Goal: Task Accomplishment & Management: Manage account settings

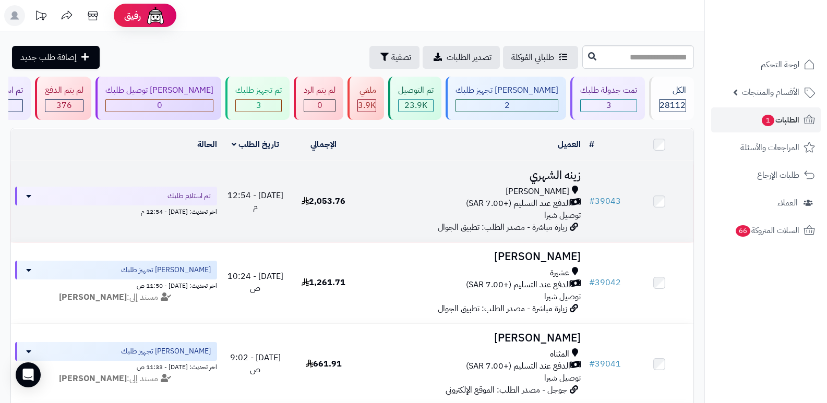
click at [554, 170] on h3 "زينه الشهري" at bounding box center [471, 176] width 219 height 12
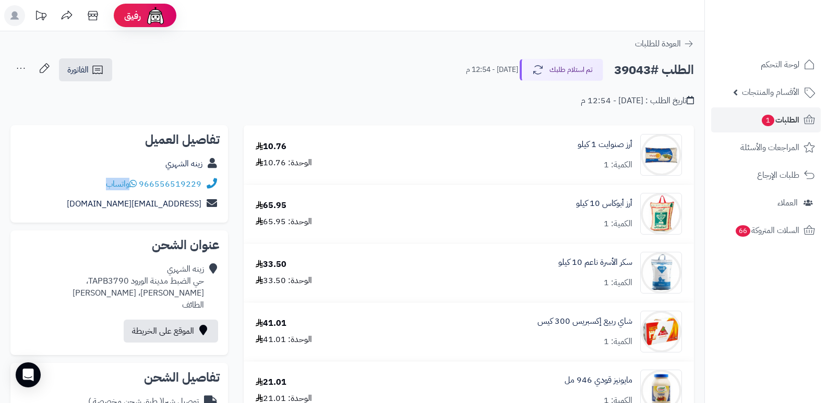
drag, startPoint x: 140, startPoint y: 182, endPoint x: 203, endPoint y: 194, distance: 64.4
click at [203, 194] on div "تفاصيل العميل زينه الشهري 966556519229 واتساب zaina9229@icloud.com" at bounding box center [119, 174] width 218 height 98
click at [309, 59] on div "الطلب #39043 تم استلام طلبك اليوم - 12:54 م الفاتورة طباعة الفاتورة إرسال الفات…" at bounding box center [352, 70] width 684 height 25
drag, startPoint x: 140, startPoint y: 184, endPoint x: 202, endPoint y: 188, distance: 61.7
click at [202, 188] on div "966556519229 واتساب" at bounding box center [119, 184] width 201 height 20
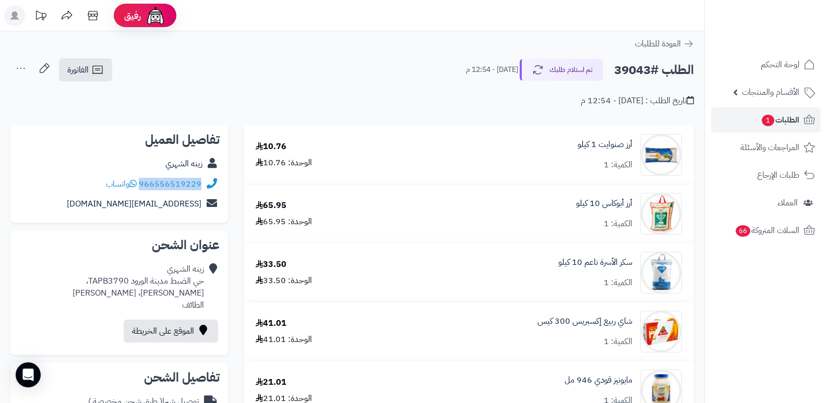
copy link "966556519229"
click at [800, 339] on nav "لوحة التحكم الأقسام والمنتجات المنتجات الأقسام الماركات مواصفات المنتجات مواصفا…" at bounding box center [766, 214] width 123 height 403
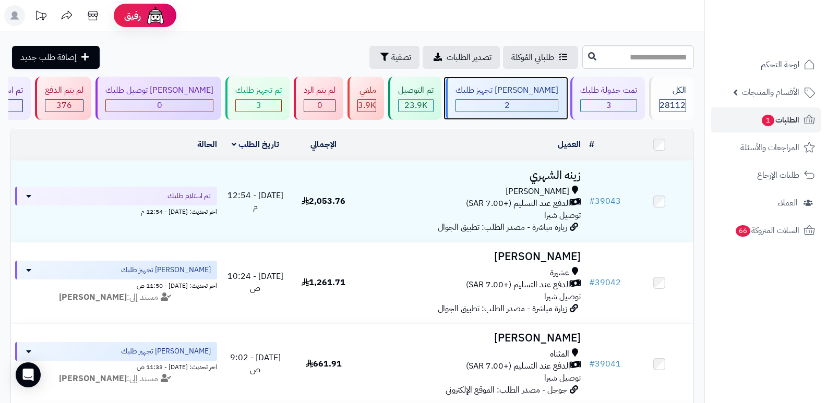
click at [524, 101] on div "2" at bounding box center [507, 106] width 102 height 12
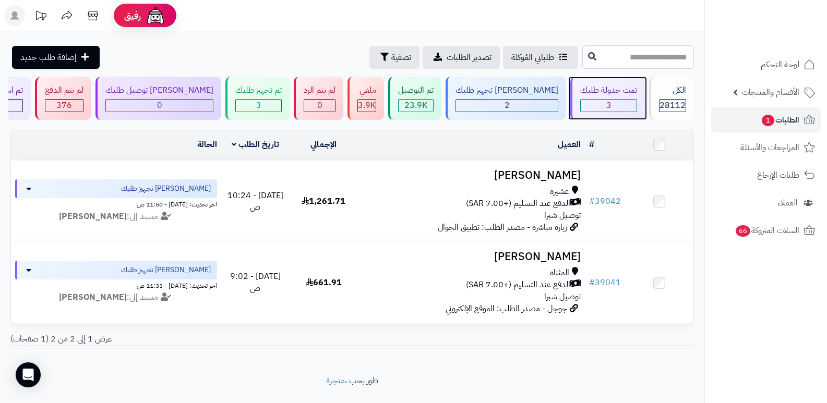
click at [621, 99] on div "3" at bounding box center [608, 105] width 57 height 13
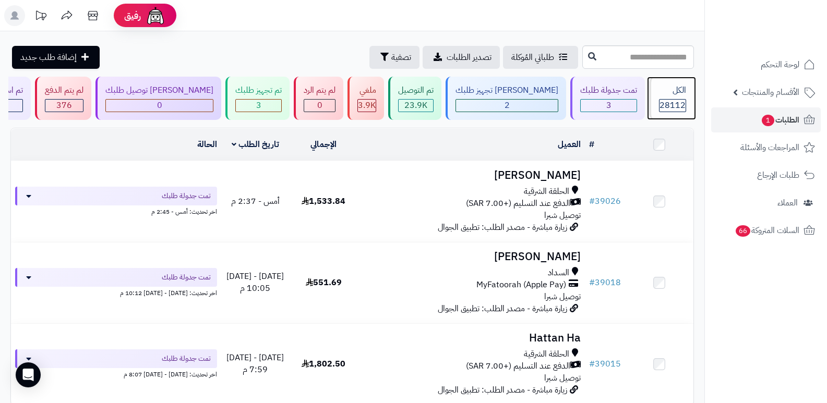
click at [682, 102] on span "28112" at bounding box center [673, 105] width 26 height 13
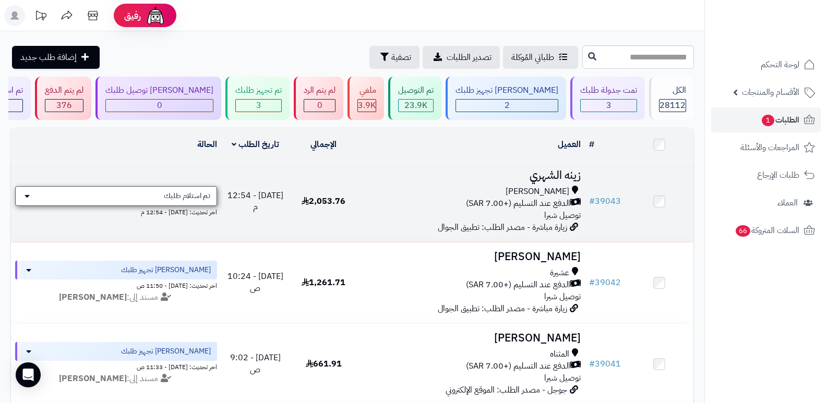
click at [180, 191] on span "تم استلام طلبك" at bounding box center [187, 196] width 46 height 10
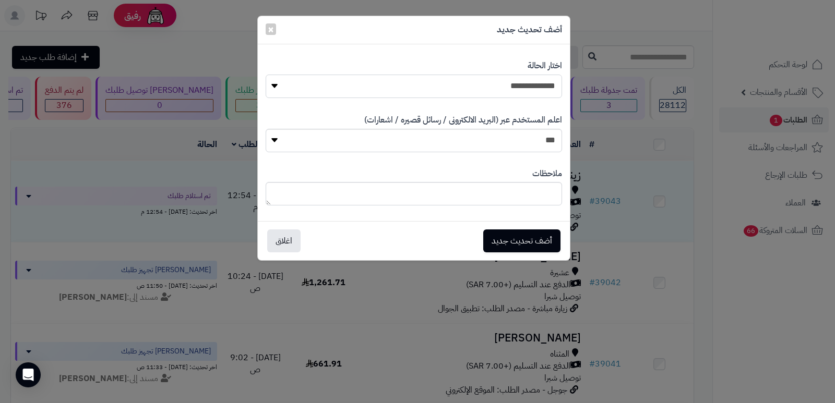
click at [509, 86] on select "**********" at bounding box center [414, 86] width 296 height 23
click at [266, 75] on select "**********" at bounding box center [414, 86] width 296 height 23
click at [509, 187] on textarea at bounding box center [414, 193] width 296 height 23
type textarea "**********"
click at [529, 237] on button "أضف تحديث جديد" at bounding box center [521, 240] width 77 height 23
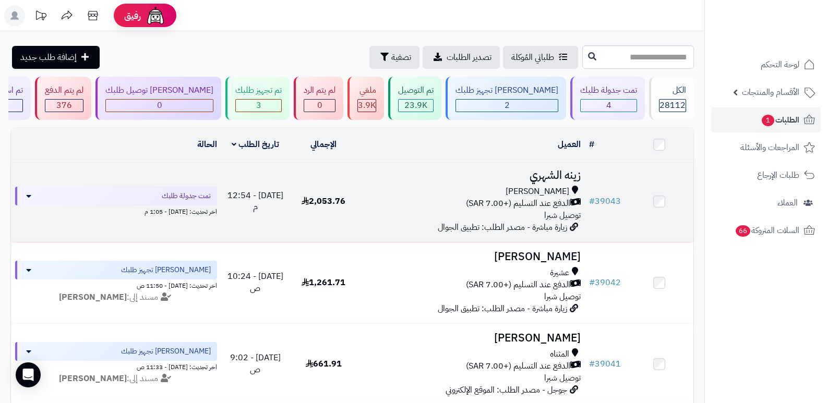
click at [539, 178] on h3 "زينه الشهري" at bounding box center [471, 176] width 219 height 12
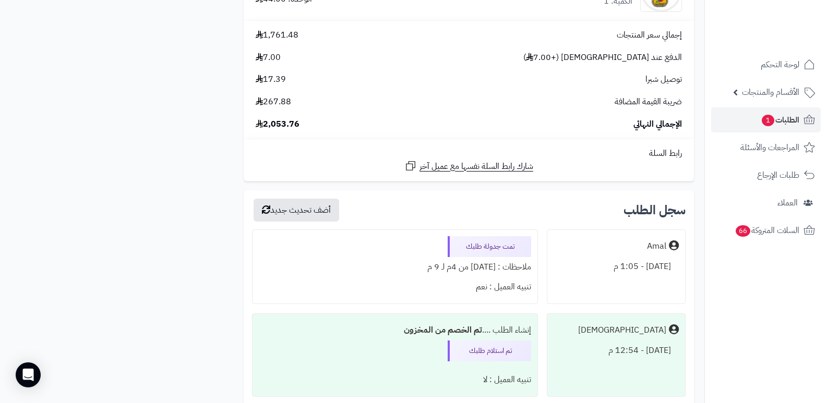
scroll to position [5889, 0]
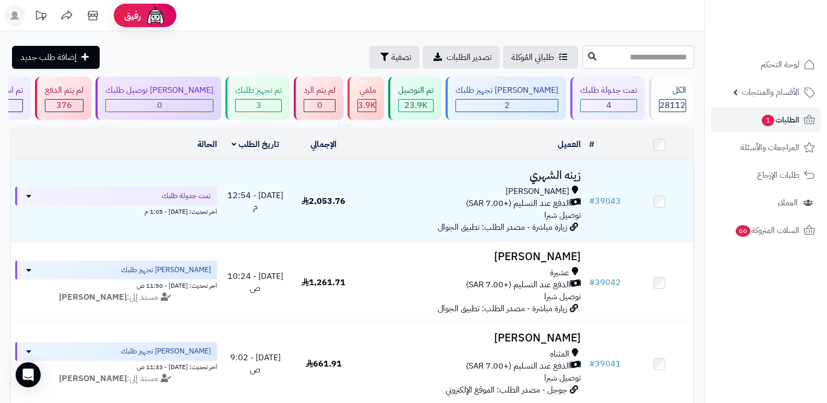
click at [772, 300] on nav "لوحة التحكم الأقسام والمنتجات المنتجات الأقسام الماركات مواصفات المنتجات مواصفا…" at bounding box center [766, 214] width 123 height 403
click at [627, 87] on div "تمت جدولة طلبك" at bounding box center [608, 91] width 57 height 12
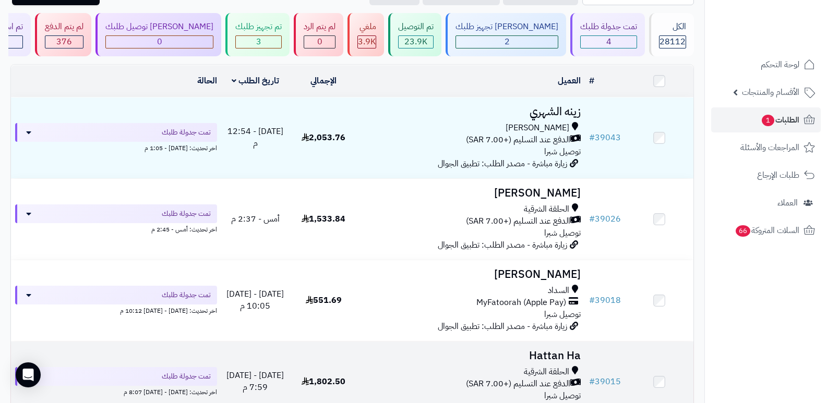
scroll to position [28, 0]
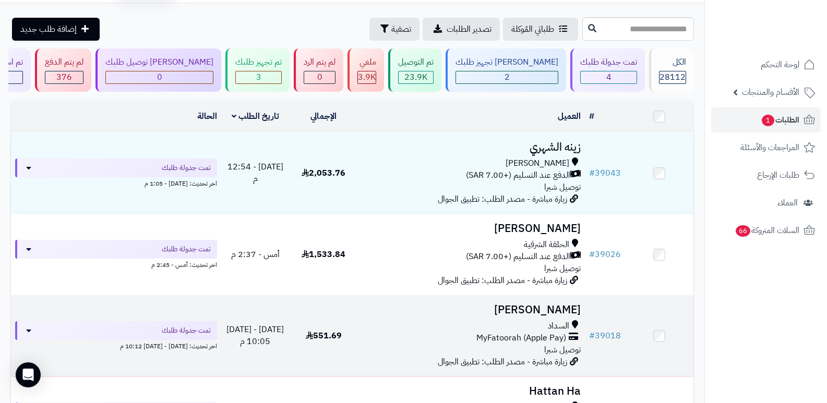
click at [544, 304] on h3 "[PERSON_NAME]" at bounding box center [471, 310] width 219 height 12
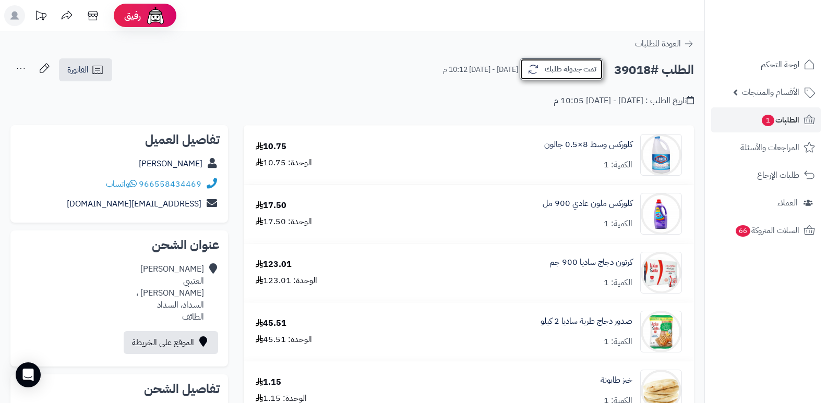
click at [554, 65] on button "تمت جدولة طلبك" at bounding box center [562, 69] width 84 height 22
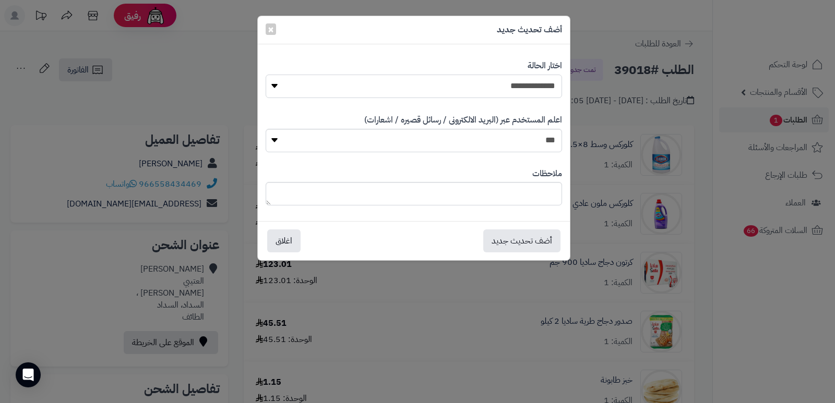
click at [499, 90] on select "**********" at bounding box center [414, 86] width 296 height 23
select select "*"
click at [266, 75] on select "**********" at bounding box center [414, 86] width 296 height 23
click at [516, 191] on textarea at bounding box center [414, 193] width 296 height 23
type textarea "****"
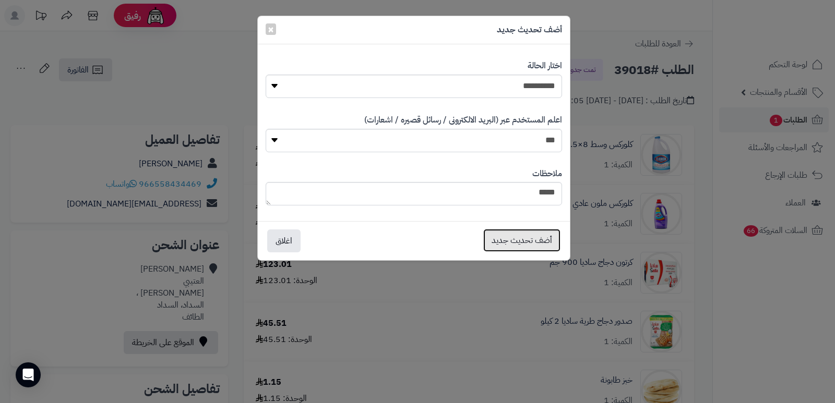
click at [532, 234] on button "أضف تحديث جديد" at bounding box center [521, 240] width 77 height 23
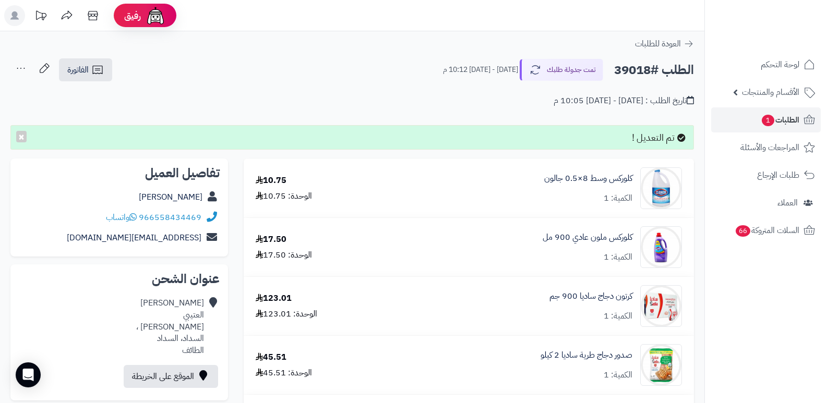
click at [16, 69] on icon at bounding box center [20, 68] width 21 height 21
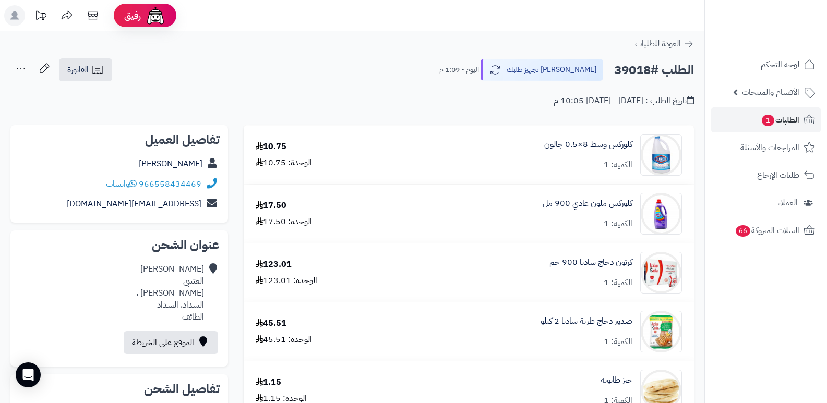
click at [21, 65] on icon at bounding box center [20, 68] width 21 height 21
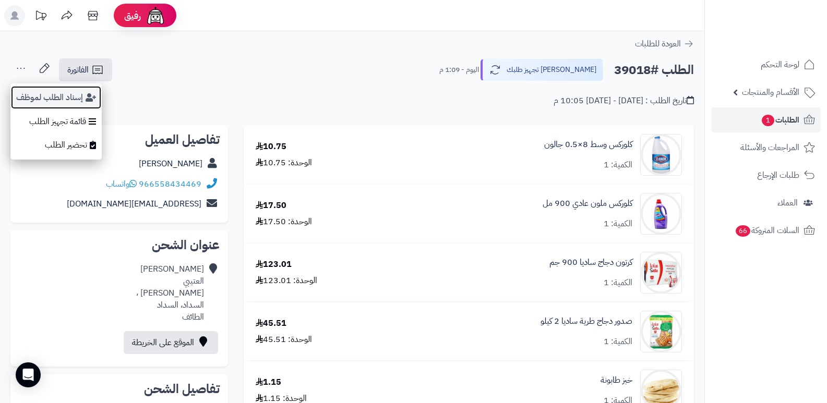
click at [37, 93] on button "إسناد الطلب لموظف" at bounding box center [55, 98] width 91 height 24
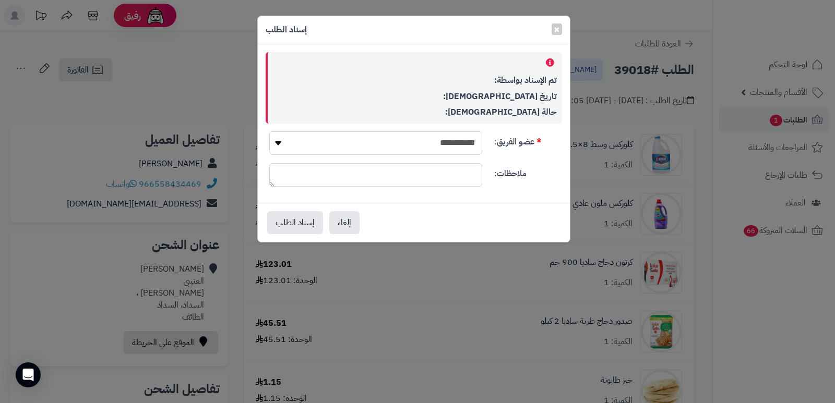
click at [431, 144] on select "**********" at bounding box center [375, 143] width 213 height 23
select select "**"
click at [269, 132] on select "**********" at bounding box center [375, 143] width 213 height 23
click at [303, 220] on button "إسناد الطلب" at bounding box center [295, 222] width 56 height 23
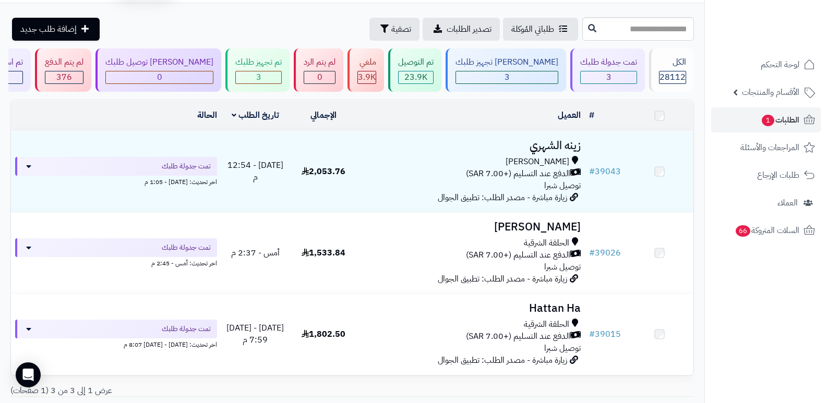
scroll to position [28, 0]
click at [748, 335] on nav "لوحة التحكم الأقسام والمنتجات المنتجات الأقسام الماركات مواصفات المنتجات مواصفا…" at bounding box center [766, 214] width 123 height 403
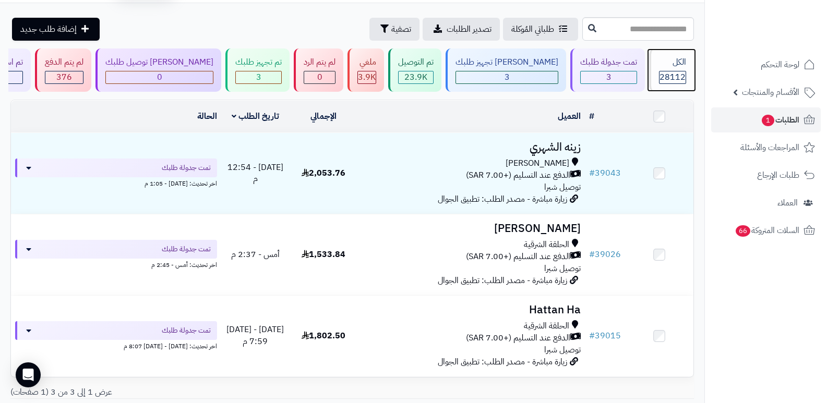
click at [664, 63] on div "الكل" at bounding box center [672, 62] width 27 height 12
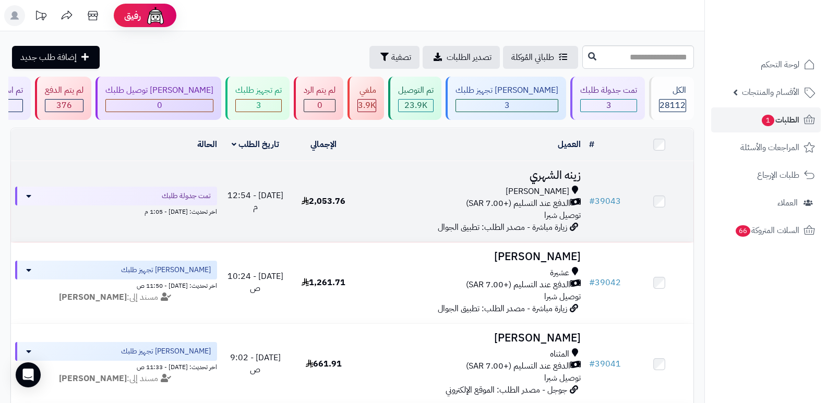
scroll to position [52, 0]
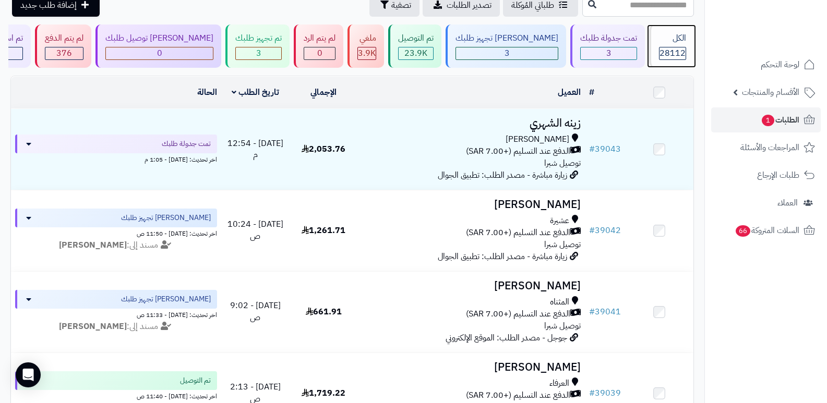
click at [660, 49] on span "28112" at bounding box center [673, 53] width 26 height 13
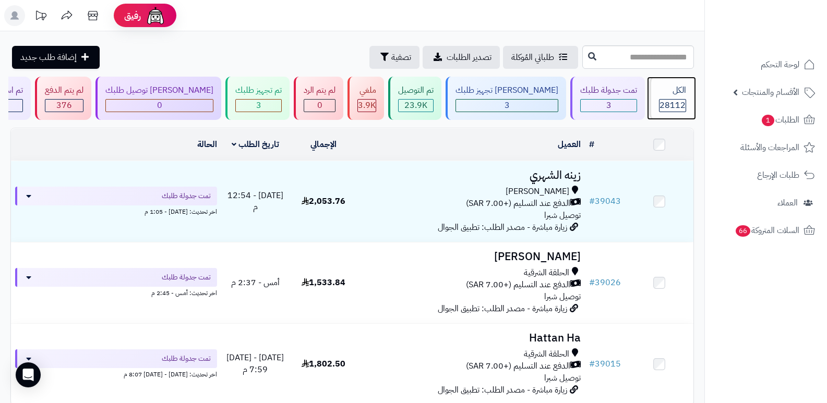
click at [660, 110] on span "28112" at bounding box center [673, 105] width 26 height 13
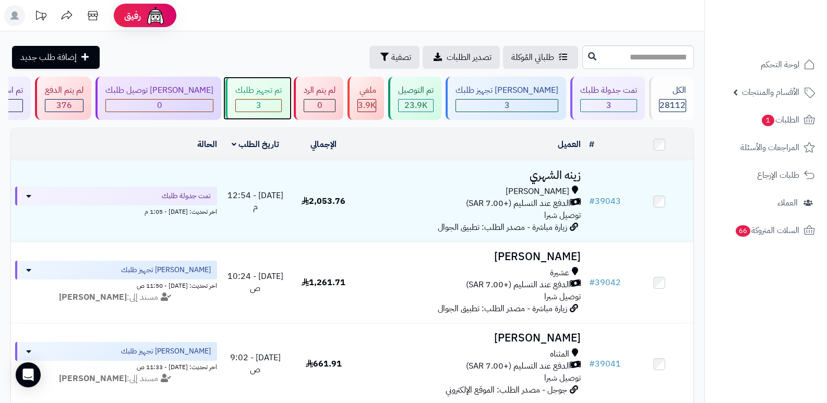
click at [261, 109] on span "3" at bounding box center [258, 105] width 5 height 13
click at [279, 102] on div "1" at bounding box center [258, 106] width 45 height 12
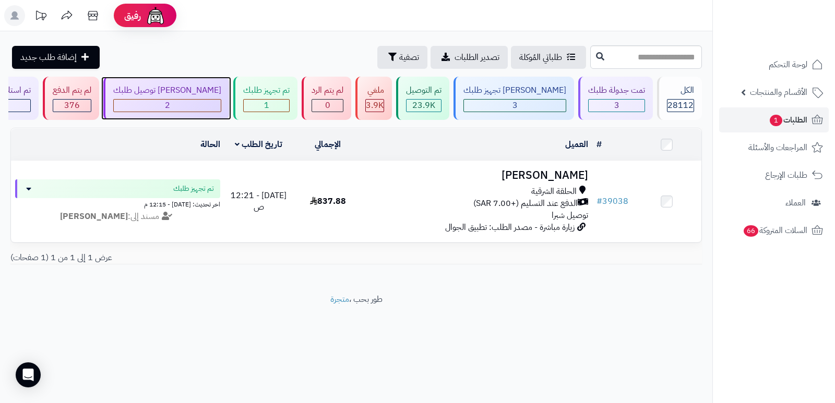
click at [203, 93] on div "[PERSON_NAME] توصيل طلبك" at bounding box center [167, 91] width 108 height 12
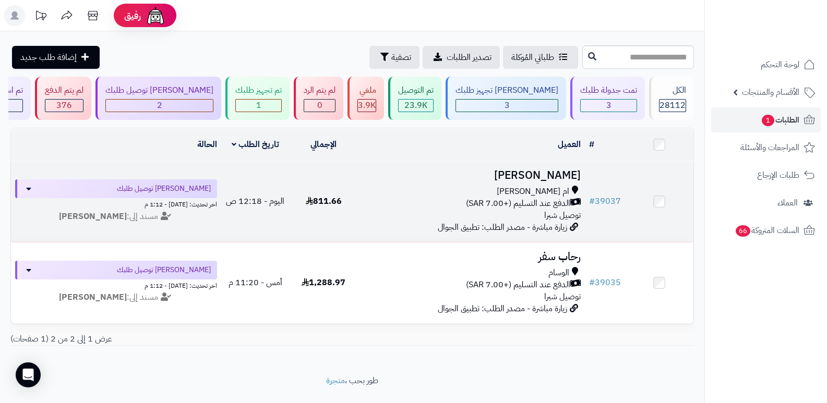
click at [535, 175] on h3 "[PERSON_NAME]" at bounding box center [471, 176] width 219 height 12
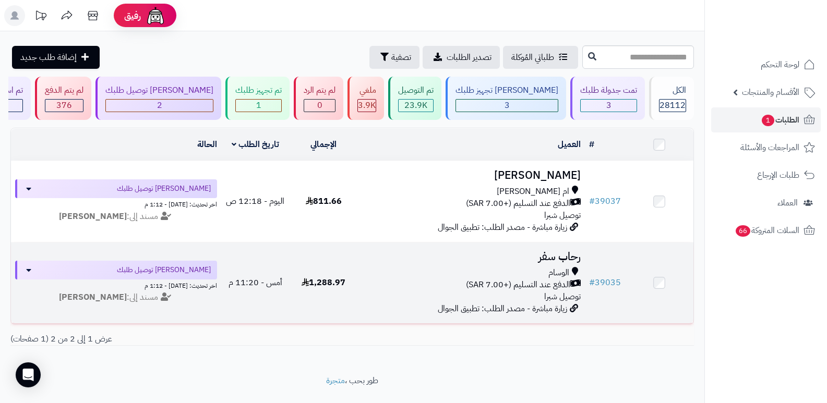
click at [580, 251] on h3 "رحاب سفر" at bounding box center [471, 257] width 219 height 12
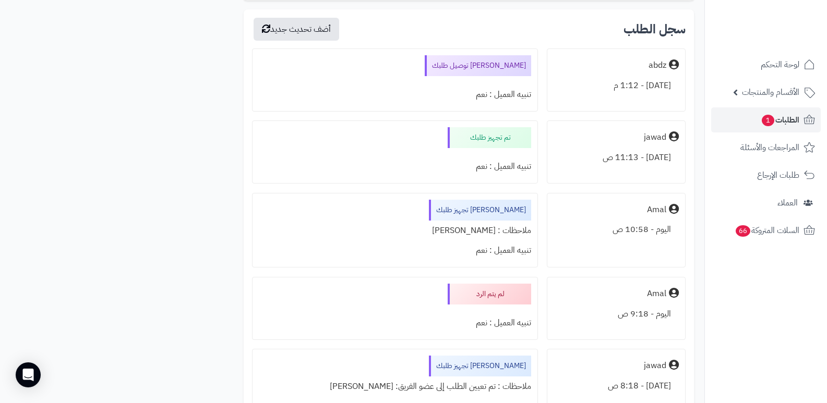
scroll to position [1931, 0]
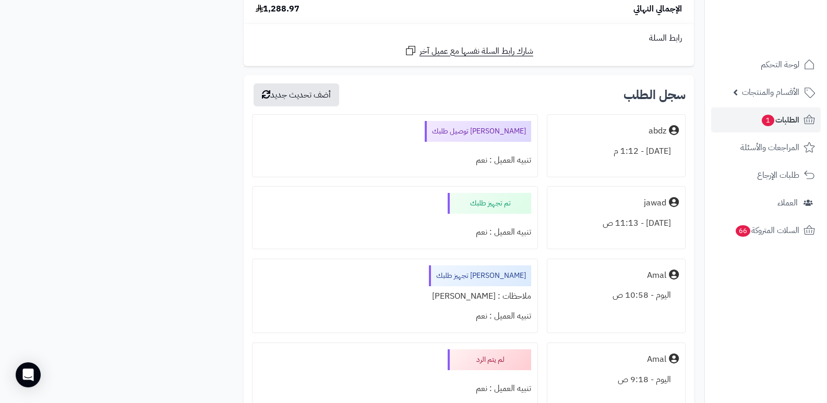
click at [813, 303] on nav "لوحة التحكم الأقسام والمنتجات المنتجات الأقسام الماركات مواصفات المنتجات مواصفا…" at bounding box center [766, 214] width 123 height 403
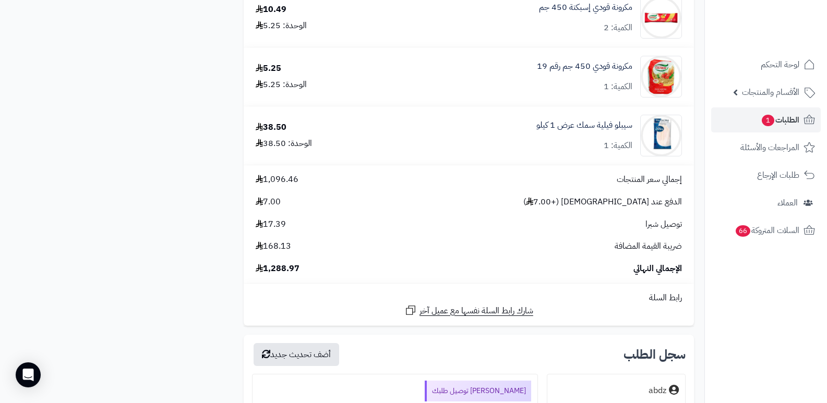
scroll to position [1618, 0]
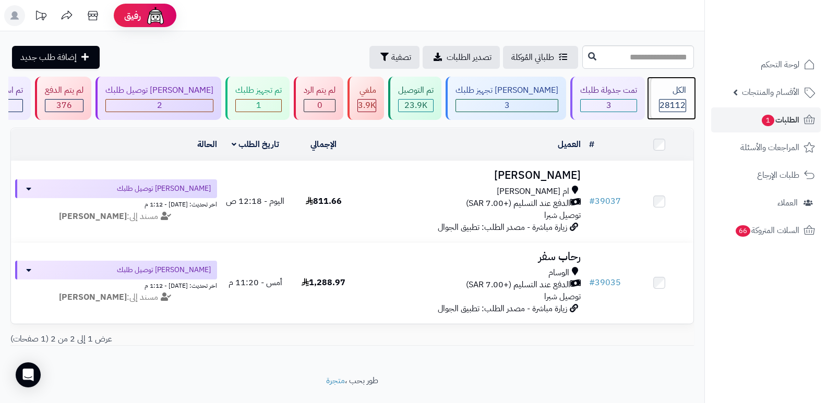
click at [664, 104] on span "28112" at bounding box center [673, 105] width 26 height 13
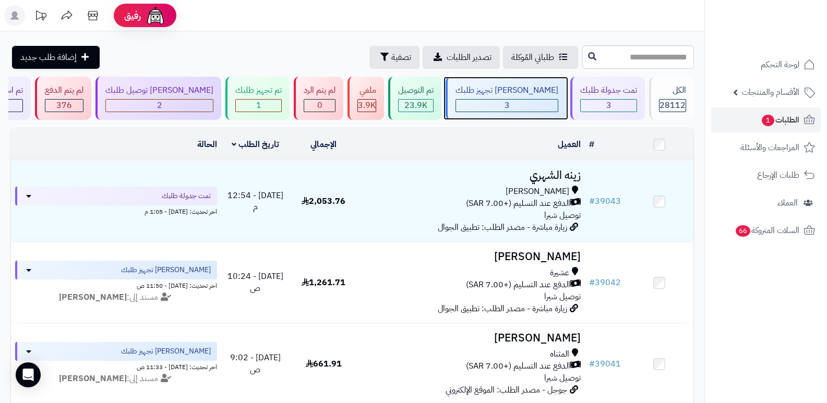
click at [539, 96] on div "[PERSON_NAME] تجهيز طلبك" at bounding box center [507, 91] width 103 height 12
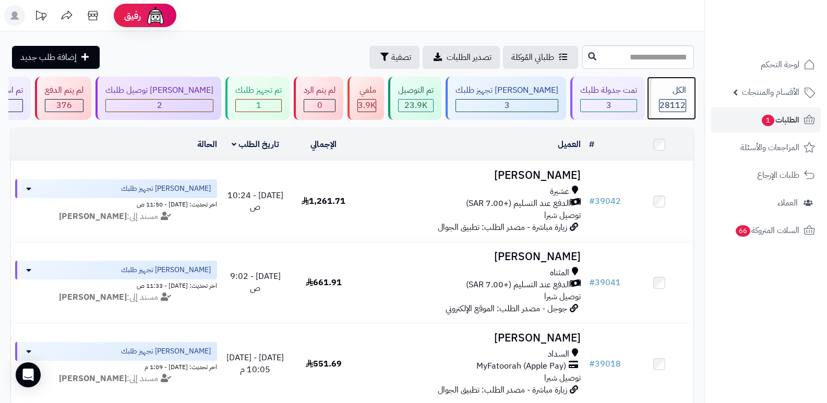
click at [676, 86] on div "الكل" at bounding box center [672, 91] width 27 height 12
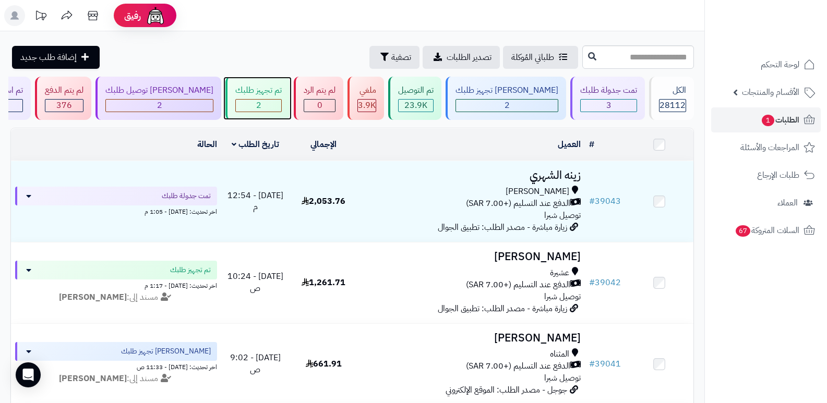
click at [267, 99] on div "2" at bounding box center [258, 105] width 46 height 13
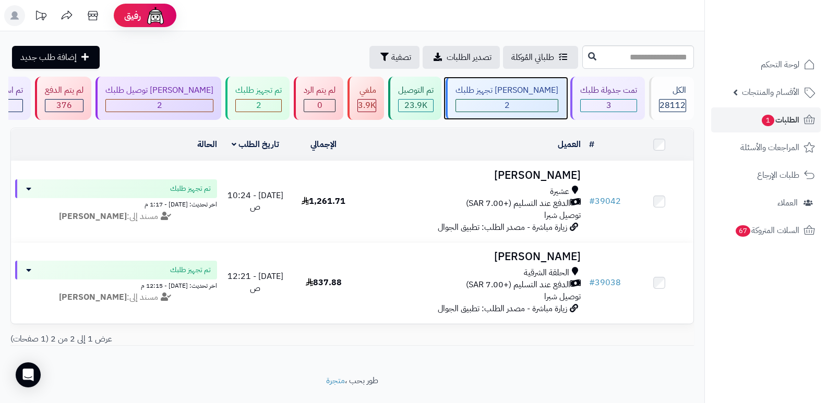
click at [534, 93] on div "[PERSON_NAME] تجهيز طلبك" at bounding box center [507, 91] width 103 height 12
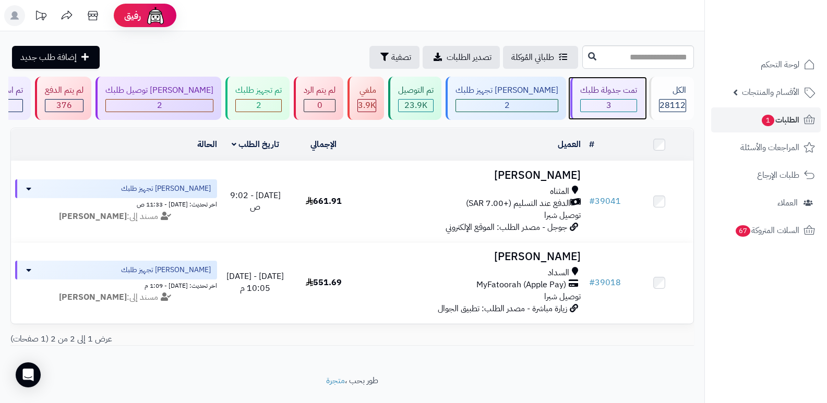
click at [626, 93] on div "تمت جدولة طلبك" at bounding box center [608, 91] width 57 height 12
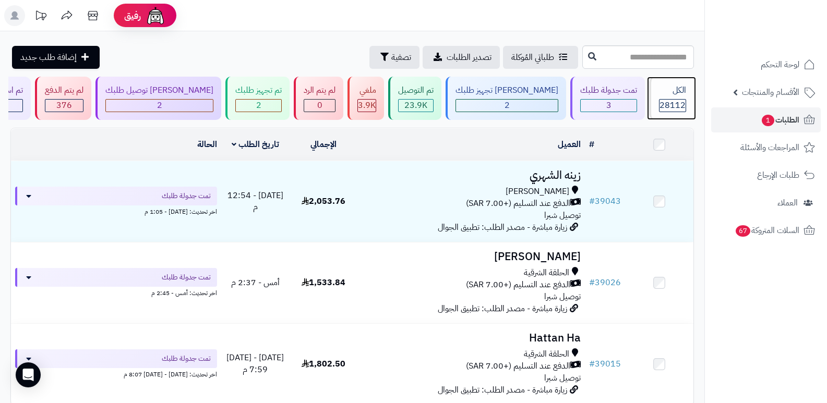
click at [663, 93] on div "الكل" at bounding box center [672, 91] width 27 height 12
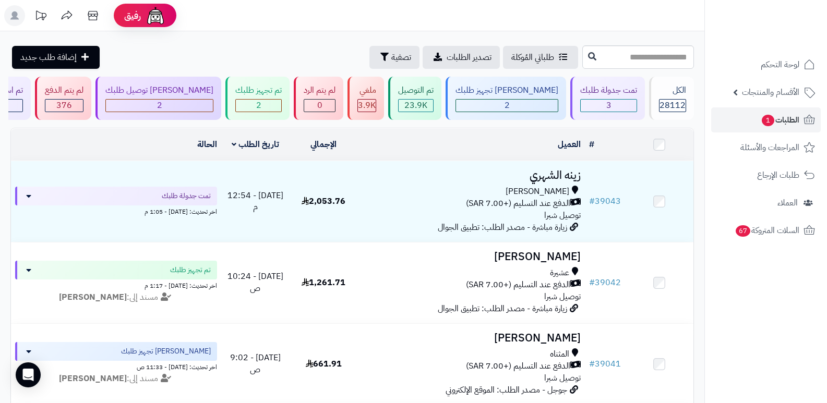
click at [780, 332] on nav "لوحة التحكم الأقسام والمنتجات المنتجات الأقسام الماركات مواصفات المنتجات مواصفا…" at bounding box center [766, 214] width 123 height 403
click at [663, 94] on div "الكل" at bounding box center [672, 91] width 27 height 12
click at [668, 98] on div "الكل 28112" at bounding box center [671, 98] width 45 height 43
click at [660, 97] on div "الكل 28112" at bounding box center [671, 98] width 45 height 43
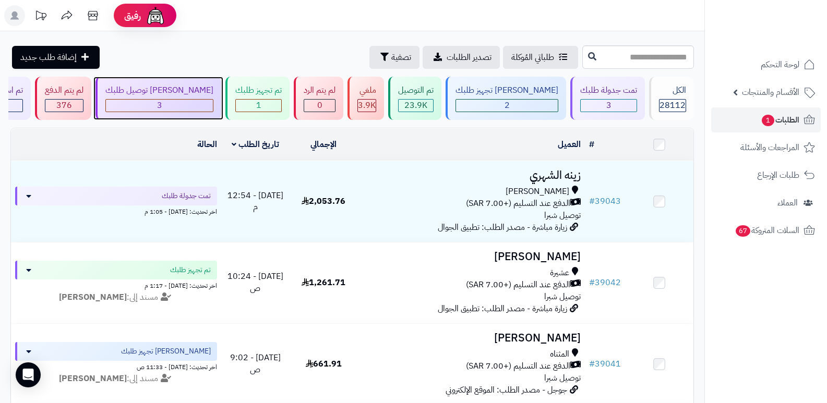
click at [191, 96] on div "[PERSON_NAME] توصيل طلبك" at bounding box center [159, 91] width 108 height 12
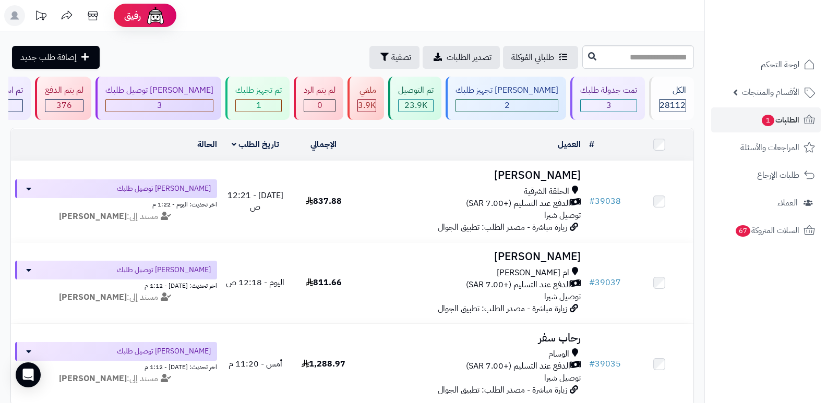
click at [737, 305] on nav "لوحة التحكم الأقسام والمنتجات المنتجات الأقسام الماركات مواصفات المنتجات مواصفا…" at bounding box center [766, 214] width 123 height 403
click at [670, 95] on div "الكل" at bounding box center [672, 91] width 27 height 12
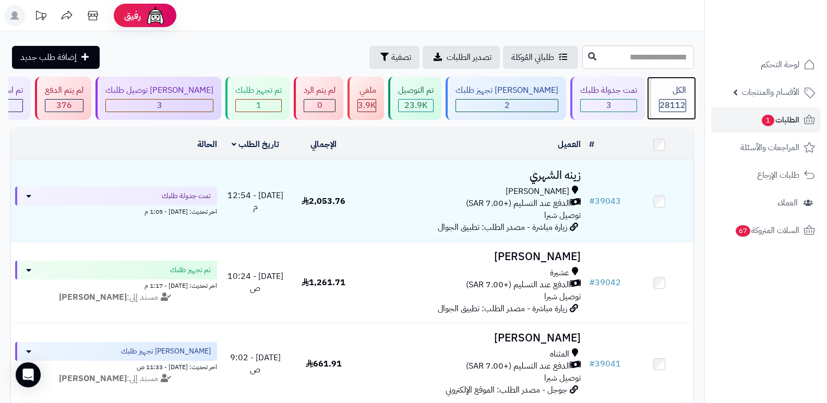
click at [664, 111] on span "28112" at bounding box center [673, 105] width 26 height 13
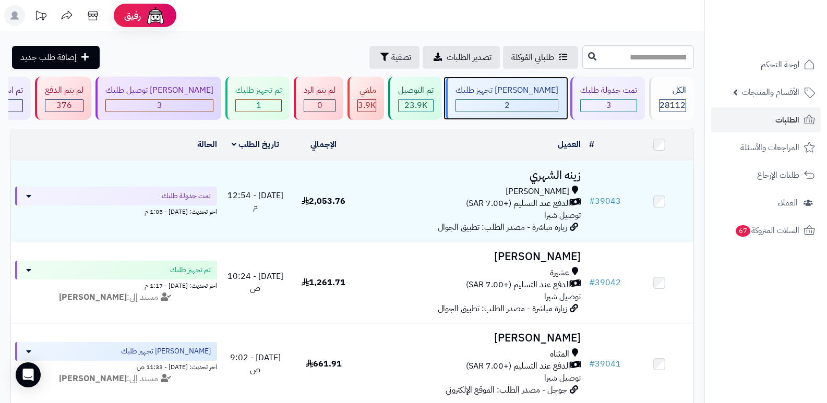
click at [518, 97] on div "جاري تجهيز طلبك 2" at bounding box center [506, 98] width 121 height 43
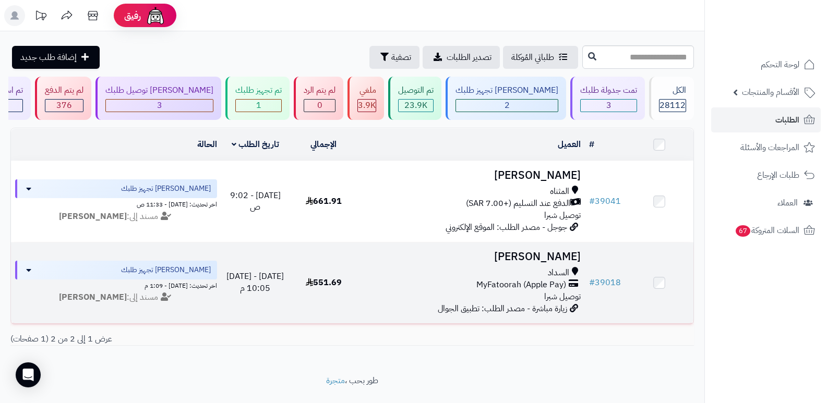
click at [570, 251] on h3 "[PERSON_NAME]" at bounding box center [471, 257] width 219 height 12
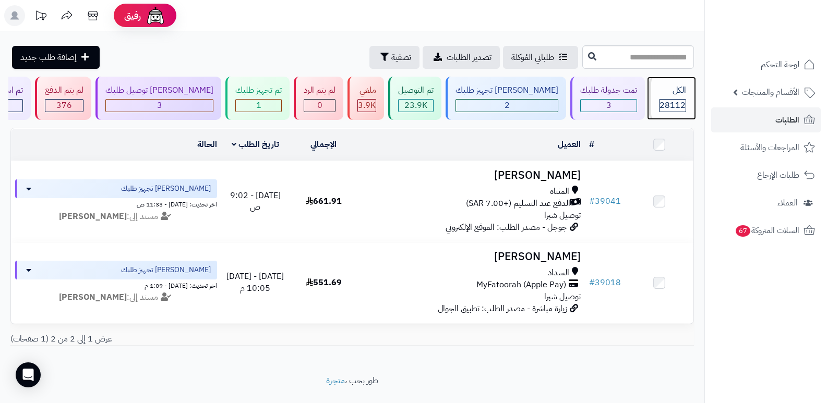
click at [675, 95] on div "الكل" at bounding box center [672, 91] width 27 height 12
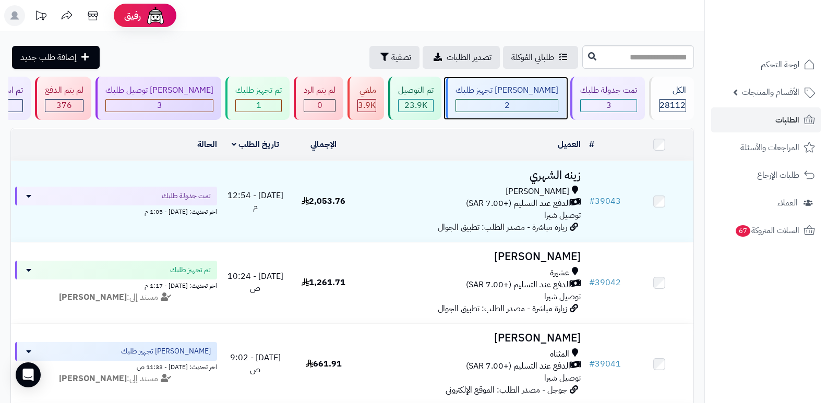
click at [541, 102] on div "2" at bounding box center [507, 106] width 102 height 12
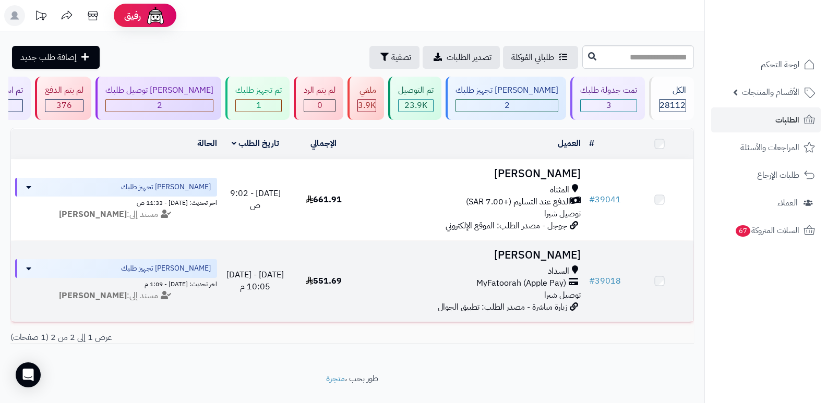
click at [559, 257] on h3 "فيصل العتيبي" at bounding box center [471, 255] width 219 height 12
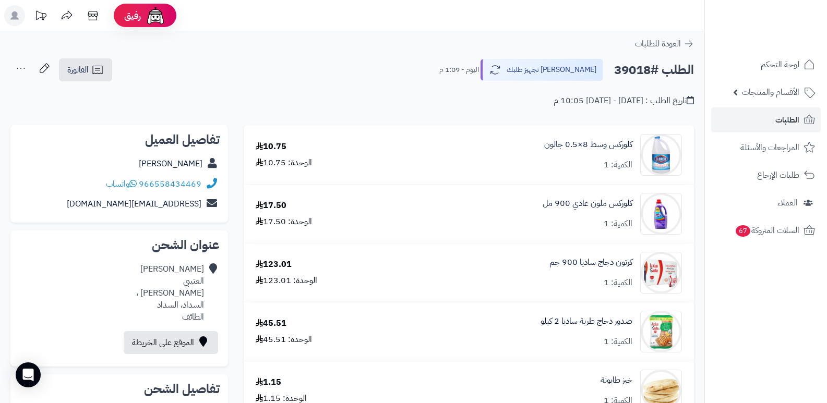
click at [564, 82] on div "تاريخ الطلب : [DATE] - [DATE] 10:05 م" at bounding box center [352, 94] width 684 height 25
click at [566, 71] on button "[PERSON_NAME] تجهيز طلبك" at bounding box center [541, 69] width 125 height 22
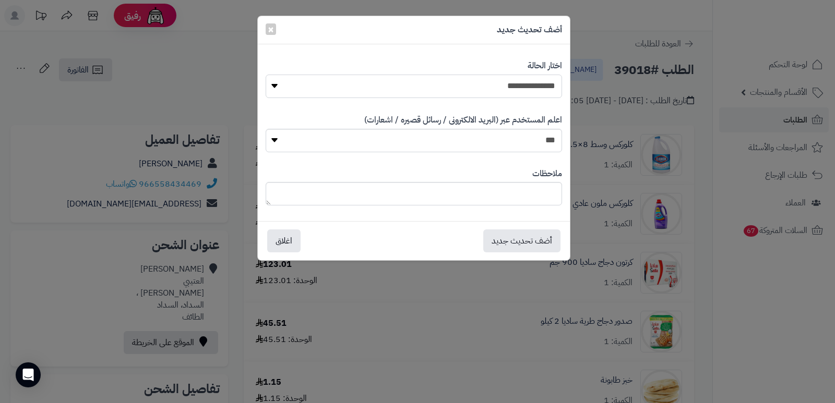
click at [532, 96] on select "**********" at bounding box center [414, 86] width 296 height 23
select select "*"
click at [266, 75] on select "**********" at bounding box center [414, 86] width 296 height 23
click at [547, 198] on textarea at bounding box center [414, 193] width 296 height 23
type textarea "*****"
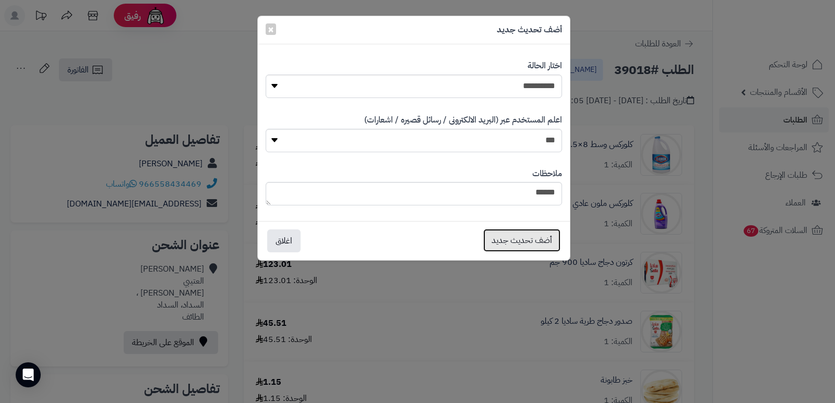
click at [539, 233] on button "أضف تحديث جديد" at bounding box center [521, 240] width 77 height 23
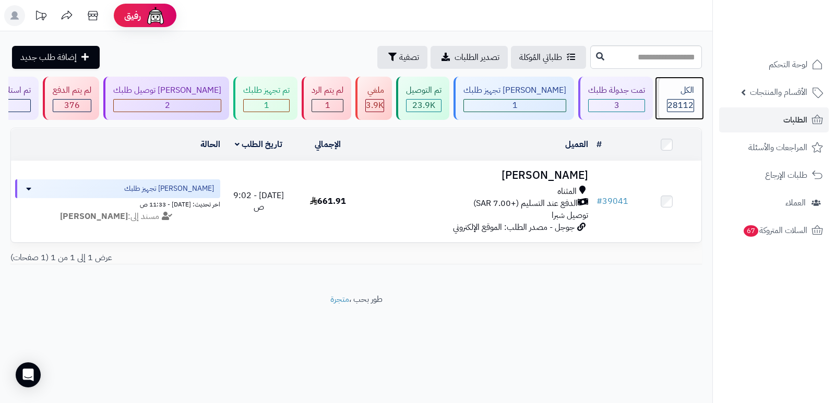
click at [684, 103] on span "28112" at bounding box center [681, 105] width 26 height 13
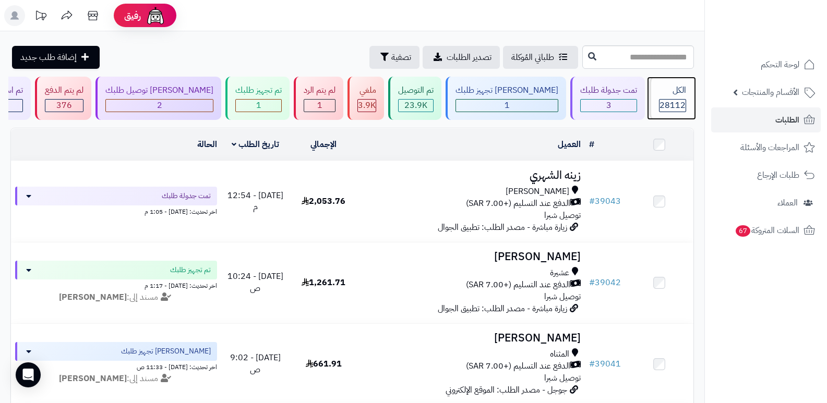
click at [653, 97] on div "الكل 28112" at bounding box center [671, 98] width 45 height 43
click at [93, 16] on icon at bounding box center [92, 15] width 21 height 21
click at [97, 19] on icon at bounding box center [93, 15] width 10 height 9
click at [93, 18] on icon at bounding box center [92, 15] width 21 height 21
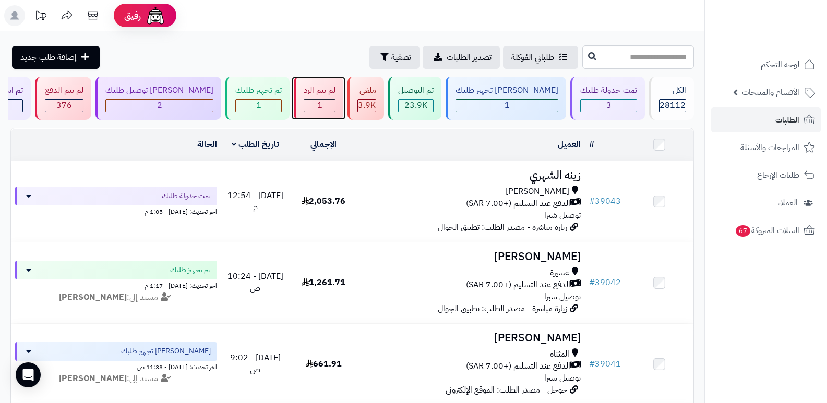
click at [327, 101] on div "1" at bounding box center [319, 106] width 31 height 12
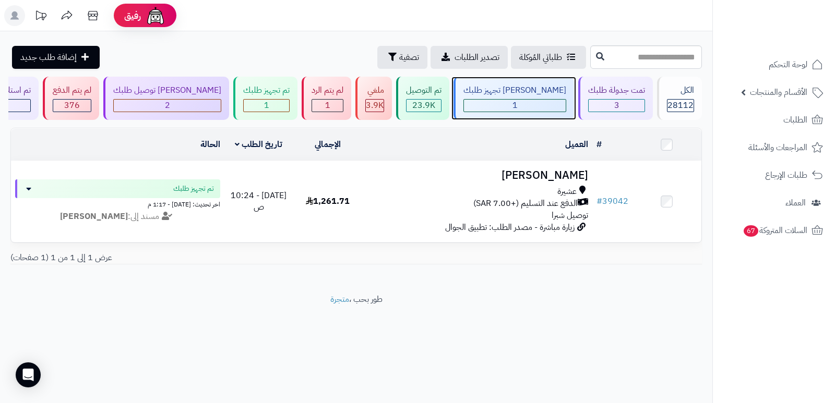
click at [537, 105] on div "1" at bounding box center [515, 106] width 102 height 12
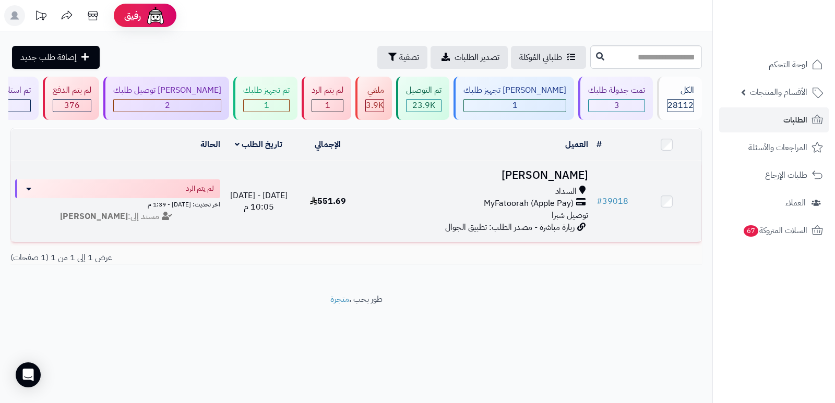
drag, startPoint x: 0, startPoint y: 0, endPoint x: 546, endPoint y: 177, distance: 574.0
click at [546, 177] on h3 "[PERSON_NAME]" at bounding box center [477, 176] width 222 height 12
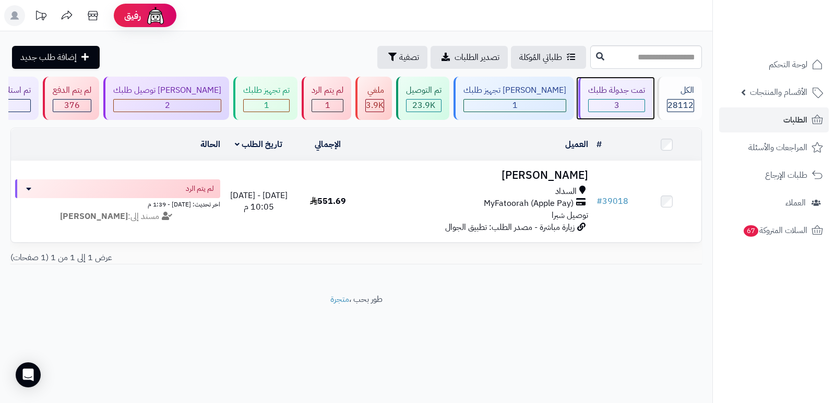
click at [617, 93] on div "تمت جدولة طلبك" at bounding box center [616, 91] width 57 height 12
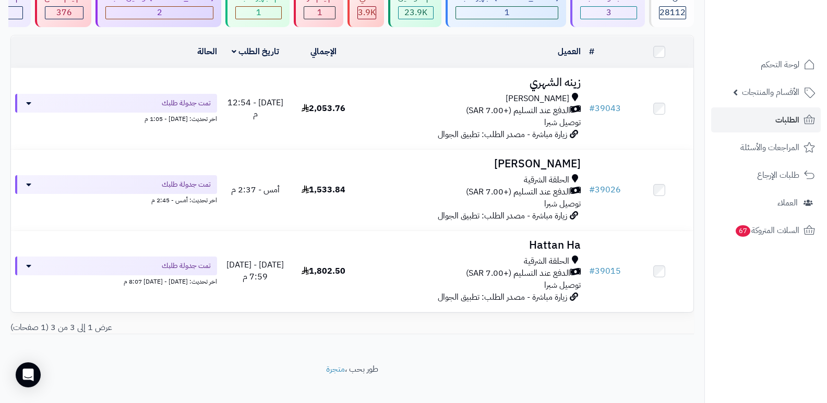
scroll to position [103, 0]
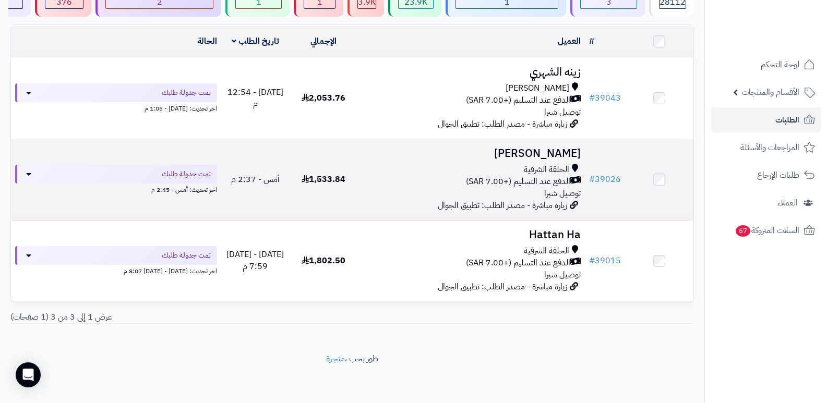
click at [553, 153] on h3 "[PERSON_NAME]" at bounding box center [471, 154] width 219 height 12
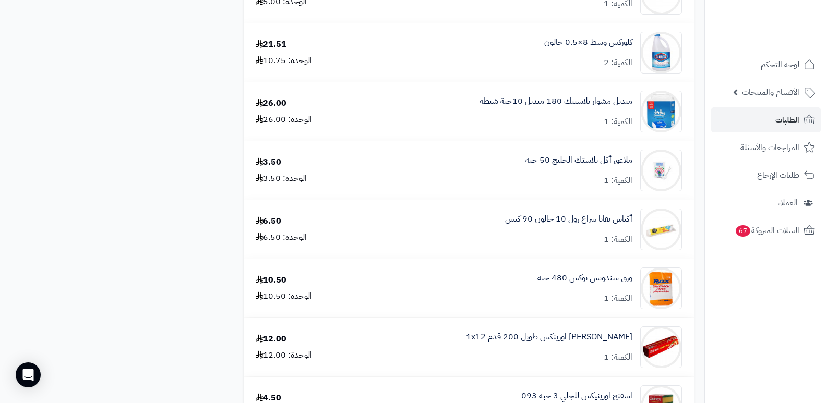
scroll to position [2192, 0]
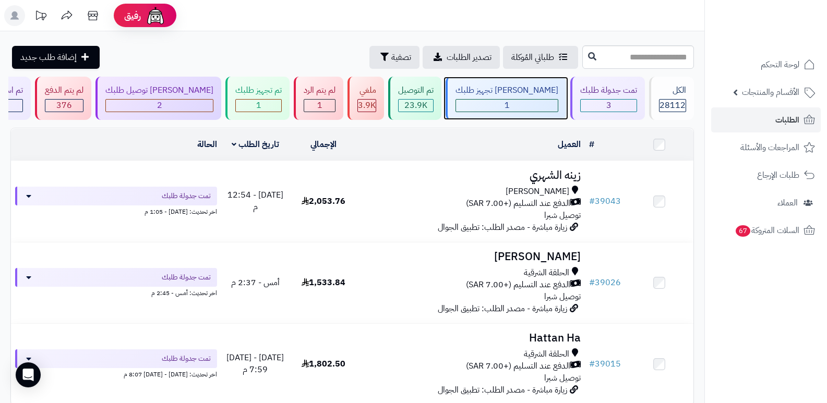
click at [514, 88] on div "[PERSON_NAME] تجهيز طلبك" at bounding box center [507, 91] width 103 height 12
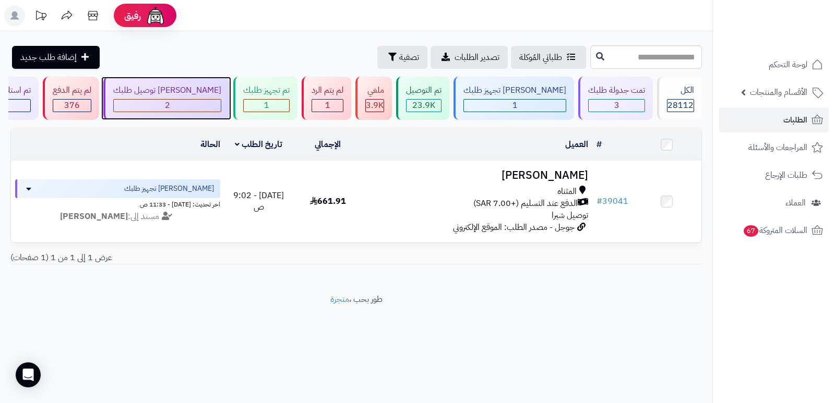
click at [201, 92] on div "[PERSON_NAME] توصيل طلبك" at bounding box center [167, 91] width 108 height 12
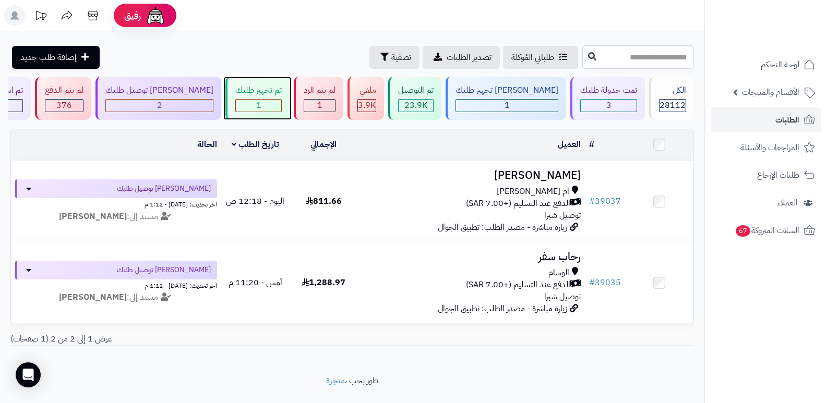
click at [272, 97] on div "تم تجهيز طلبك 1" at bounding box center [257, 98] width 64 height 43
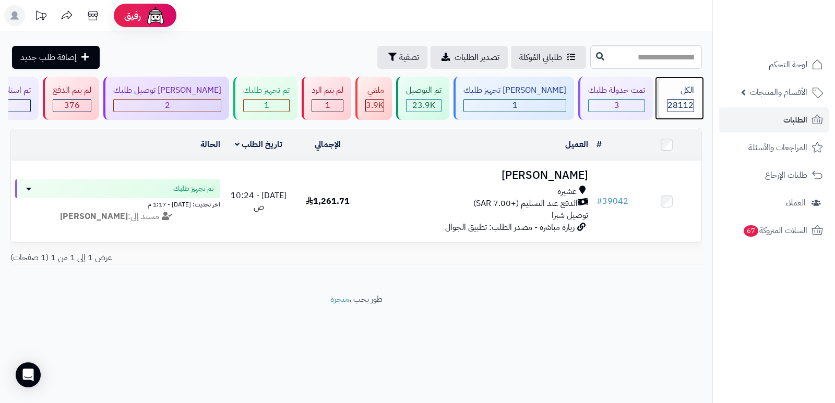
click at [675, 91] on div "الكل" at bounding box center [680, 91] width 27 height 12
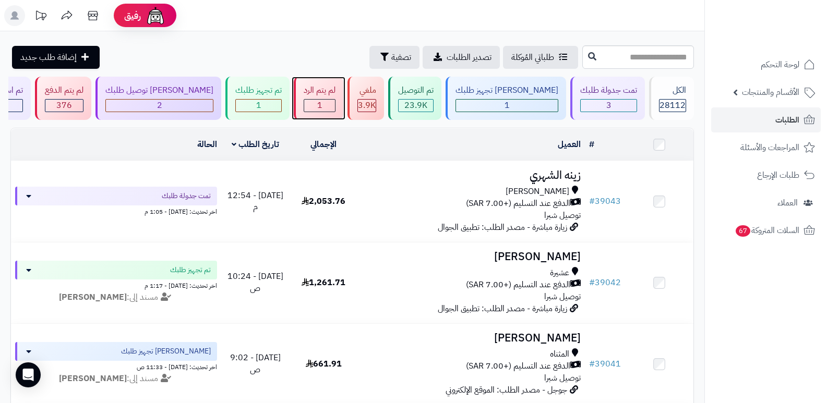
click at [343, 97] on div "لم يتم الرد 1" at bounding box center [319, 98] width 50 height 43
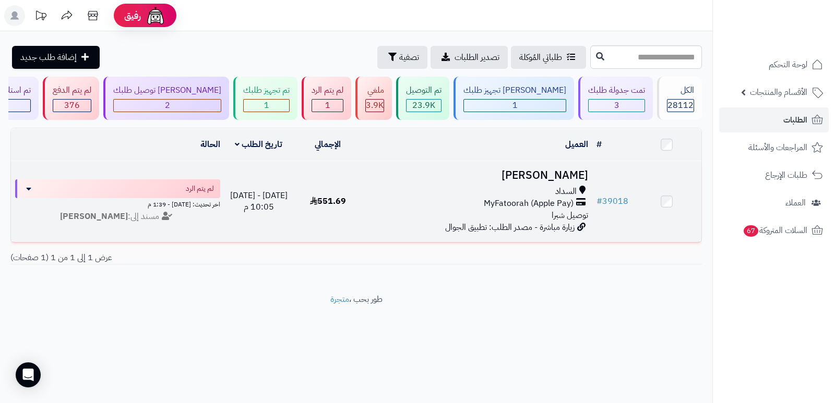
click at [570, 172] on h3 "فيصل العتيبي" at bounding box center [477, 176] width 222 height 12
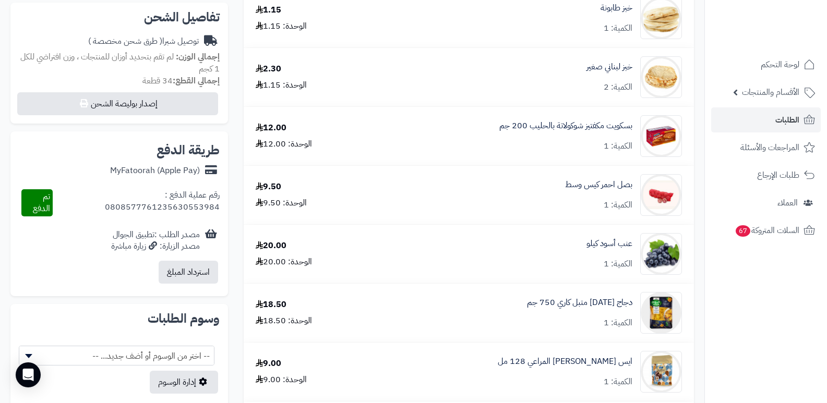
scroll to position [104, 0]
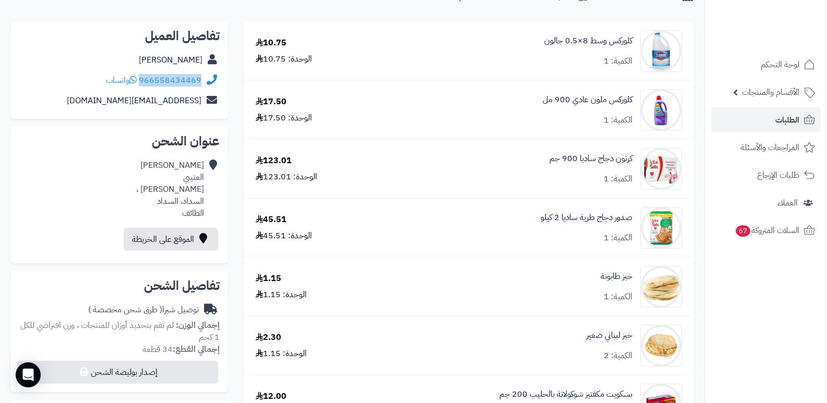
drag, startPoint x: 140, startPoint y: 78, endPoint x: 218, endPoint y: 80, distance: 77.8
click at [218, 80] on div "966558434469 واتساب" at bounding box center [119, 80] width 201 height 20
copy div "966558434469"
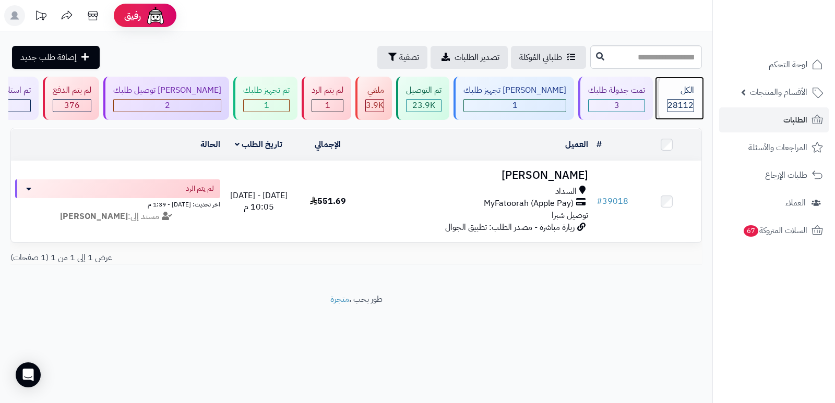
click at [687, 103] on span "28112" at bounding box center [681, 105] width 26 height 13
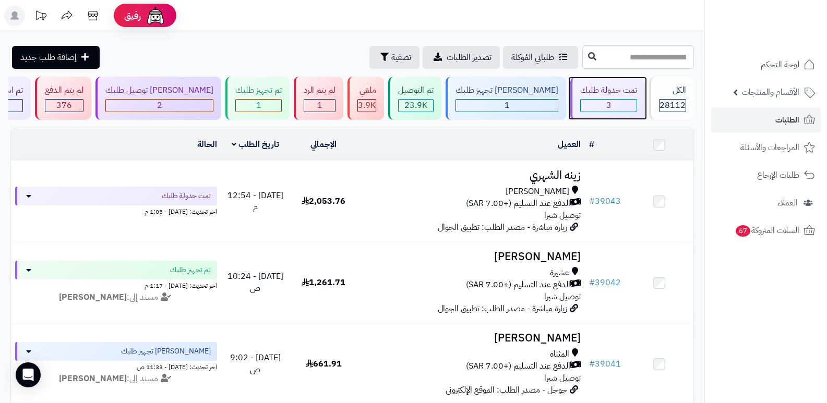
click at [602, 113] on div "تمت جدولة طلبك 3" at bounding box center [607, 98] width 75 height 43
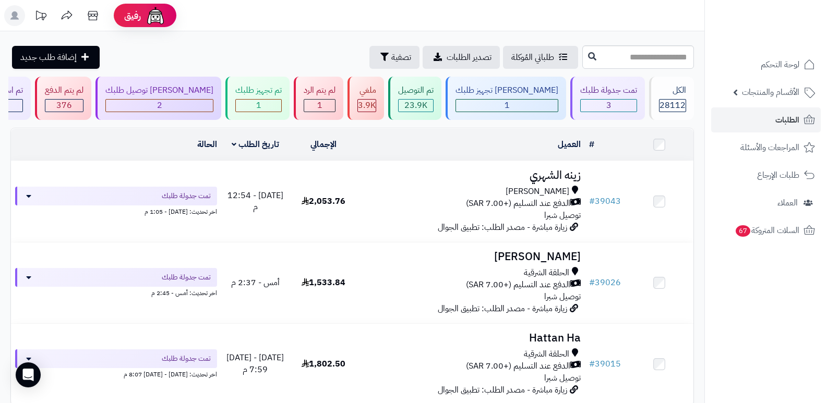
click at [510, 13] on header "رفيق ! الطلبات معالجة مكتمل إرجاع المنتجات العملاء المتواجدون الان 28848 عملاء …" at bounding box center [413, 15] width 827 height 31
click at [281, 101] on div "1" at bounding box center [258, 106] width 45 height 12
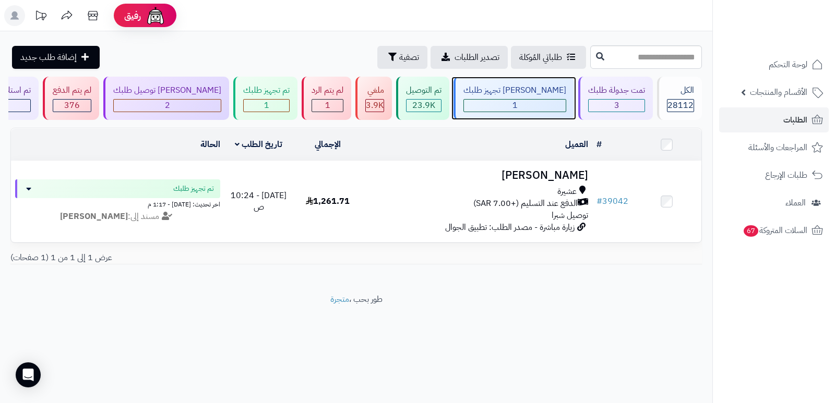
click at [525, 97] on div "جاري تجهيز طلبك 1" at bounding box center [514, 98] width 121 height 43
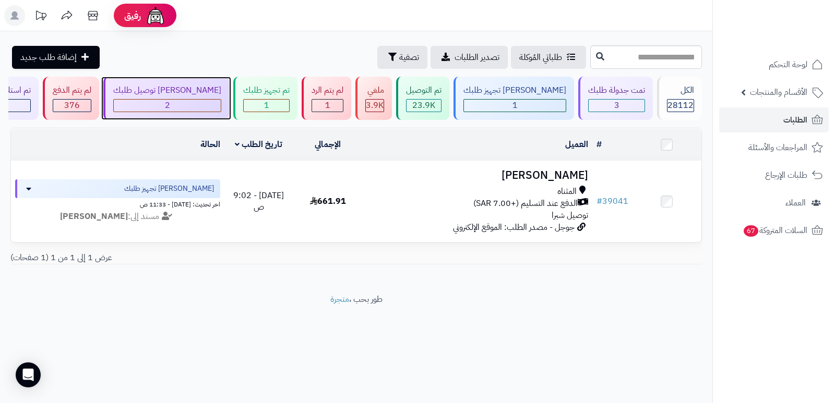
click at [207, 92] on div "[PERSON_NAME] توصيل طلبك" at bounding box center [167, 91] width 108 height 12
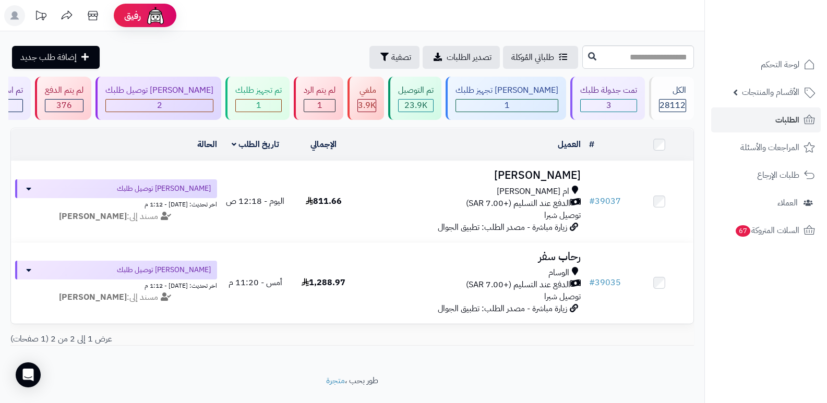
click at [560, 25] on header "رفيق ! الطلبات معالجة مكتمل إرجاع المنتجات العملاء المتواجدون الان 28848 عملاء …" at bounding box center [413, 15] width 827 height 31
click at [671, 93] on div "الكل" at bounding box center [672, 91] width 27 height 12
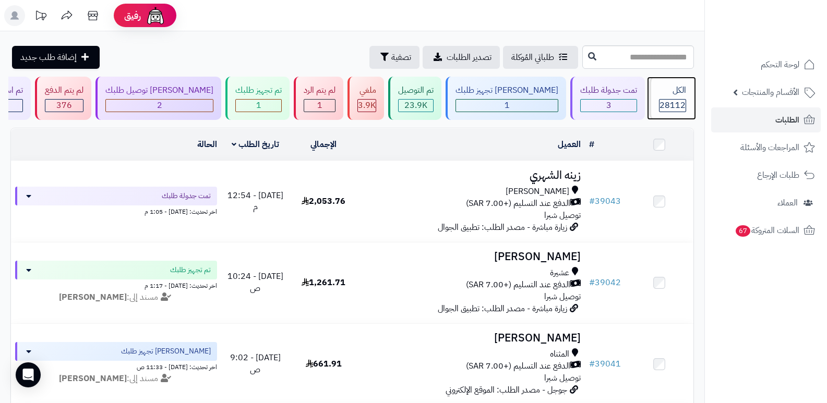
click at [664, 93] on div "الكل" at bounding box center [672, 91] width 27 height 12
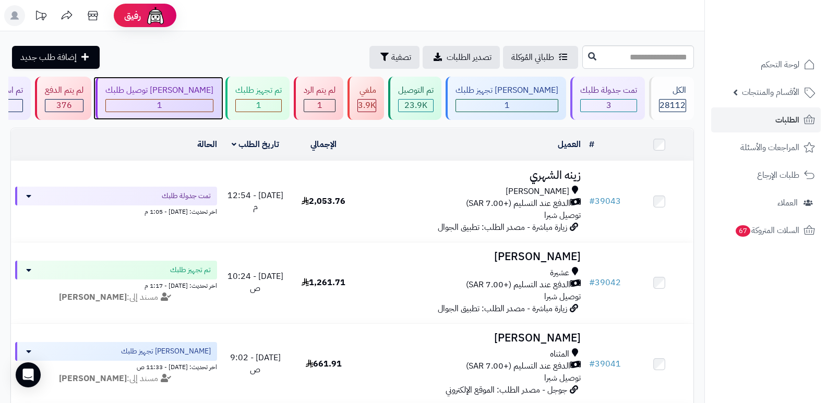
click at [190, 101] on div "1" at bounding box center [159, 106] width 107 height 12
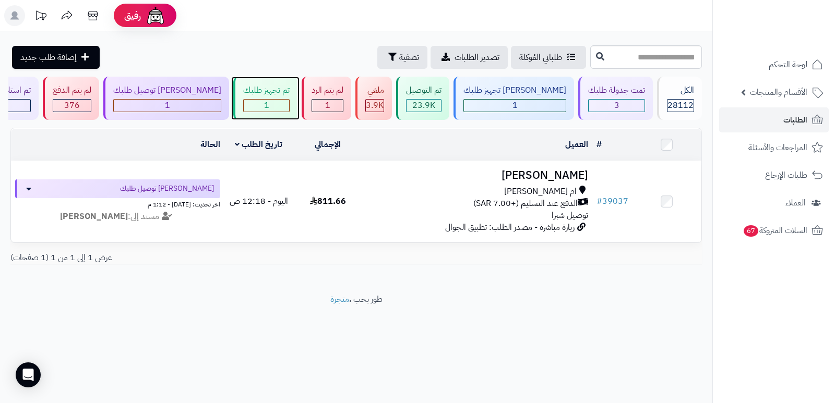
click at [268, 96] on div "تم تجهيز طلبك" at bounding box center [266, 91] width 46 height 12
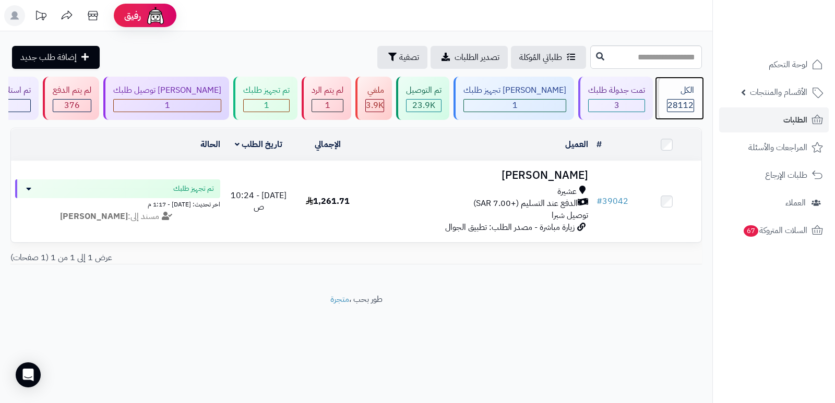
click at [672, 102] on span "28112" at bounding box center [681, 105] width 26 height 13
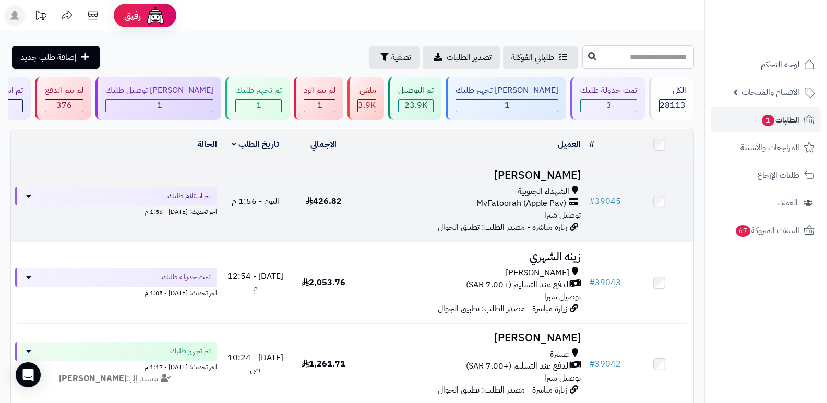
click at [547, 176] on h3 "[PERSON_NAME]" at bounding box center [471, 176] width 219 height 12
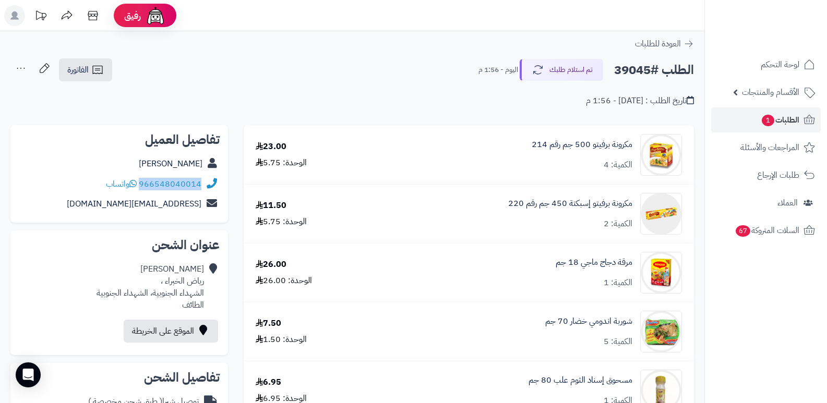
drag, startPoint x: 140, startPoint y: 183, endPoint x: 212, endPoint y: 191, distance: 71.9
click at [212, 191] on div "966548040014 واتساب" at bounding box center [119, 184] width 201 height 20
copy div "966548040014"
click at [738, 331] on nav "لوحة التحكم الأقسام والمنتجات المنتجات الأقسام الماركات مواصفات المنتجات مواصفا…" at bounding box center [766, 214] width 123 height 403
click at [173, 170] on link "خالد عسيري" at bounding box center [171, 164] width 64 height 13
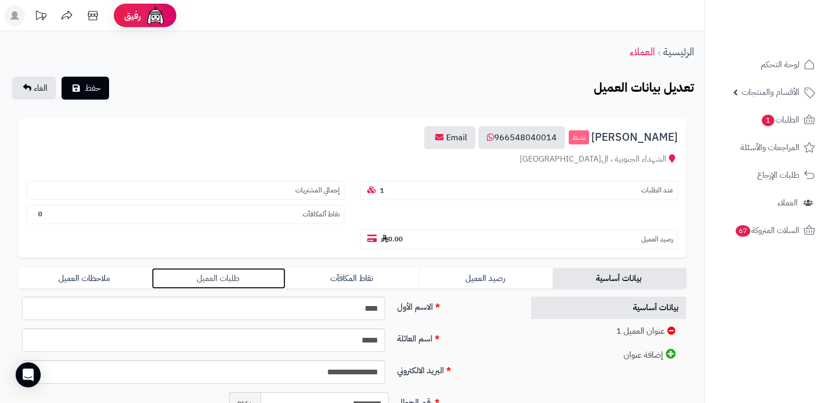
click at [190, 276] on link "طلبات العميل" at bounding box center [219, 278] width 134 height 21
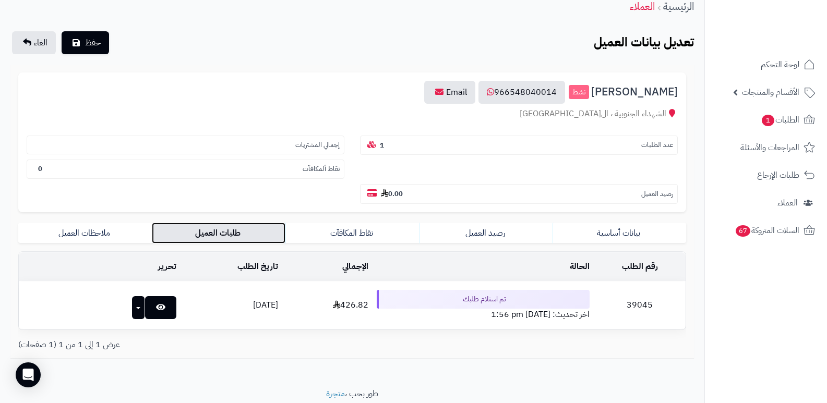
scroll to position [82, 0]
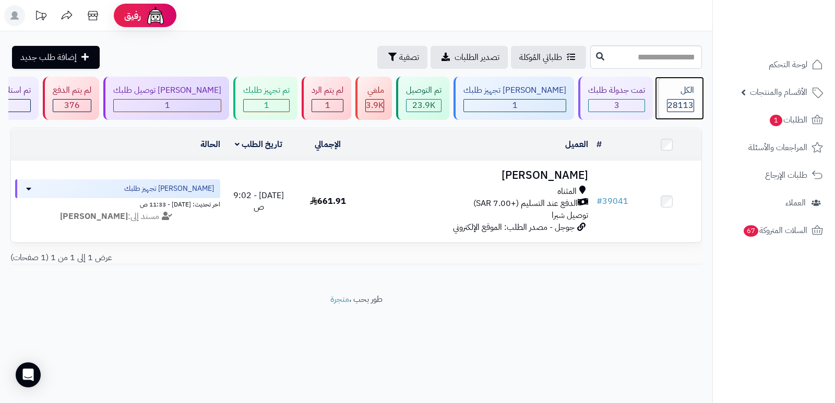
click at [676, 96] on div "الكل" at bounding box center [680, 91] width 27 height 12
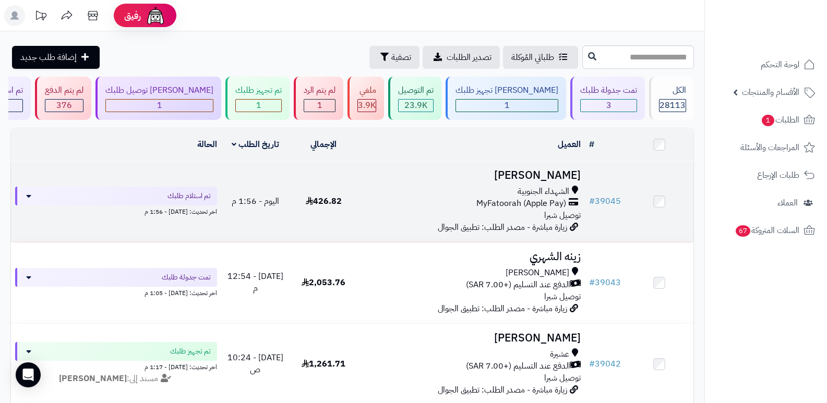
click at [541, 172] on h3 "[PERSON_NAME]" at bounding box center [471, 176] width 219 height 12
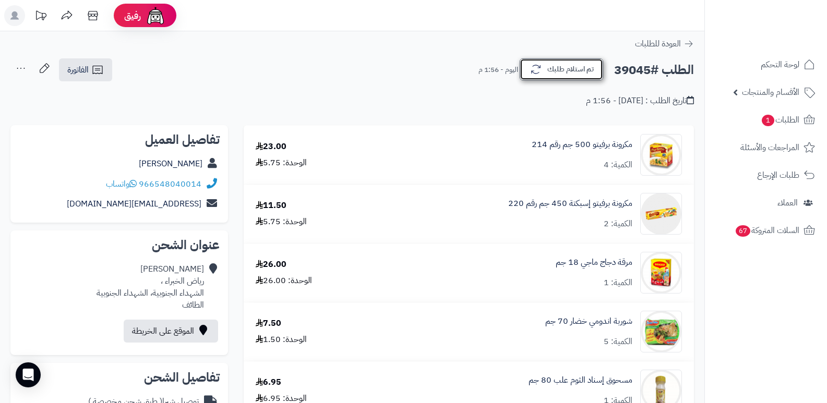
click at [563, 69] on button "تم استلام طلبك" at bounding box center [562, 69] width 84 height 22
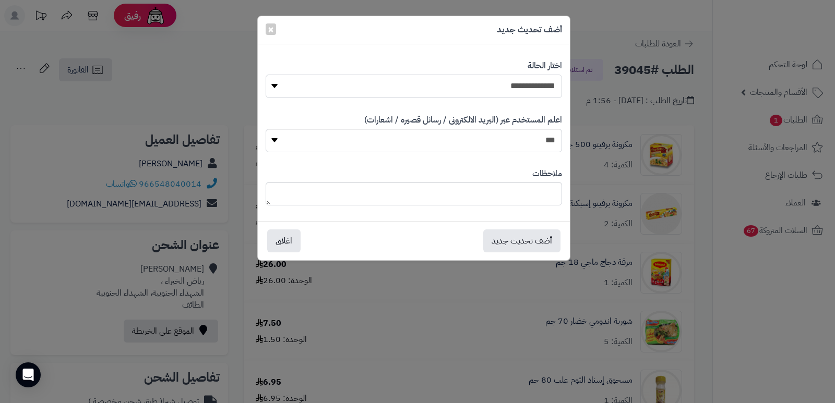
click at [494, 83] on select "**********" at bounding box center [414, 86] width 296 height 23
select select "*"
click at [266, 75] on select "**********" at bounding box center [414, 86] width 296 height 23
click at [523, 195] on textarea at bounding box center [414, 193] width 296 height 23
type textarea "****"
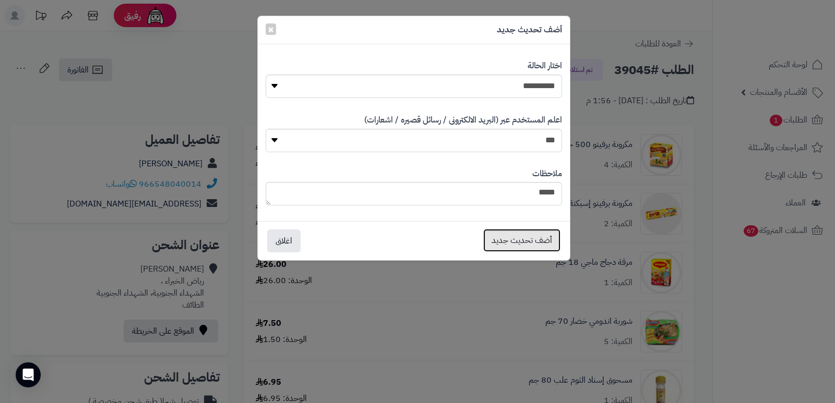
drag, startPoint x: 519, startPoint y: 236, endPoint x: 543, endPoint y: 249, distance: 27.1
click at [519, 237] on button "أضف تحديث جديد" at bounding box center [521, 240] width 77 height 23
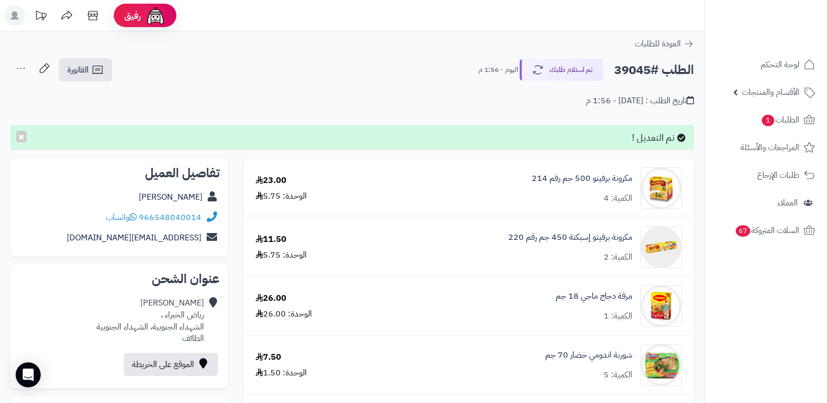
click at [21, 67] on icon at bounding box center [20, 68] width 21 height 21
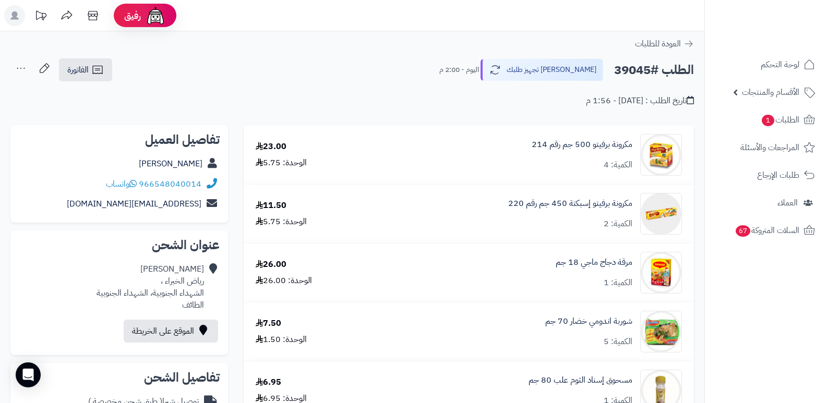
click at [15, 68] on icon at bounding box center [20, 68] width 21 height 21
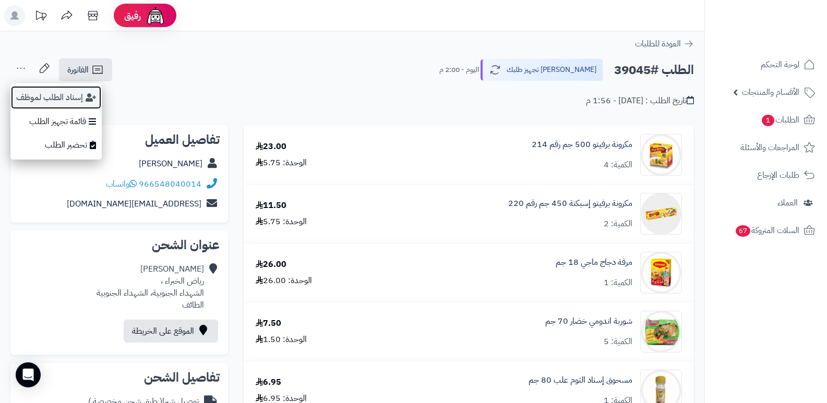
click at [35, 89] on button "إسناد الطلب لموظف" at bounding box center [55, 98] width 91 height 24
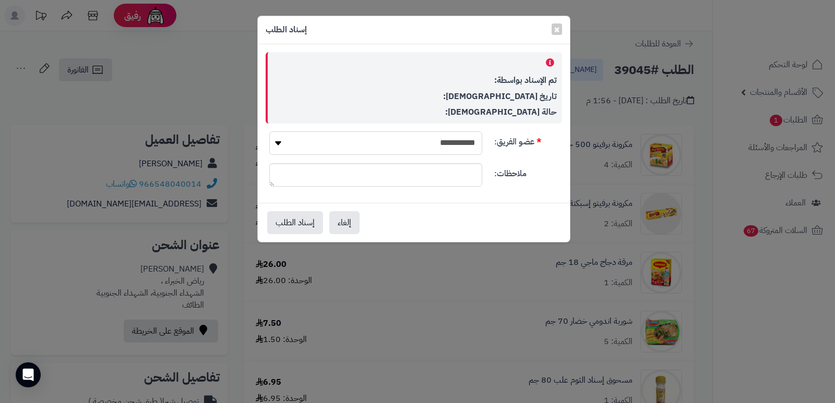
click at [447, 142] on select "**********" at bounding box center [375, 143] width 213 height 23
select select "**"
click at [269, 132] on select "**********" at bounding box center [375, 143] width 213 height 23
click at [304, 223] on button "إسناد الطلب" at bounding box center [295, 222] width 56 height 23
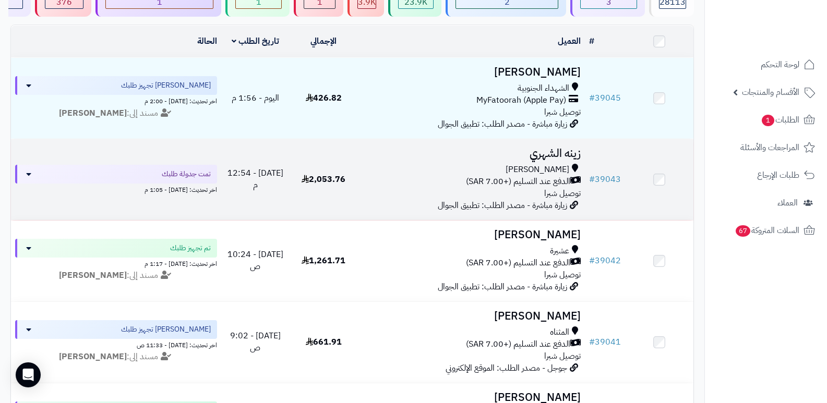
scroll to position [104, 0]
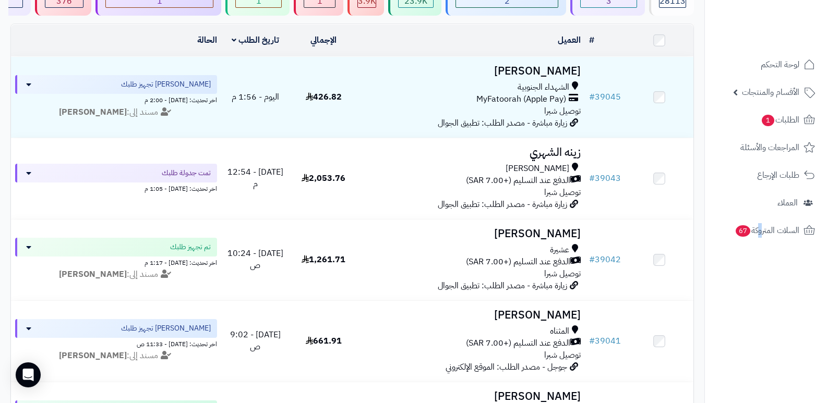
click at [759, 323] on nav "لوحة التحكم الأقسام والمنتجات المنتجات الأقسام الماركات مواصفات المنتجات مواصفا…" at bounding box center [766, 214] width 123 height 403
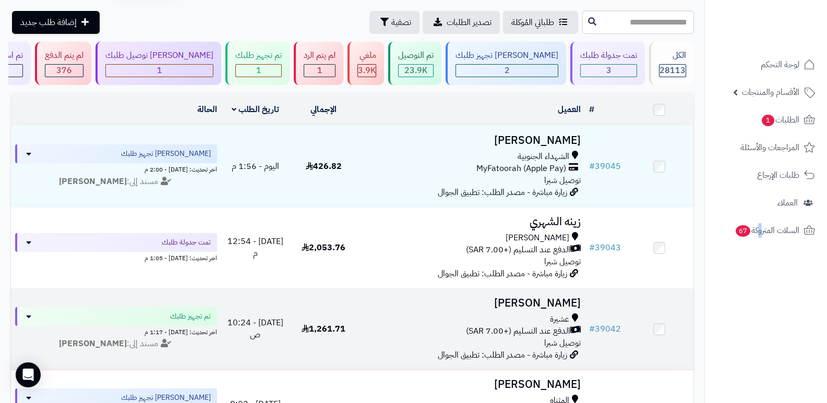
scroll to position [0, 0]
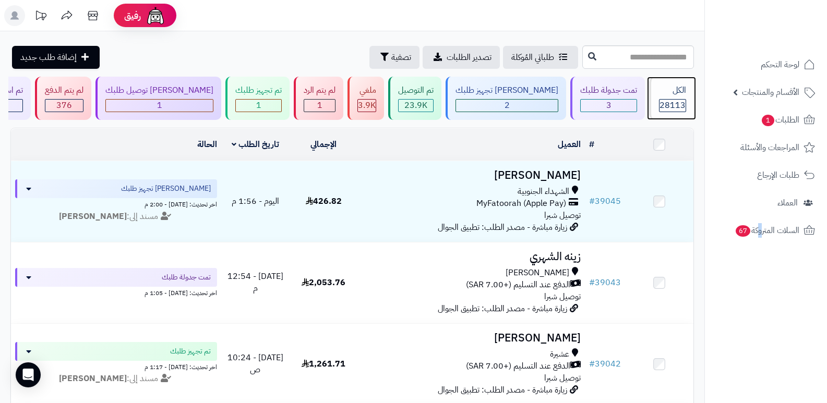
click at [671, 103] on span "28113" at bounding box center [673, 105] width 26 height 13
click at [665, 90] on div "الكل" at bounding box center [672, 91] width 27 height 12
click at [762, 332] on nav "لوحة التحكم الأقسام والمنتجات المنتجات الأقسام الماركات مواصفات المنتجات مواصفا…" at bounding box center [766, 214] width 123 height 403
click at [673, 104] on span "28113" at bounding box center [673, 105] width 26 height 13
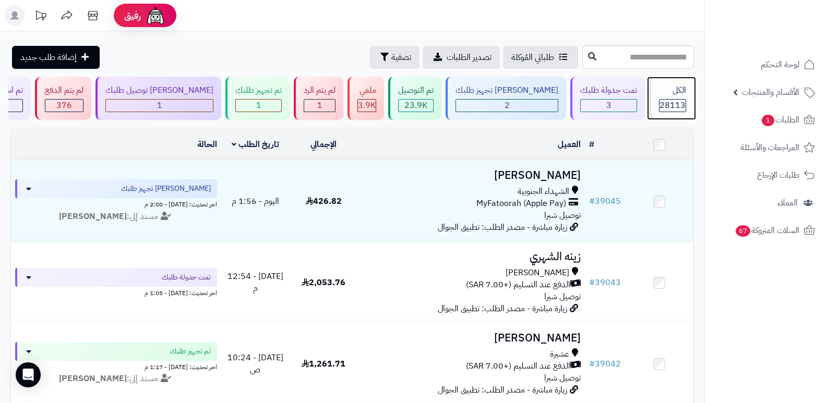
click at [667, 89] on div "الكل" at bounding box center [672, 91] width 27 height 12
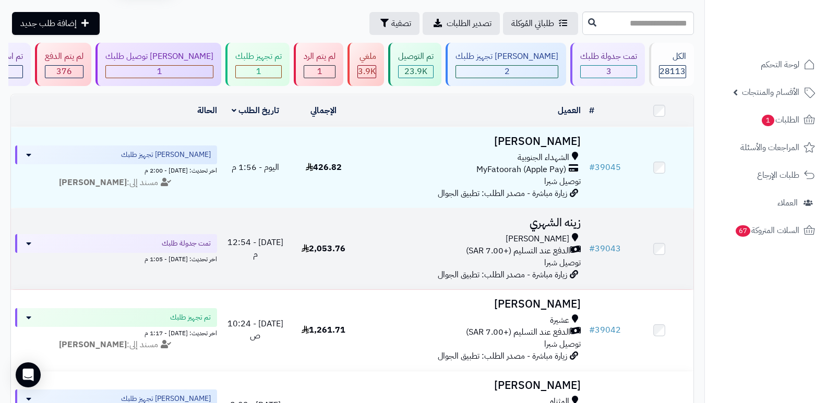
scroll to position [52, 0]
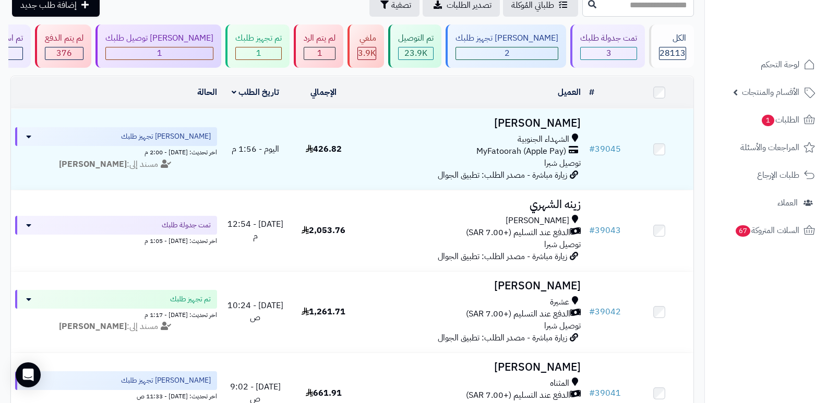
drag, startPoint x: 792, startPoint y: 330, endPoint x: 786, endPoint y: 329, distance: 5.4
click at [792, 330] on nav "لوحة التحكم الأقسام والمنتجات المنتجات الأقسام الماركات مواصفات المنتجات مواصفا…" at bounding box center [766, 214] width 123 height 403
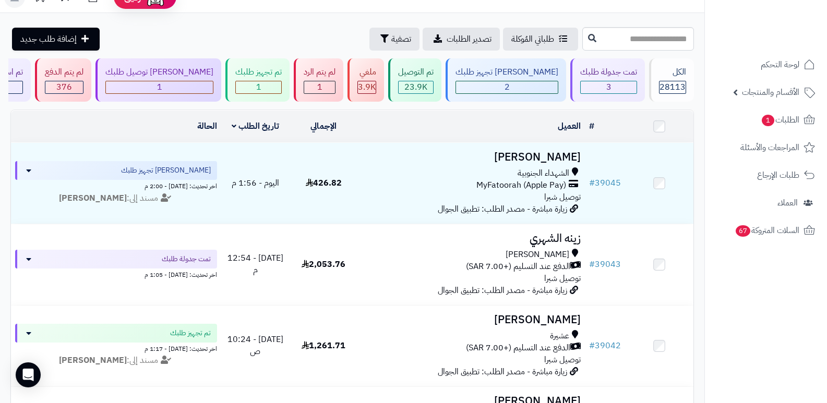
scroll to position [0, 0]
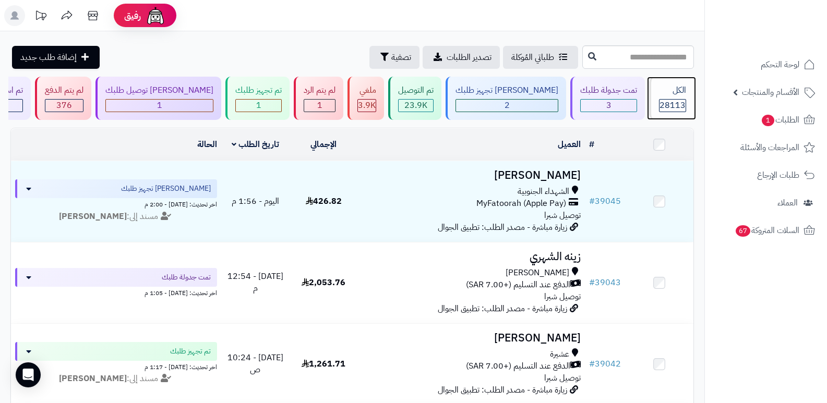
click at [660, 104] on span "28113" at bounding box center [673, 105] width 26 height 13
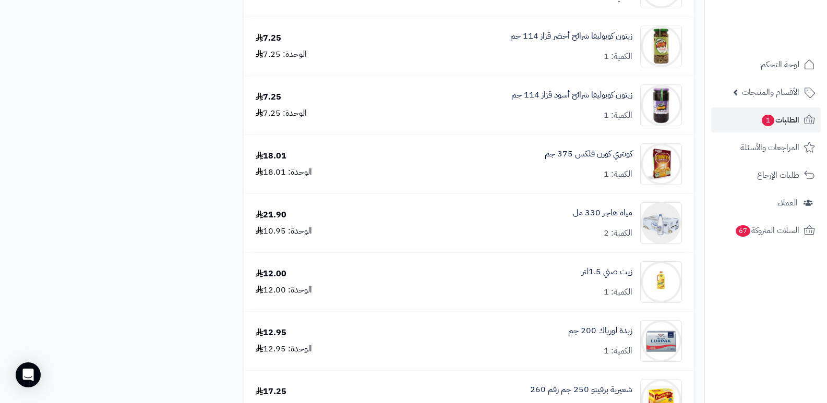
scroll to position [666, 0]
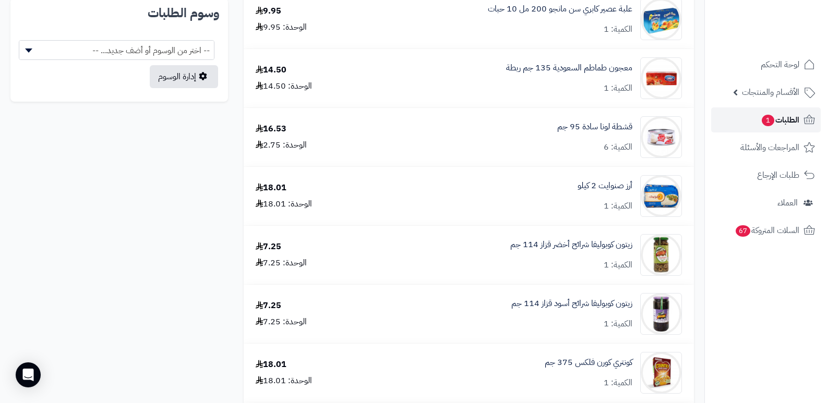
click at [789, 123] on span "الطلبات 1" at bounding box center [780, 120] width 39 height 15
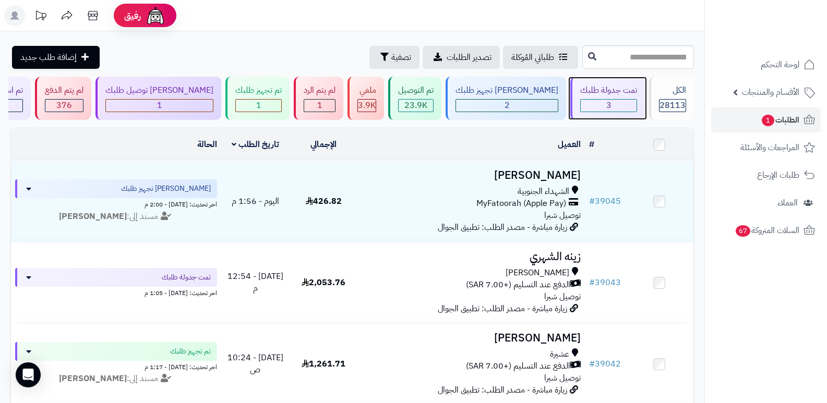
click at [606, 106] on span "3" at bounding box center [608, 105] width 5 height 13
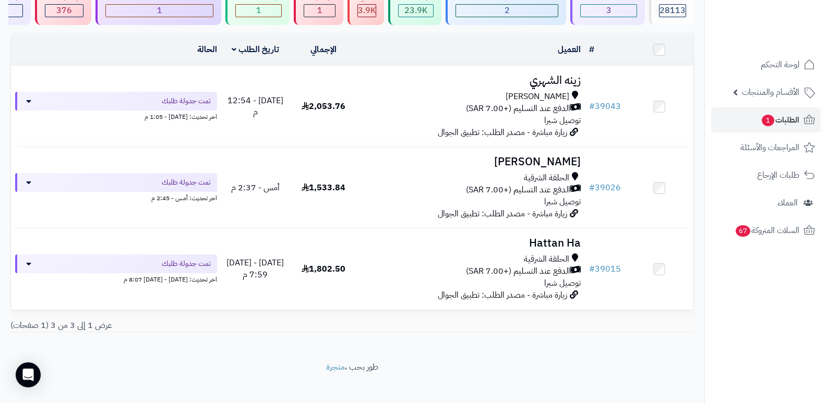
scroll to position [103, 0]
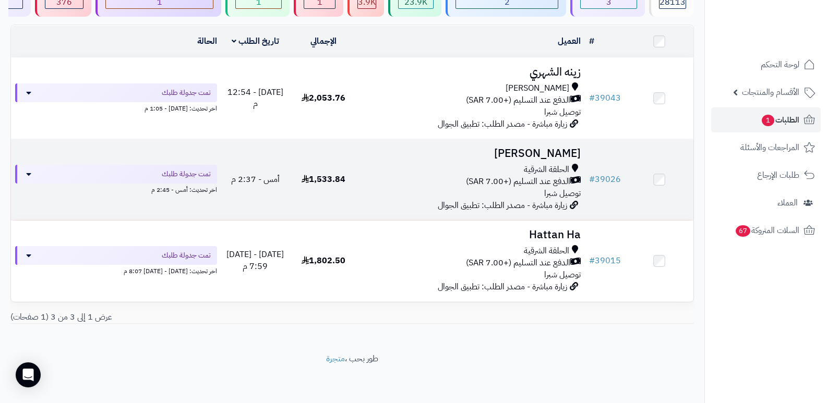
click at [550, 151] on h3 "[PERSON_NAME]" at bounding box center [471, 154] width 219 height 12
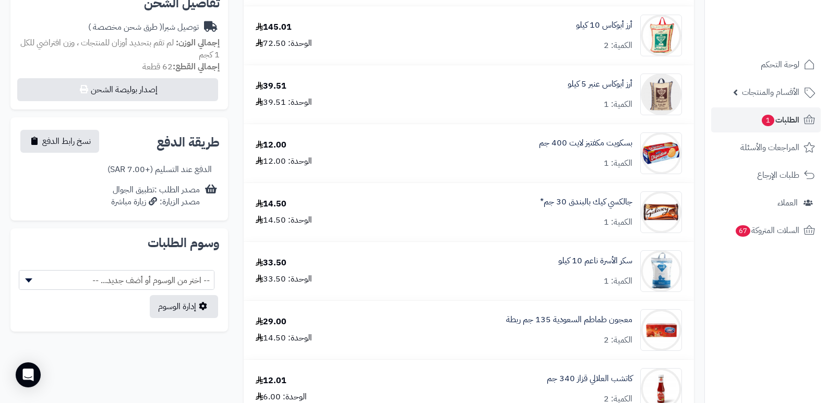
scroll to position [470, 0]
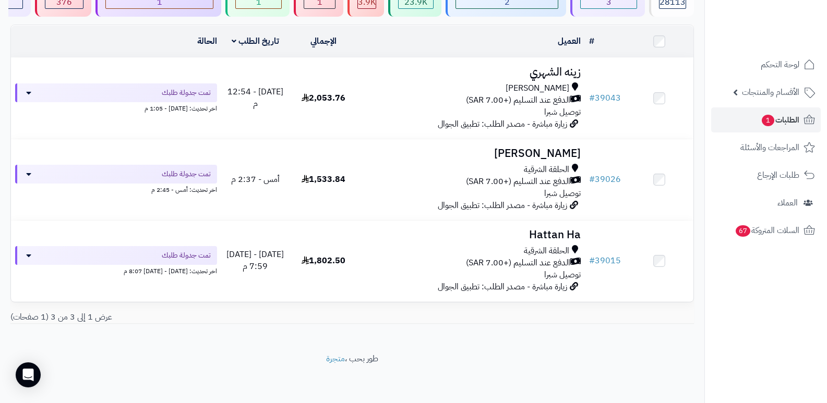
scroll to position [103, 0]
click at [673, 3] on span "28113" at bounding box center [673, 2] width 26 height 13
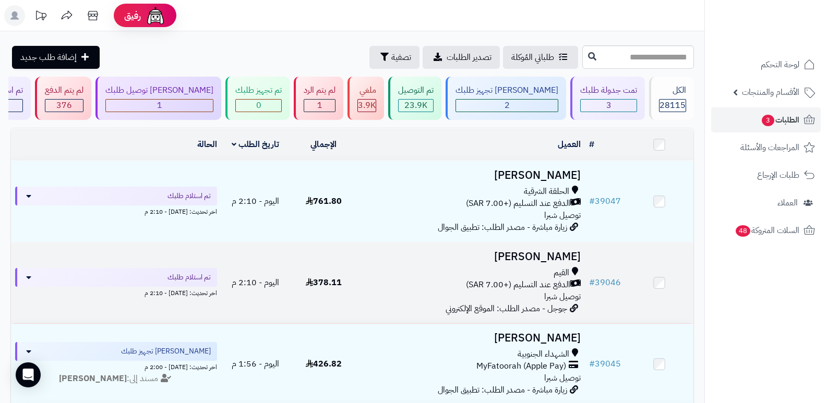
click at [538, 253] on h3 "[PERSON_NAME]" at bounding box center [471, 257] width 219 height 12
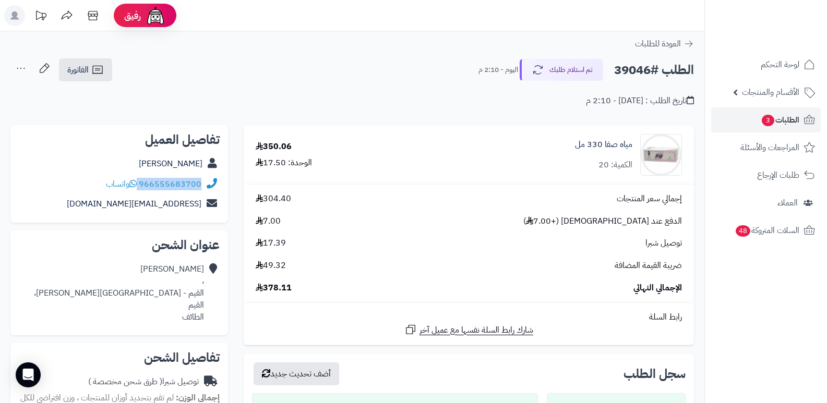
drag, startPoint x: 140, startPoint y: 182, endPoint x: 204, endPoint y: 186, distance: 64.3
click at [204, 186] on div "966555683700 واتساب" at bounding box center [119, 184] width 201 height 20
copy div "966555683700"
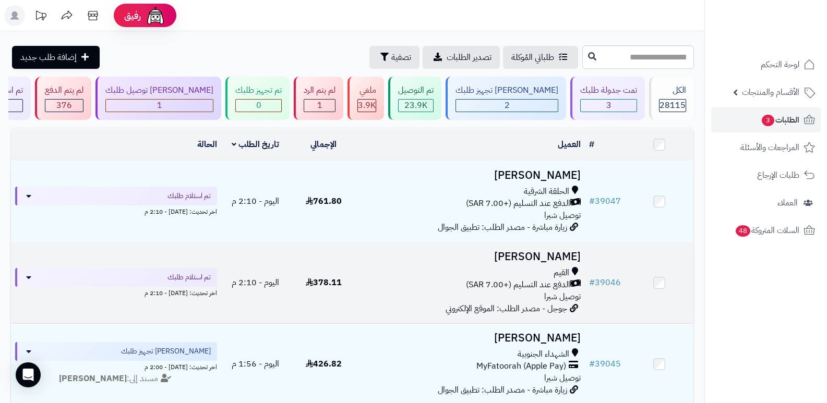
click at [532, 252] on h3 "[PERSON_NAME]" at bounding box center [471, 257] width 219 height 12
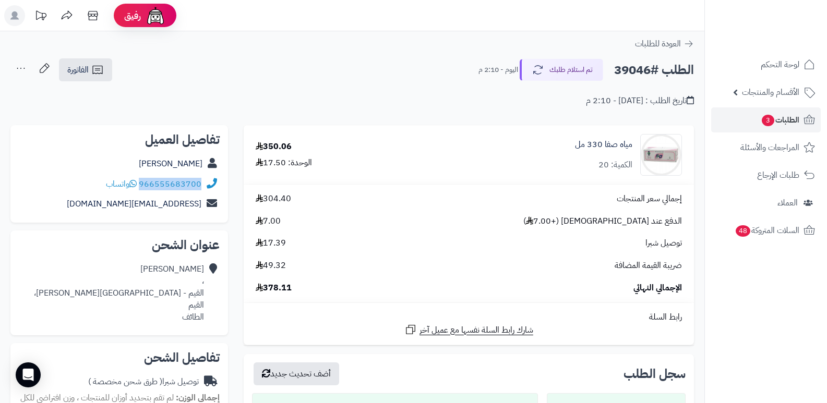
drag, startPoint x: 140, startPoint y: 184, endPoint x: 202, endPoint y: 190, distance: 61.9
click at [202, 190] on div "966555683700 واتساب" at bounding box center [119, 184] width 201 height 20
copy link "966555683700"
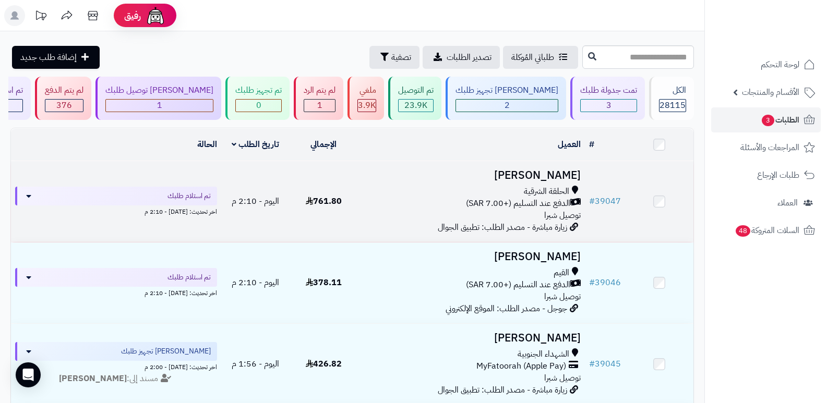
click at [549, 175] on h3 "[PERSON_NAME]" at bounding box center [471, 176] width 219 height 12
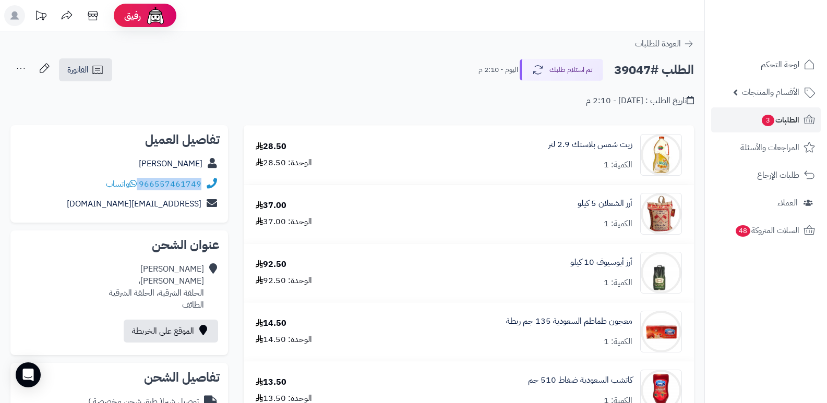
drag, startPoint x: 139, startPoint y: 184, endPoint x: 206, endPoint y: 186, distance: 66.8
click at [206, 186] on div "966557461749 واتساب" at bounding box center [119, 184] width 201 height 20
copy div "966557461749"
click at [787, 317] on nav "لوحة التحكم الأقسام والمنتجات المنتجات الأقسام الماركات مواصفات المنتجات مواصفا…" at bounding box center [766, 214] width 123 height 403
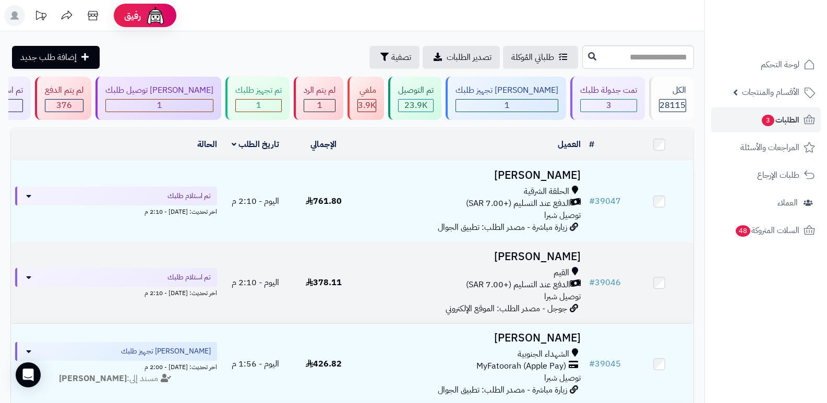
click at [537, 252] on h3 "[PERSON_NAME]" at bounding box center [471, 257] width 219 height 12
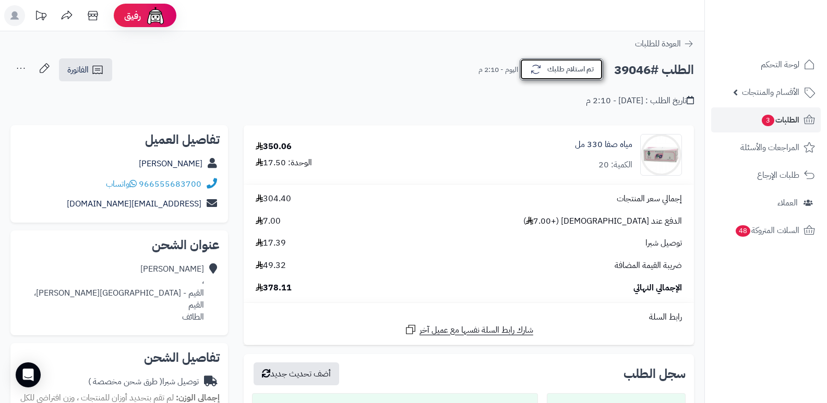
click at [543, 66] on button "تم استلام طلبك" at bounding box center [562, 69] width 84 height 22
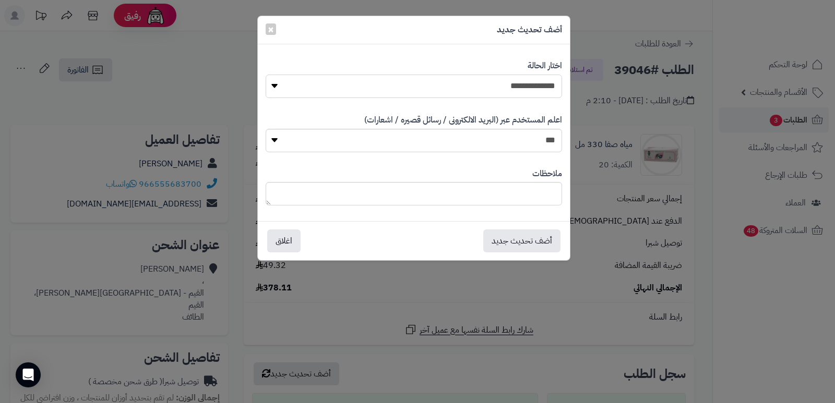
click at [534, 86] on select "**********" at bounding box center [414, 86] width 296 height 23
select select "*"
click at [266, 75] on select "**********" at bounding box center [414, 86] width 296 height 23
click at [523, 200] on textarea at bounding box center [414, 193] width 296 height 23
click at [530, 196] on textarea at bounding box center [414, 193] width 296 height 23
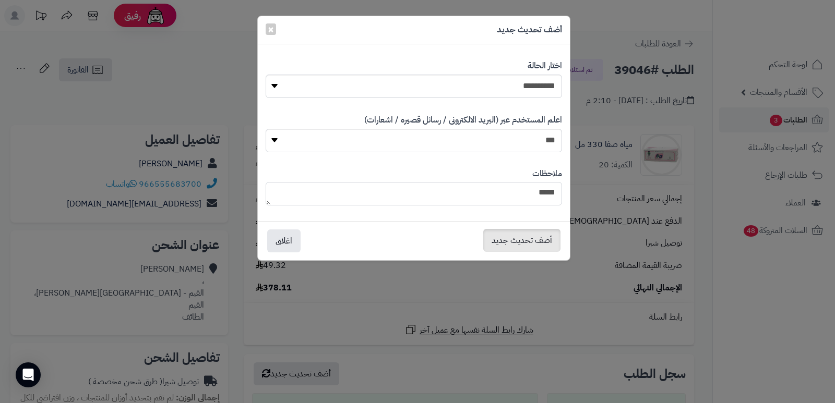
type textarea "****"
click at [534, 244] on button "أضف تحديث جديد" at bounding box center [521, 240] width 77 height 23
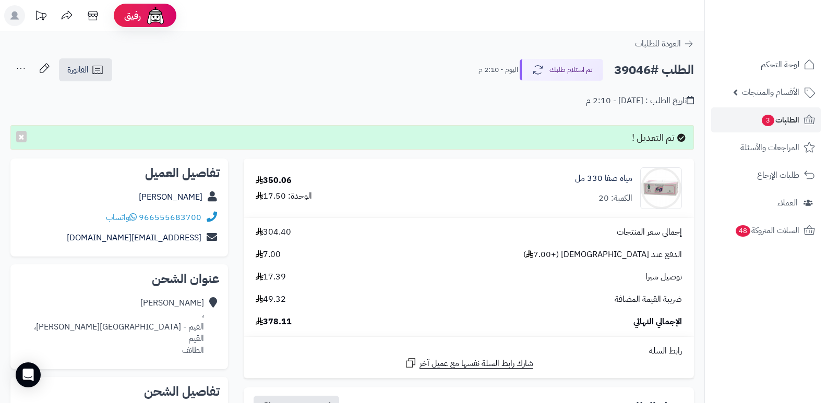
click at [20, 66] on icon at bounding box center [20, 68] width 21 height 21
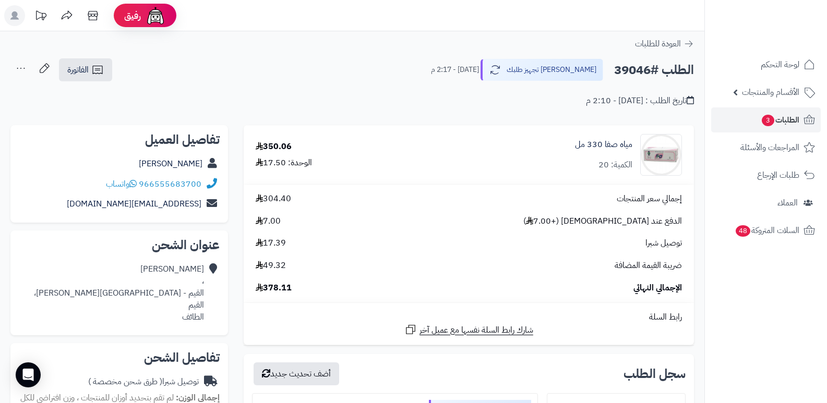
click at [17, 63] on icon at bounding box center [20, 68] width 21 height 21
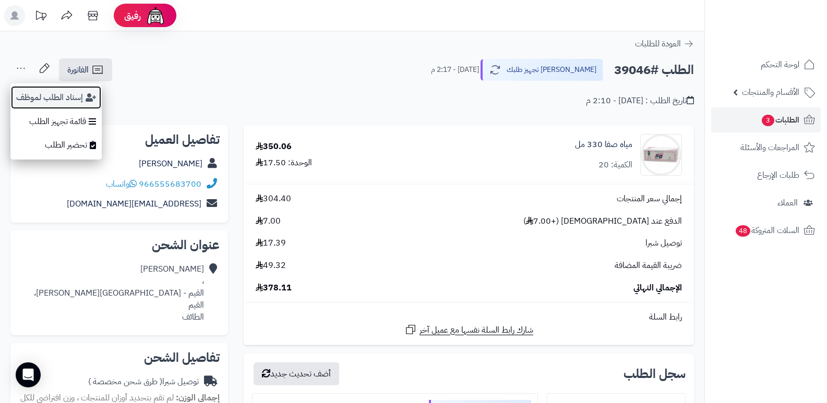
click at [39, 99] on button "إسناد الطلب لموظف" at bounding box center [55, 98] width 91 height 24
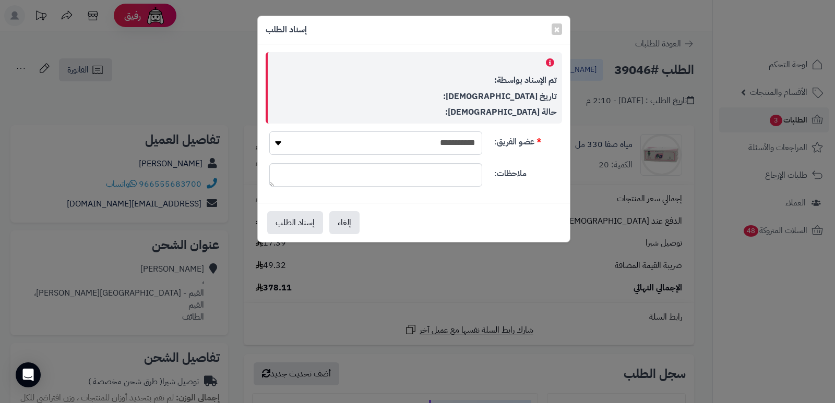
drag, startPoint x: 392, startPoint y: 139, endPoint x: 392, endPoint y: 147, distance: 7.8
click at [392, 139] on select "**********" at bounding box center [375, 143] width 213 height 23
select select "**"
click at [269, 132] on select "**********" at bounding box center [375, 143] width 213 height 23
click at [299, 225] on button "إسناد الطلب" at bounding box center [295, 222] width 56 height 23
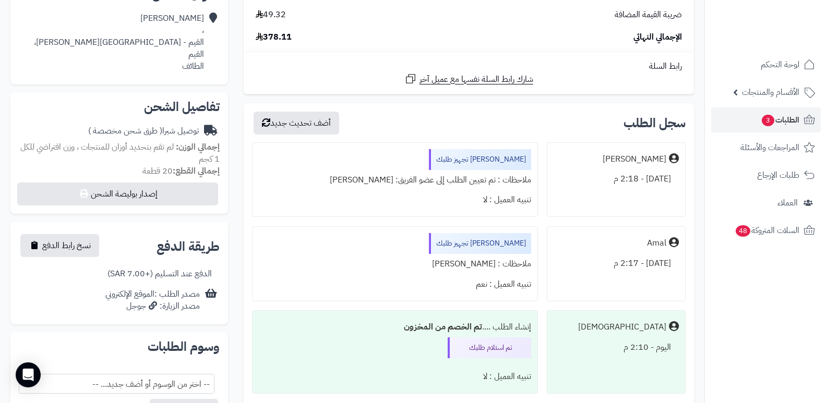
scroll to position [196, 0]
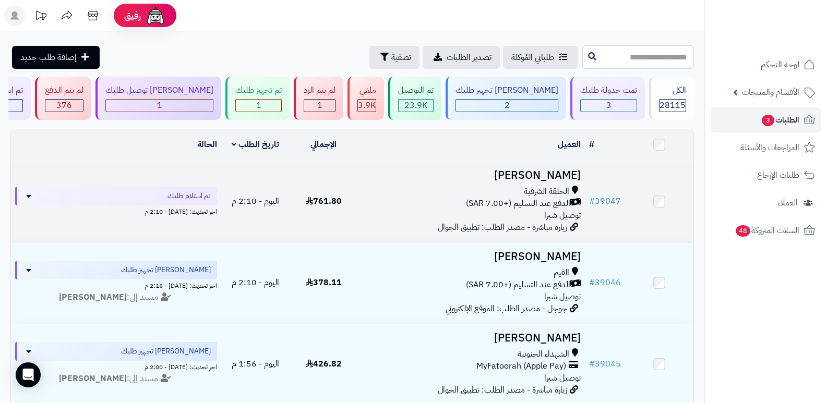
click at [547, 176] on h3 "[PERSON_NAME]" at bounding box center [471, 176] width 219 height 12
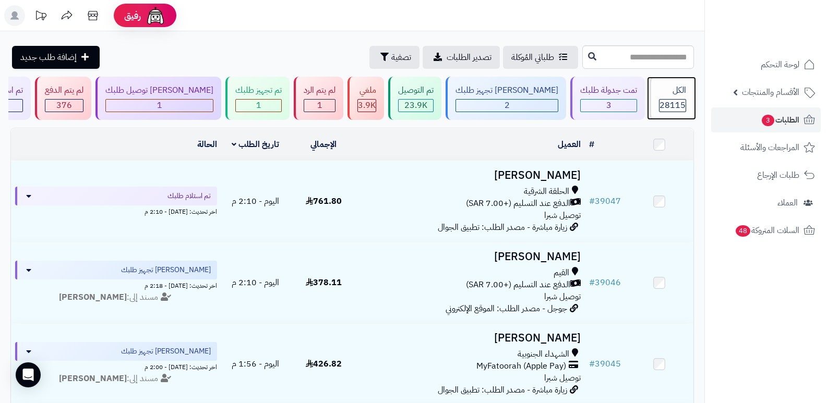
click at [683, 98] on div "الكل 28115" at bounding box center [671, 98] width 45 height 43
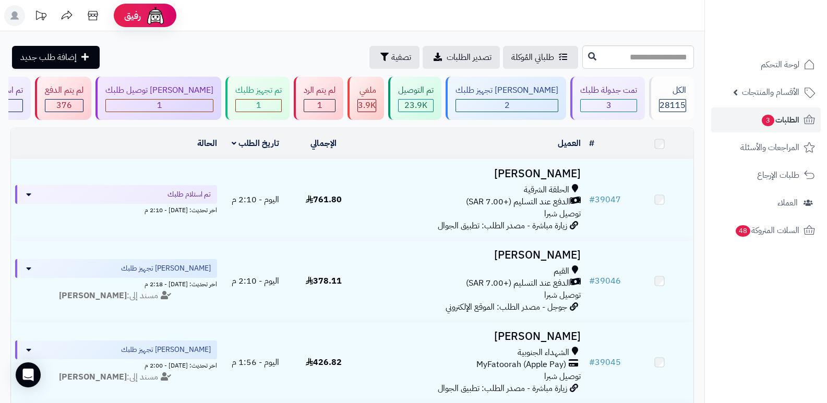
click at [547, 174] on h3 "[PERSON_NAME]" at bounding box center [471, 174] width 219 height 12
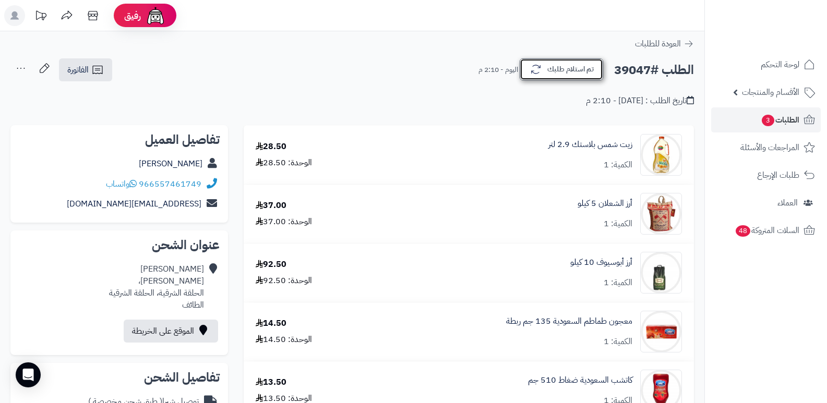
click at [578, 64] on button "تم استلام طلبك" at bounding box center [562, 69] width 84 height 22
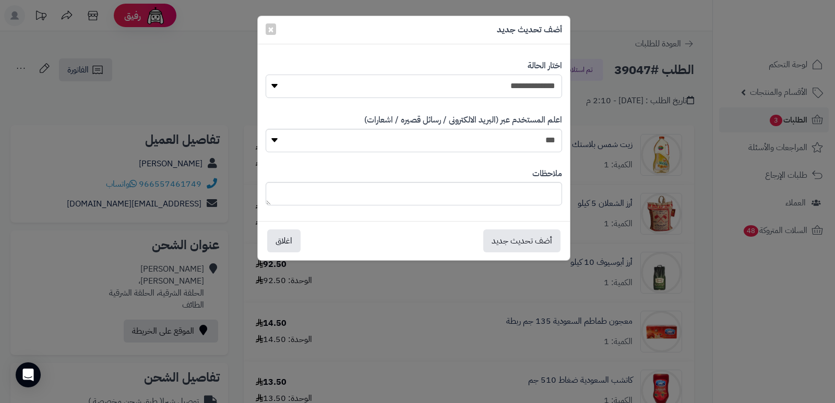
click at [542, 89] on select "**********" at bounding box center [414, 86] width 296 height 23
select select "*"
click at [266, 75] on select "**********" at bounding box center [414, 86] width 296 height 23
click at [534, 194] on textarea at bounding box center [414, 193] width 296 height 23
type textarea "*"
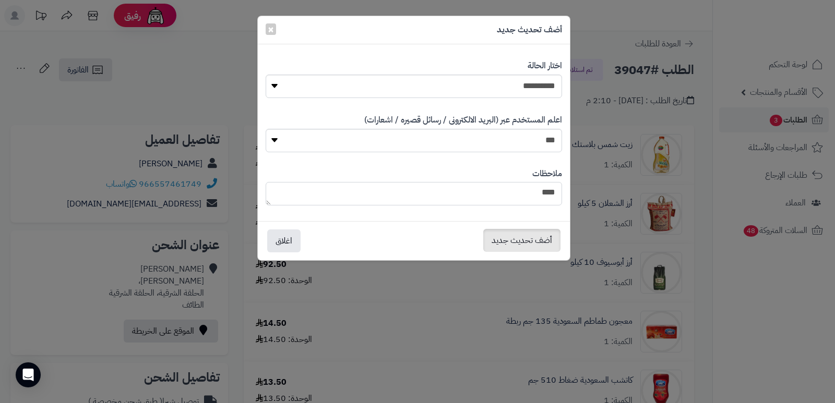
type textarea "***"
click at [504, 240] on button "أضف تحديث جديد" at bounding box center [521, 240] width 77 height 23
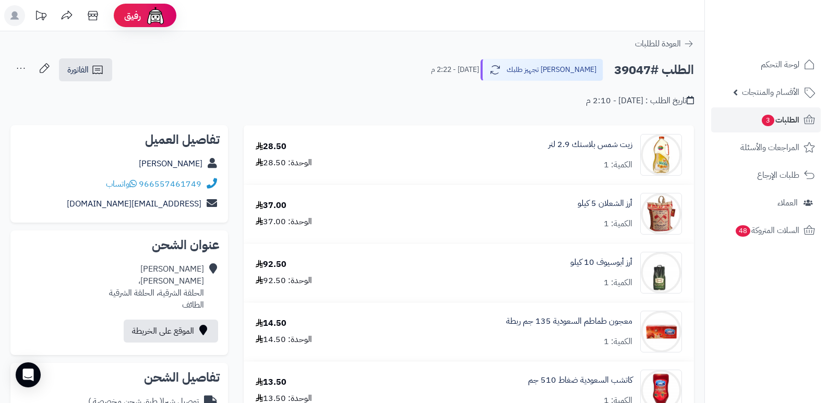
click at [23, 69] on icon at bounding box center [20, 68] width 21 height 21
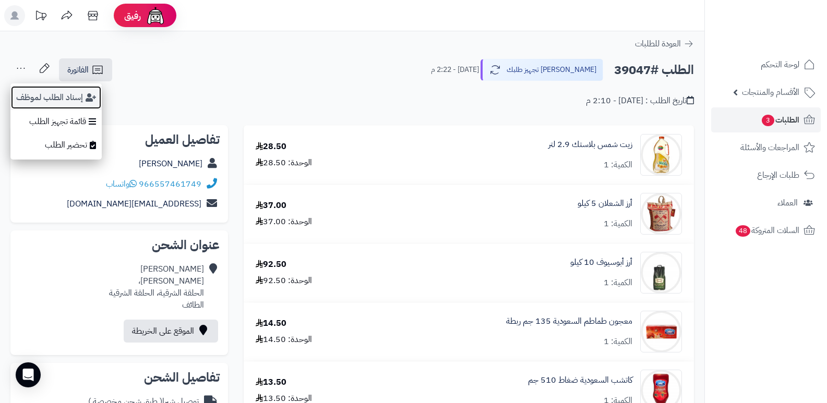
click at [31, 97] on button "إسناد الطلب لموظف" at bounding box center [55, 98] width 91 height 24
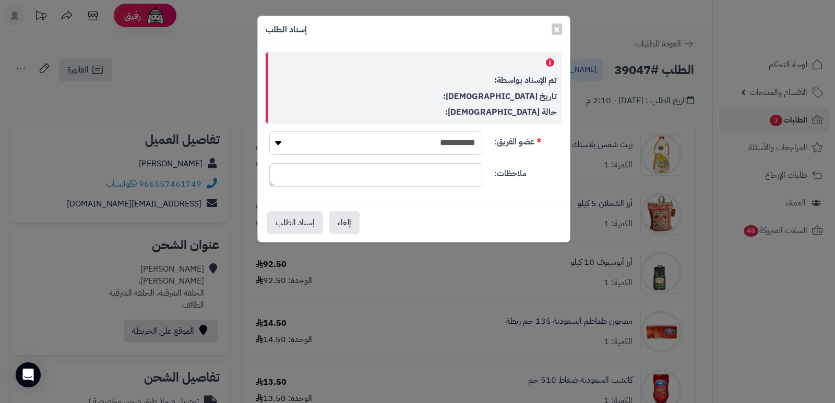
click at [447, 140] on select "**********" at bounding box center [375, 143] width 213 height 23
select select "**"
click at [269, 132] on select "**********" at bounding box center [375, 143] width 213 height 23
click at [294, 221] on button "إسناد الطلب" at bounding box center [295, 222] width 56 height 23
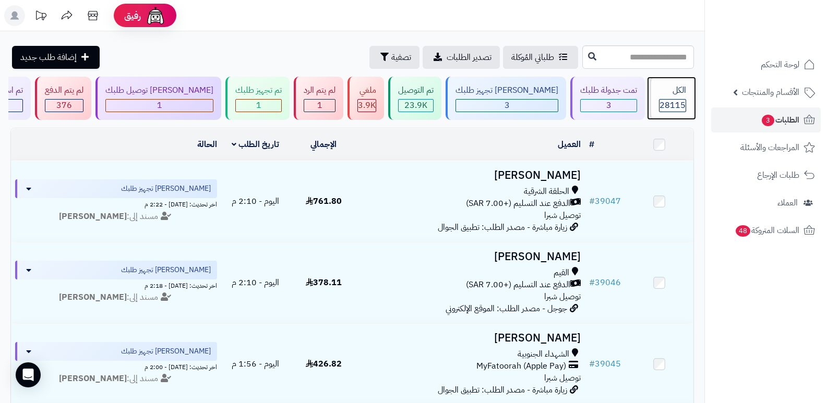
click at [663, 100] on span "28115" at bounding box center [673, 105] width 26 height 13
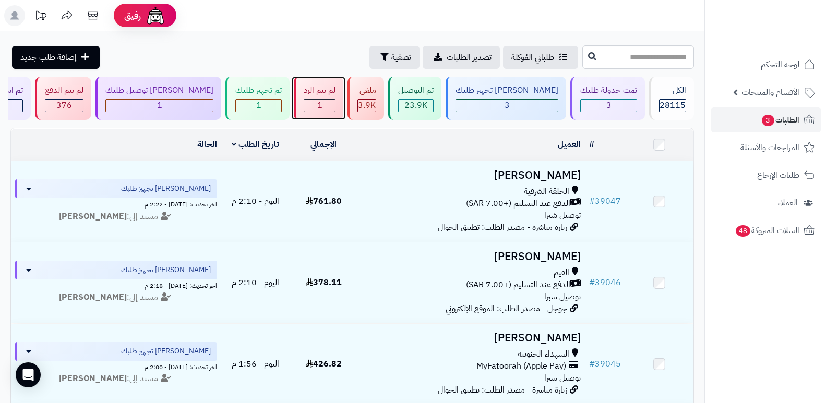
click at [341, 97] on div "لم يتم الرد 1" at bounding box center [319, 98] width 50 height 43
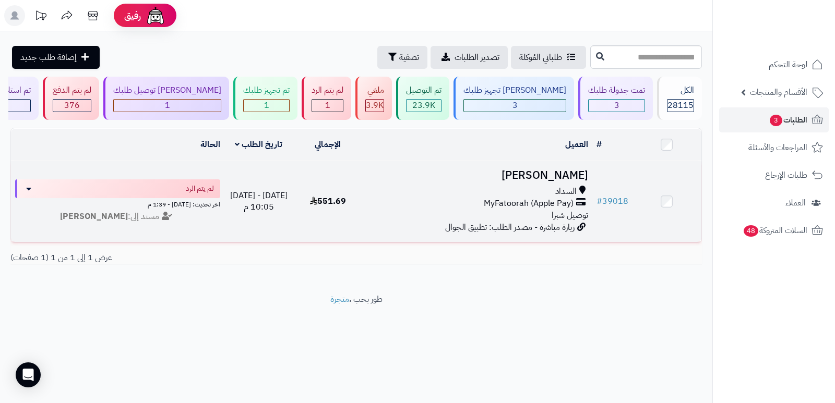
click at [567, 170] on h3 "فيصل العتيبي" at bounding box center [477, 176] width 222 height 12
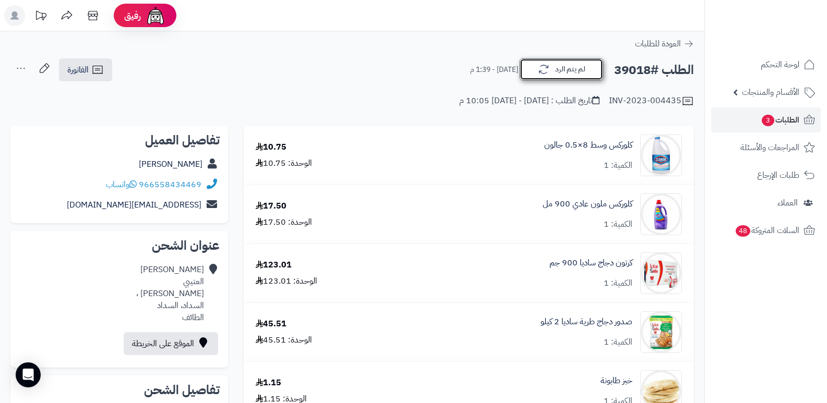
click at [588, 71] on button "لم يتم الرد" at bounding box center [562, 69] width 84 height 22
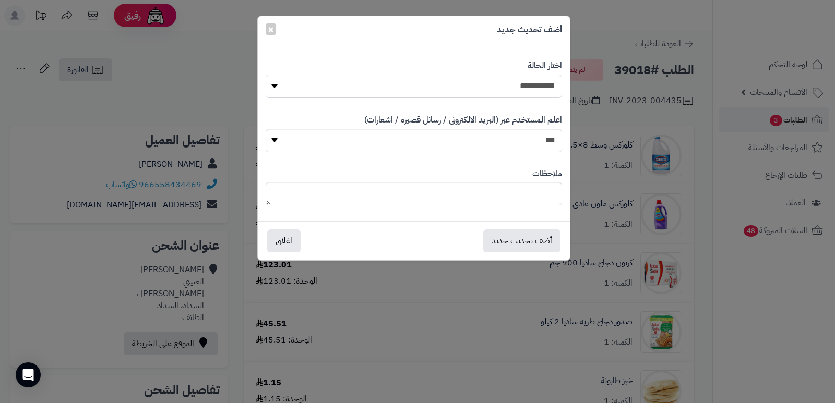
click at [543, 82] on select "**********" at bounding box center [414, 86] width 296 height 23
click at [266, 75] on select "**********" at bounding box center [414, 86] width 296 height 23
click at [527, 187] on textarea at bounding box center [414, 193] width 296 height 23
type textarea "******"
click at [523, 237] on button "أضف تحديث جديد" at bounding box center [521, 240] width 77 height 23
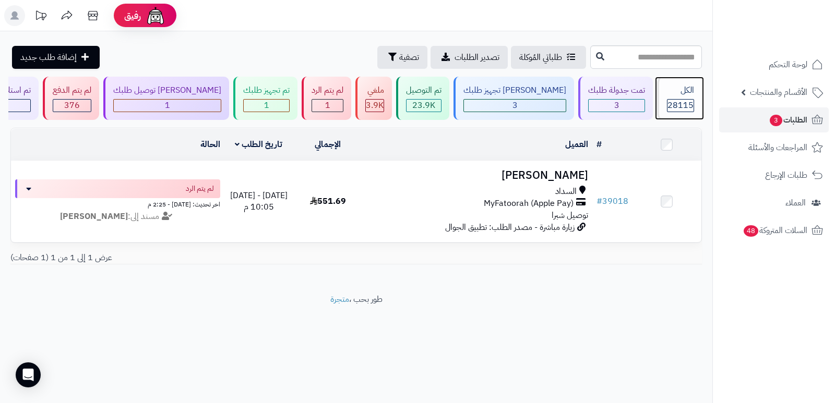
click at [661, 93] on div "الكل 28115" at bounding box center [679, 98] width 45 height 43
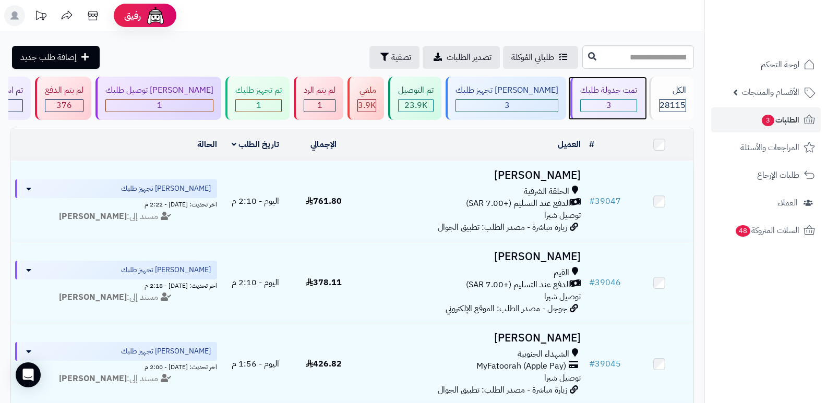
drag, startPoint x: 0, startPoint y: 0, endPoint x: 629, endPoint y: 101, distance: 637.4
click at [629, 101] on div "3" at bounding box center [609, 106] width 56 height 12
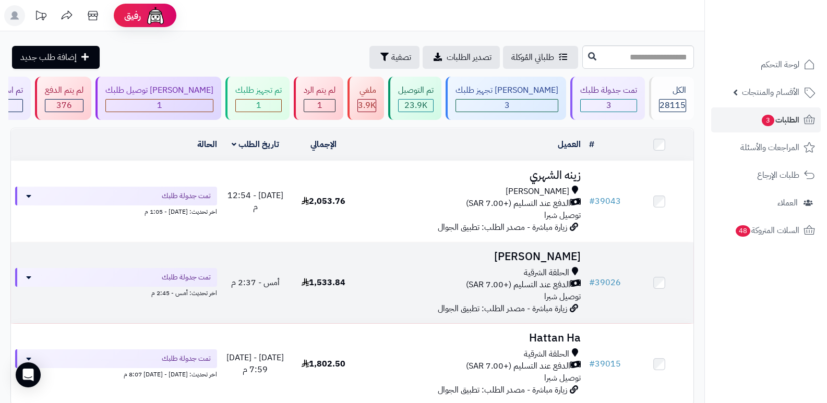
click at [550, 251] on h3 "[PERSON_NAME]" at bounding box center [471, 257] width 219 height 12
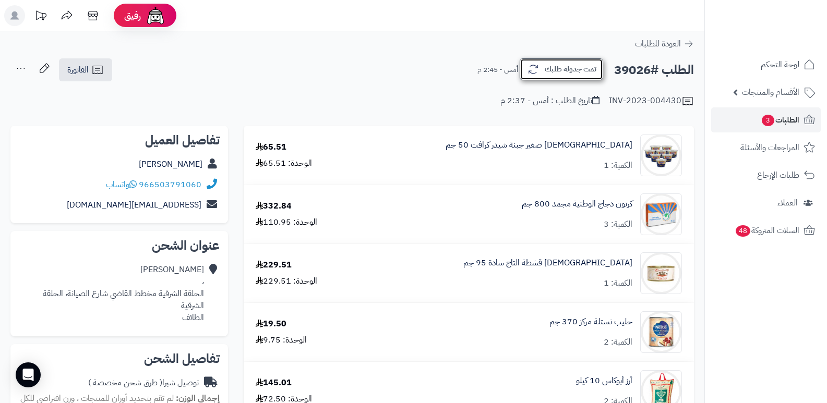
click at [564, 64] on button "تمت جدولة طلبك" at bounding box center [562, 69] width 84 height 22
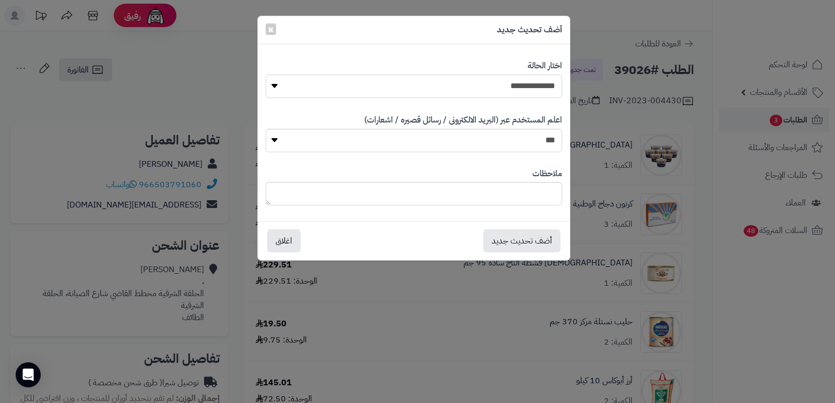
click at [538, 88] on select "**********" at bounding box center [414, 86] width 296 height 23
select select "*"
click at [266, 75] on select "**********" at bounding box center [414, 86] width 296 height 23
click at [523, 187] on textarea at bounding box center [414, 193] width 296 height 23
type textarea "****"
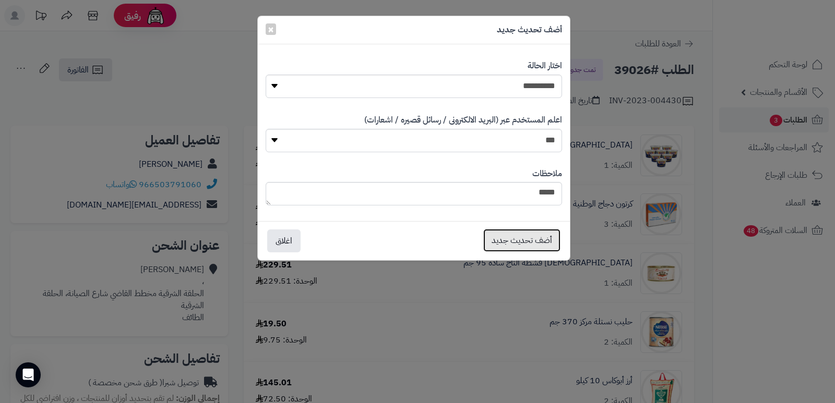
click at [517, 246] on button "أضف تحديث جديد" at bounding box center [521, 240] width 77 height 23
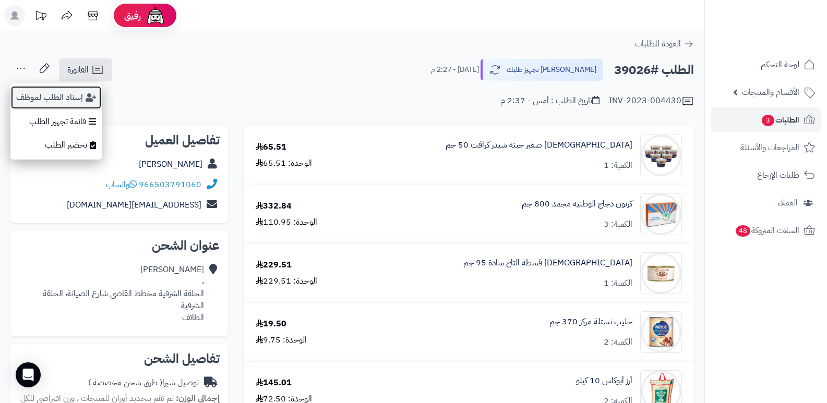
click at [57, 101] on button "إسناد الطلب لموظف" at bounding box center [55, 98] width 91 height 24
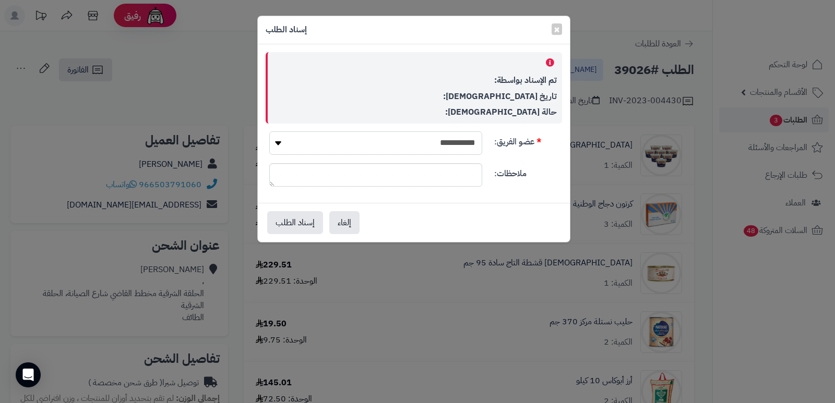
click at [409, 134] on select "**********" at bounding box center [375, 143] width 213 height 23
select select "**"
click at [269, 132] on select "**********" at bounding box center [375, 143] width 213 height 23
click at [276, 229] on button "إسناد الطلب" at bounding box center [295, 222] width 56 height 23
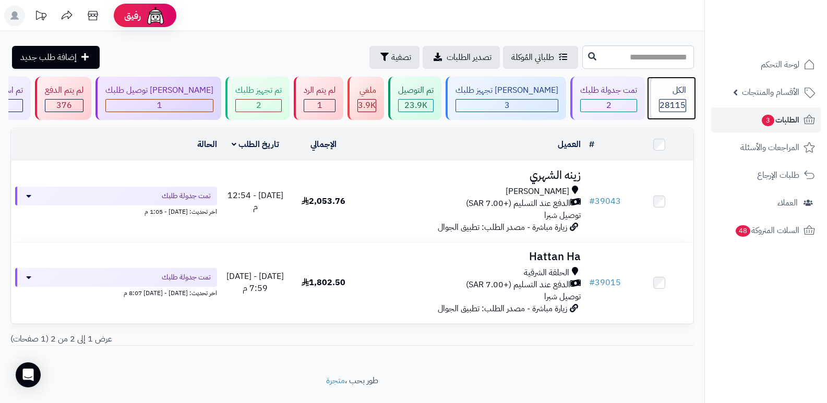
click at [684, 105] on div "28115" at bounding box center [673, 106] width 26 height 12
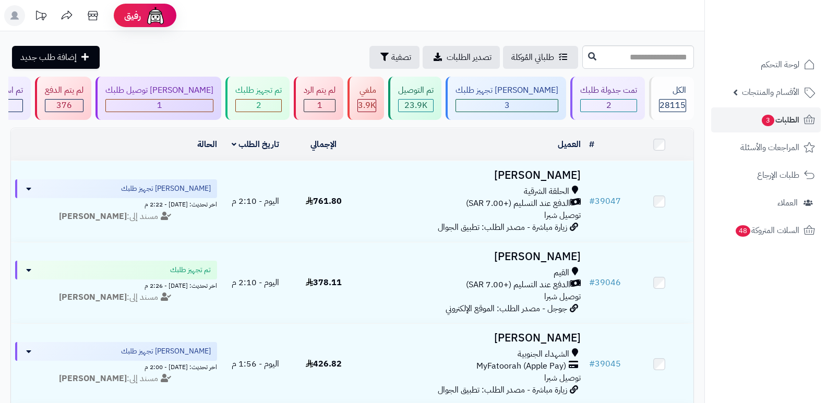
click at [517, 93] on div "[PERSON_NAME] تجهيز طلبك" at bounding box center [507, 91] width 103 height 12
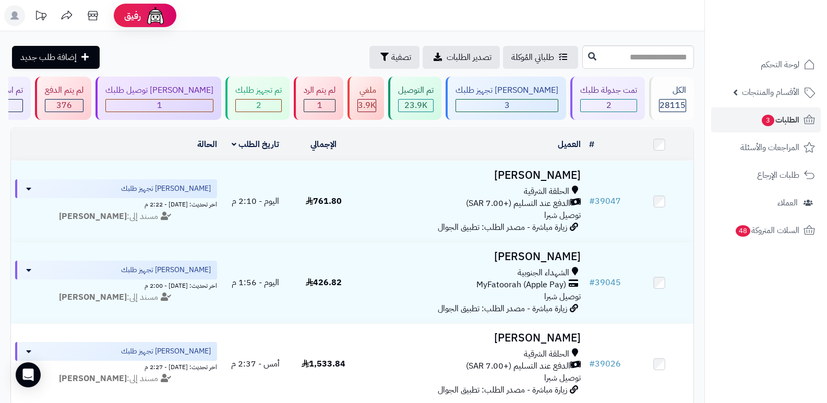
click at [519, 4] on header "رفيق ! الطلبات معالجة مكتمل إرجاع المنتجات العملاء المتواجدون الان 28848 عملاء …" at bounding box center [413, 15] width 827 height 31
click at [267, 102] on div "2" at bounding box center [258, 106] width 45 height 12
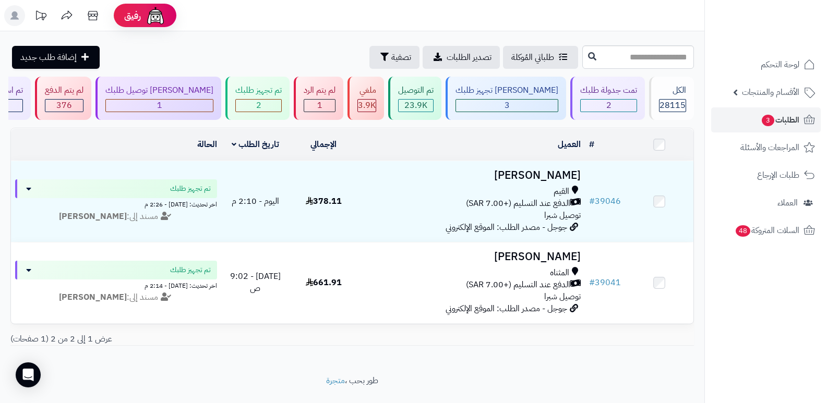
click at [567, 16] on header "رفيق ! الطلبات معالجة مكتمل إرجاع المنتجات العملاء المتواجدون الان 28848 عملاء …" at bounding box center [413, 15] width 827 height 31
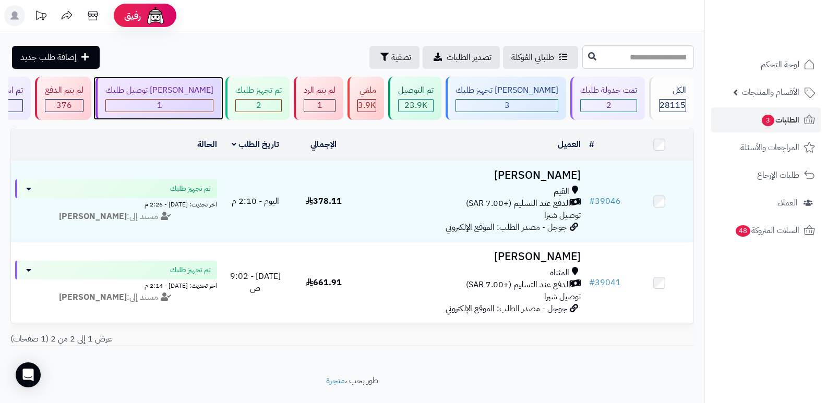
click at [199, 103] on div "1" at bounding box center [159, 106] width 107 height 12
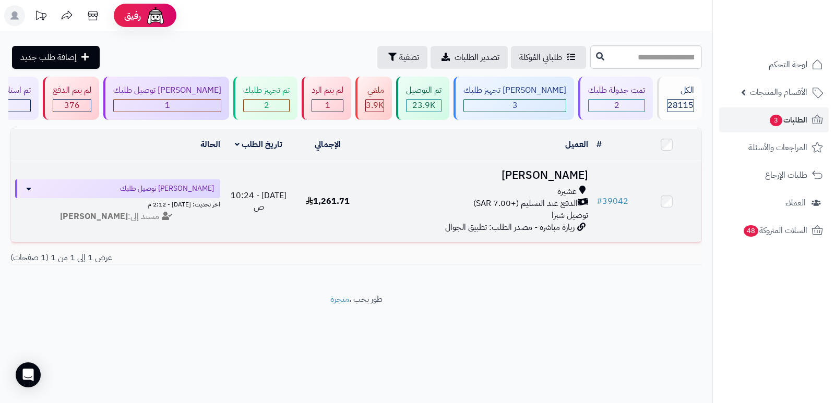
click at [559, 170] on h3 "[PERSON_NAME]" at bounding box center [477, 176] width 222 height 12
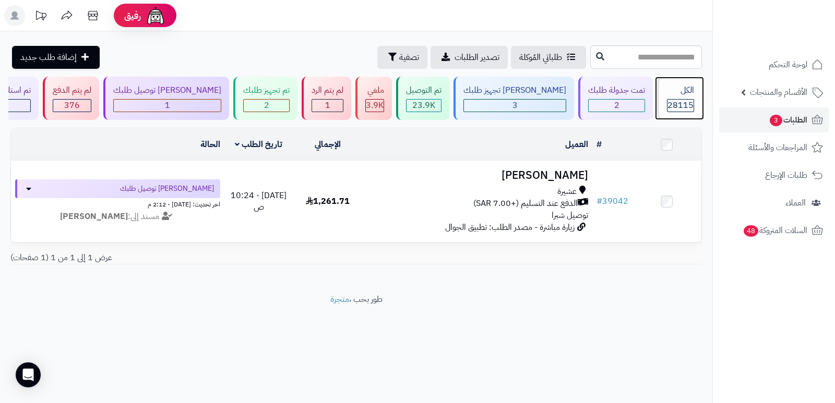
click at [681, 105] on span "28115" at bounding box center [681, 105] width 26 height 13
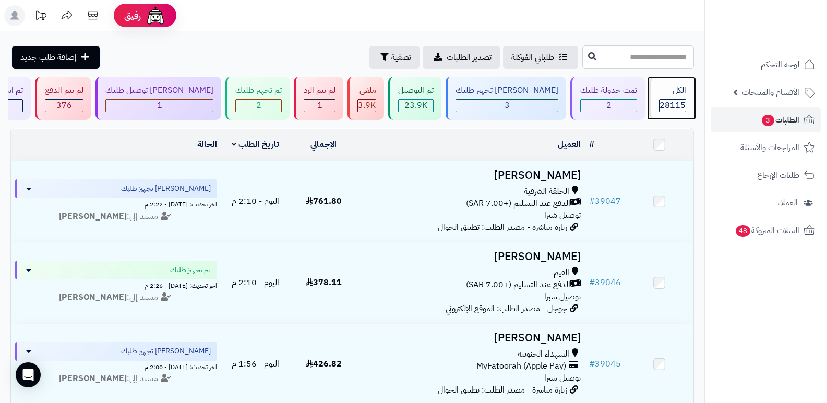
click at [672, 90] on div "الكل" at bounding box center [672, 91] width 27 height 12
click at [666, 109] on span "28115" at bounding box center [673, 105] width 26 height 13
click at [90, 15] on icon at bounding box center [92, 15] width 21 height 21
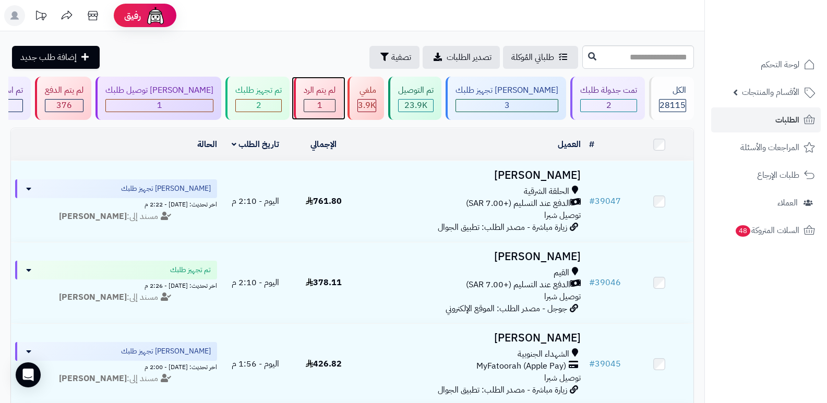
click at [336, 99] on div "1" at bounding box center [320, 105] width 32 height 13
click at [475, 16] on header "رفيق ! 0 الطلبات معالجة مكتمل إرجاع المنتجات العملاء المتواجدون الان 28851 عملا…" at bounding box center [413, 15] width 827 height 31
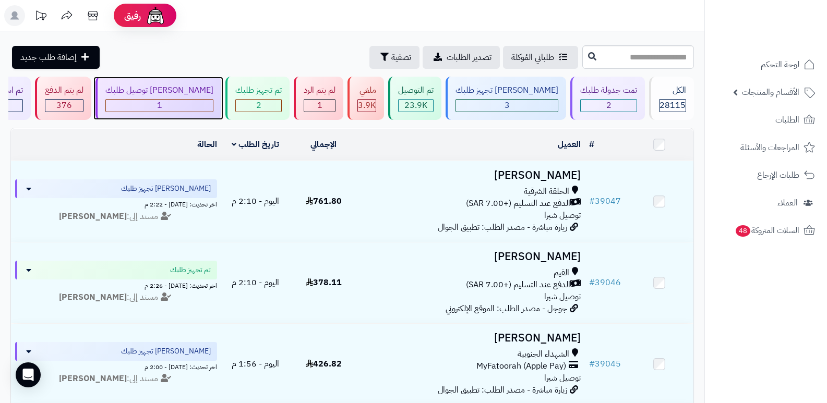
click at [176, 96] on div "[PERSON_NAME] توصيل طلبك" at bounding box center [159, 91] width 108 height 12
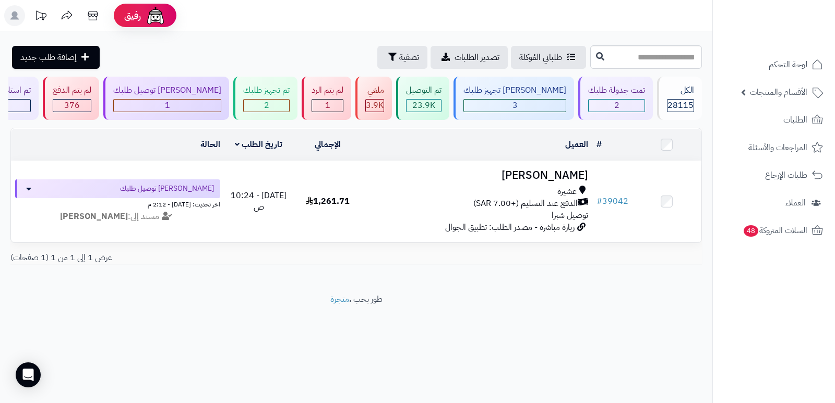
click at [623, 346] on footer "طور بحب ، متجرة" at bounding box center [356, 320] width 712 height 52
click at [685, 99] on span "28115" at bounding box center [681, 105] width 26 height 13
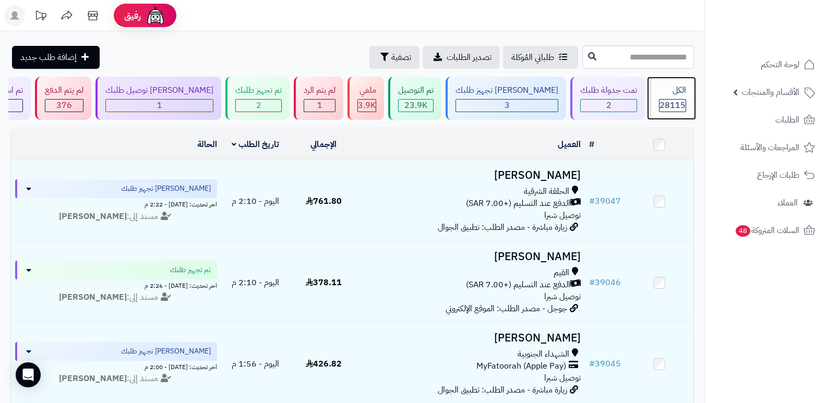
click at [675, 103] on span "28115" at bounding box center [673, 105] width 26 height 13
click at [677, 102] on span "28115" at bounding box center [673, 105] width 26 height 13
click at [665, 103] on span "28115" at bounding box center [673, 105] width 26 height 13
click at [666, 96] on div "الكل" at bounding box center [672, 91] width 27 height 12
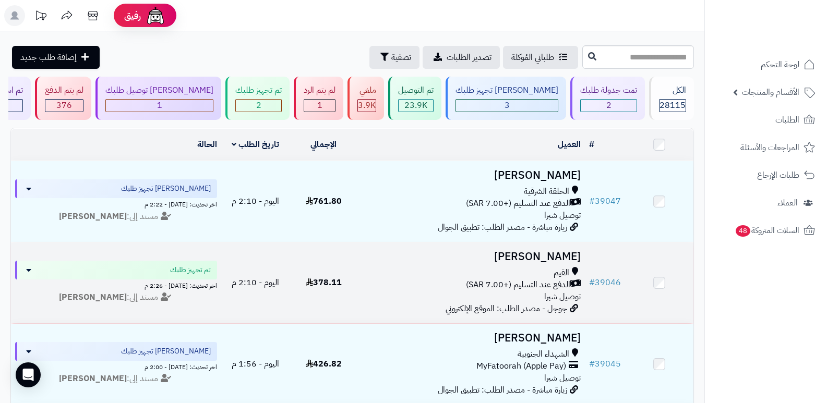
scroll to position [52, 0]
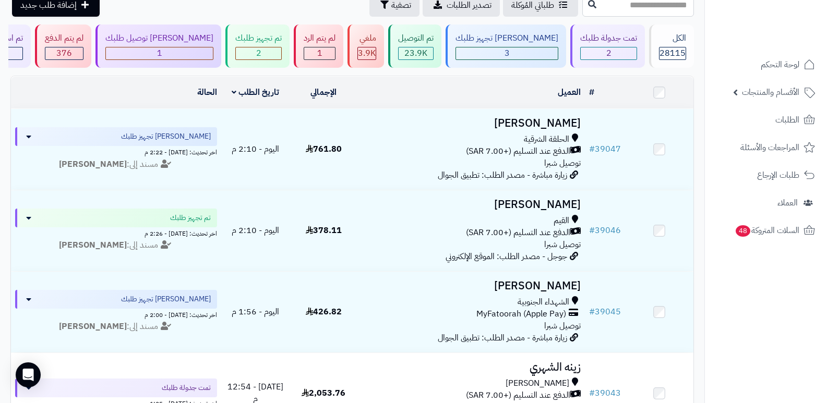
click at [733, 274] on nav "لوحة التحكم الأقسام والمنتجات المنتجات الأقسام الماركات مواصفات المنتجات مواصفا…" at bounding box center [766, 214] width 123 height 403
click at [510, 47] on span "3" at bounding box center [507, 53] width 5 height 13
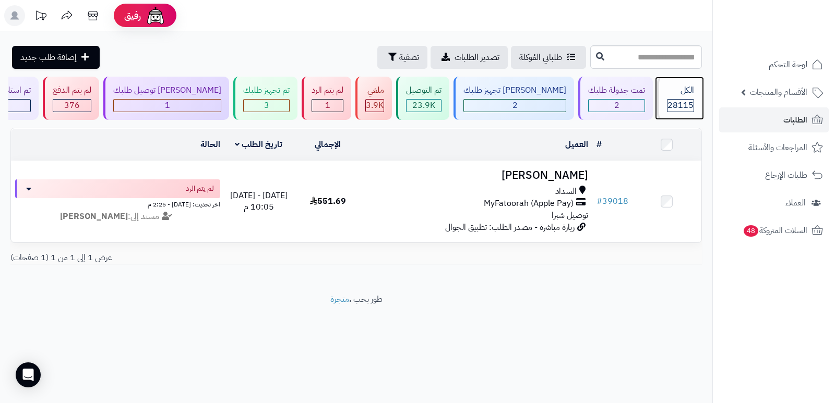
click at [667, 94] on div "الكل" at bounding box center [680, 91] width 27 height 12
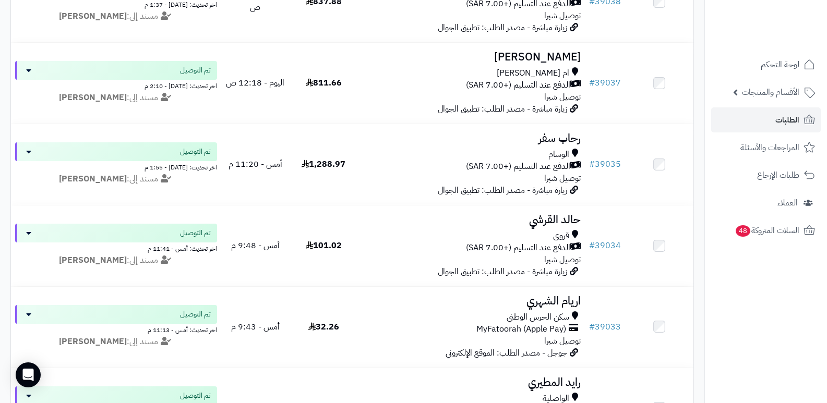
scroll to position [835, 0]
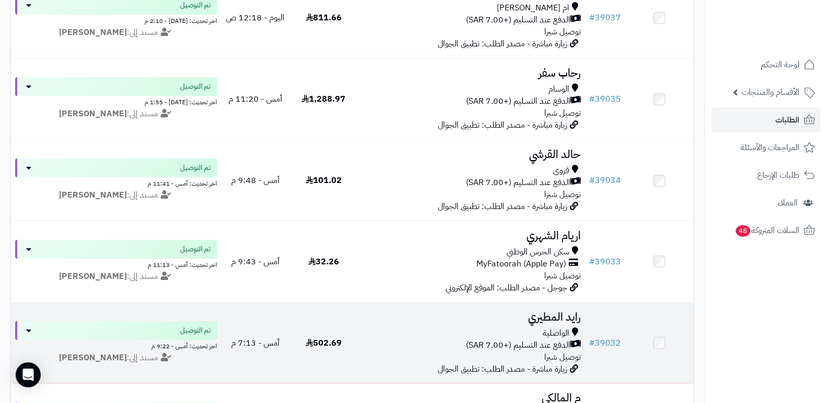
click at [554, 314] on h3 "رايد المطيري" at bounding box center [471, 318] width 219 height 12
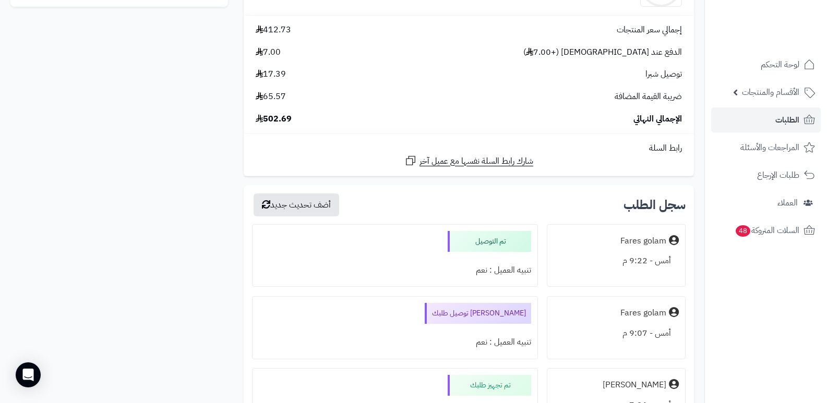
scroll to position [731, 0]
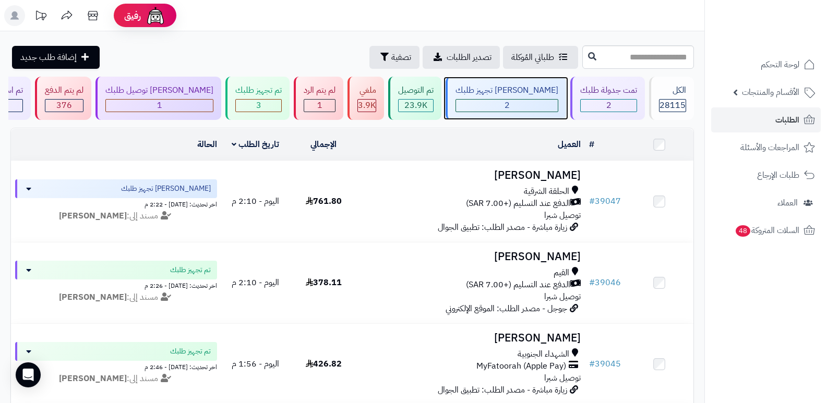
click at [507, 95] on div "[PERSON_NAME] تجهيز طلبك" at bounding box center [507, 91] width 103 height 12
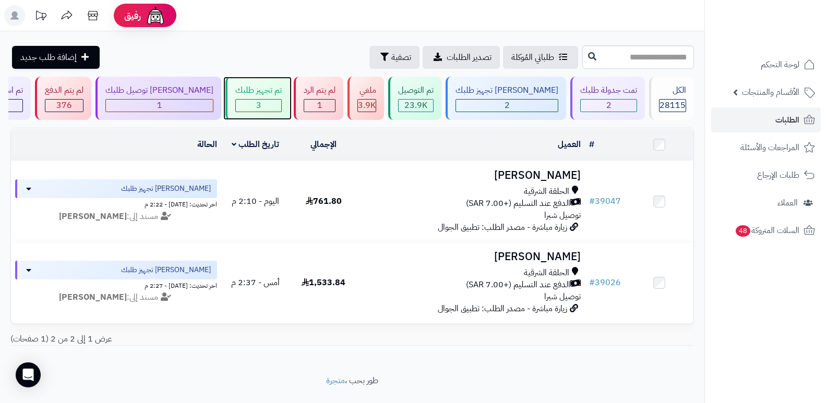
click at [271, 101] on div "3" at bounding box center [258, 106] width 45 height 12
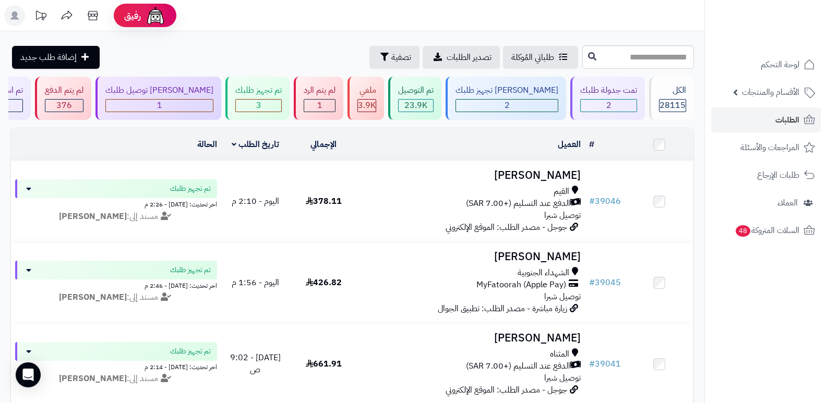
click at [586, 13] on header "رفيق ! الطلبات معالجة مكتمل إرجاع المنتجات العملاء المتواجدون الان 28851 عملاء …" at bounding box center [413, 15] width 827 height 31
click at [288, 97] on div "تم تجهيز طلبك 3" at bounding box center [257, 98] width 64 height 43
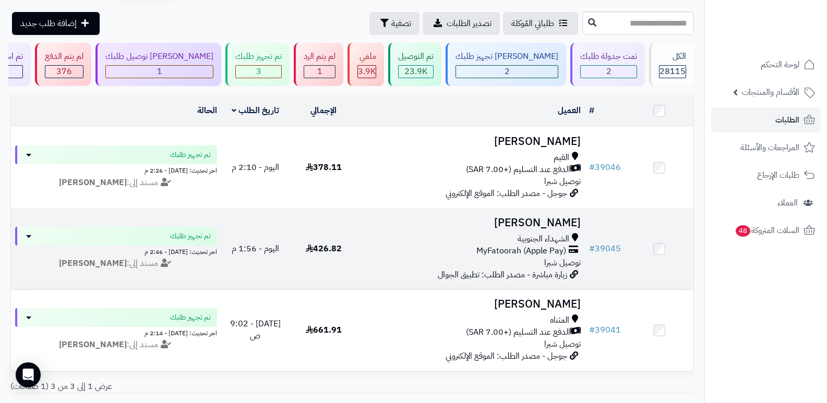
scroll to position [52, 0]
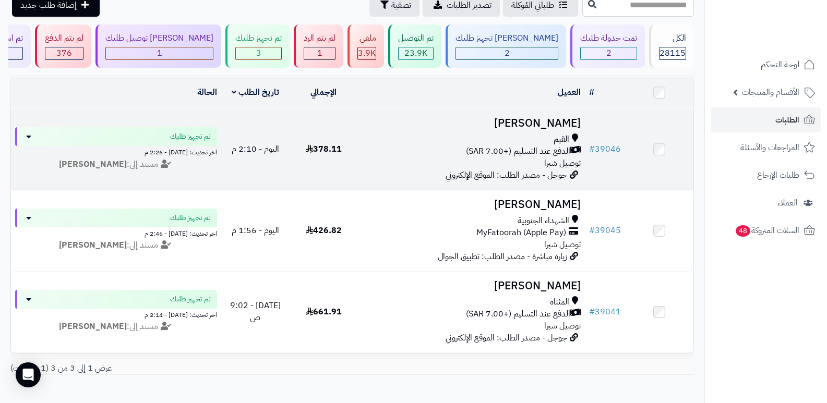
click at [562, 119] on h3 "[PERSON_NAME]" at bounding box center [471, 123] width 219 height 12
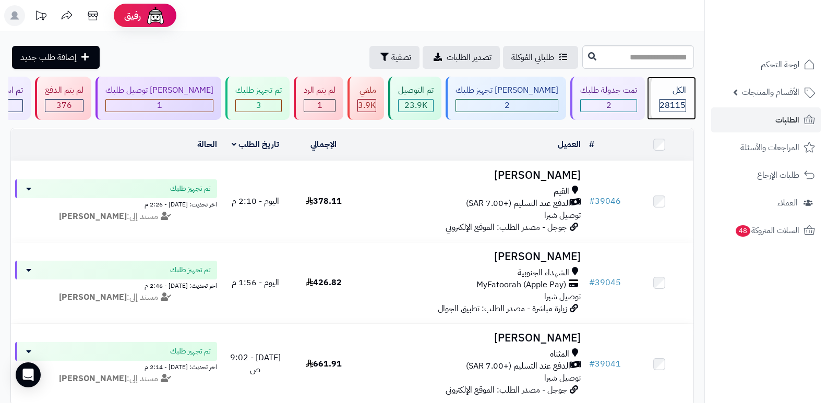
click at [661, 92] on div "الكل" at bounding box center [672, 91] width 27 height 12
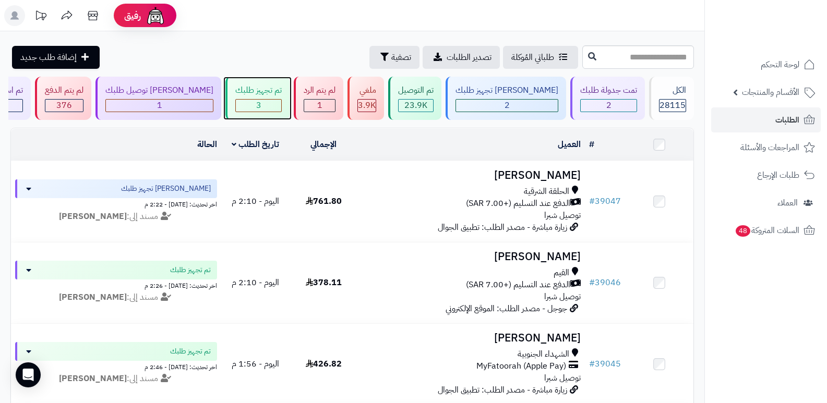
click at [280, 108] on div "3" at bounding box center [258, 106] width 45 height 12
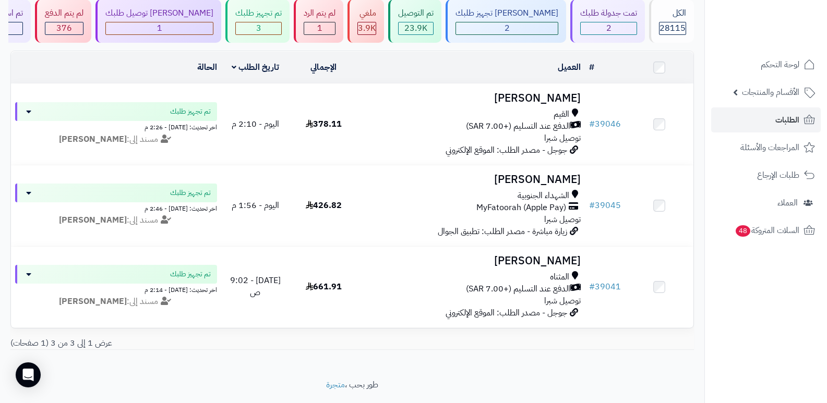
scroll to position [59, 0]
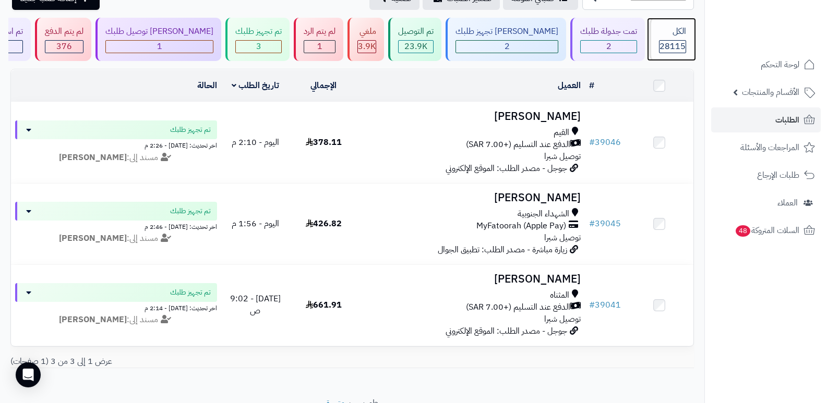
click at [671, 41] on span "28115" at bounding box center [673, 46] width 26 height 13
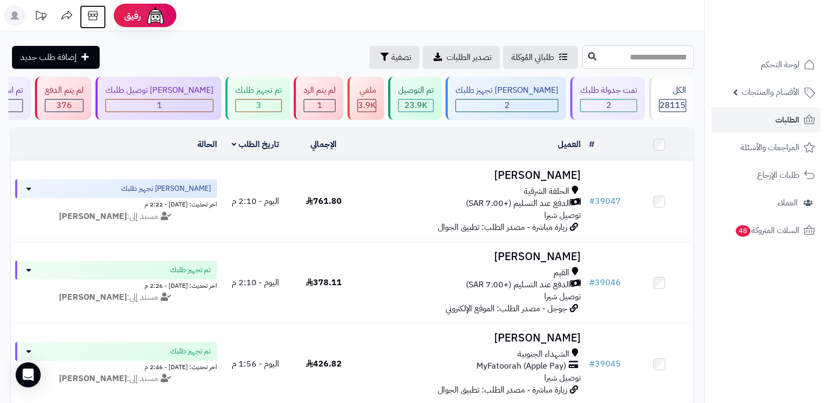
click at [93, 15] on icon at bounding box center [92, 15] width 21 height 21
click at [343, 98] on div "لم يتم الرد 1" at bounding box center [319, 98] width 50 height 43
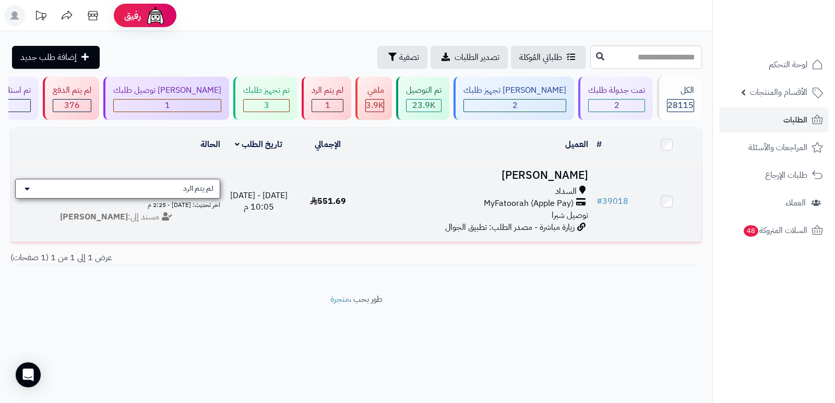
click at [156, 179] on div "لم يتم الرد" at bounding box center [117, 189] width 205 height 20
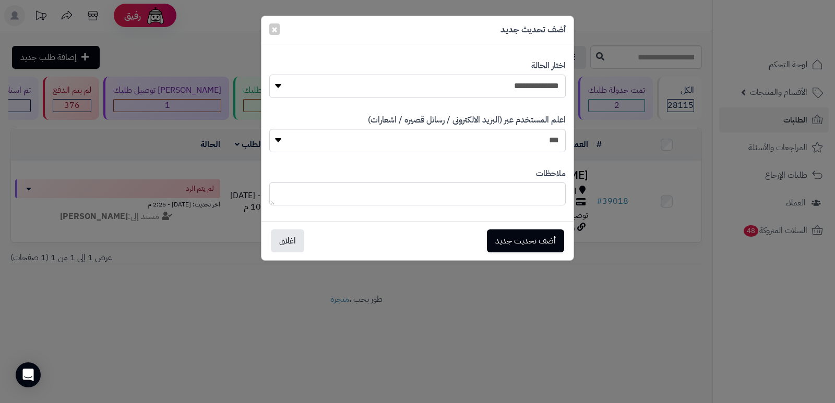
click at [516, 90] on select "**********" at bounding box center [417, 86] width 296 height 23
select select "*"
click at [269, 75] on select "**********" at bounding box center [417, 86] width 296 height 23
click at [516, 196] on textarea at bounding box center [417, 193] width 296 height 23
type textarea "****"
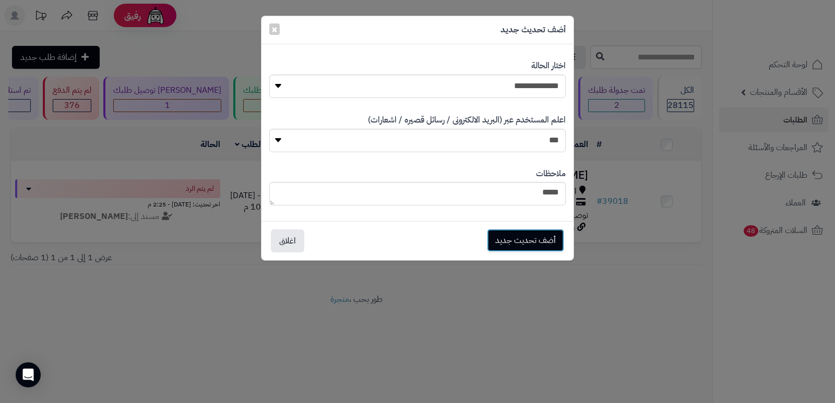
click at [541, 244] on button "أضف تحديث جديد" at bounding box center [525, 240] width 77 height 23
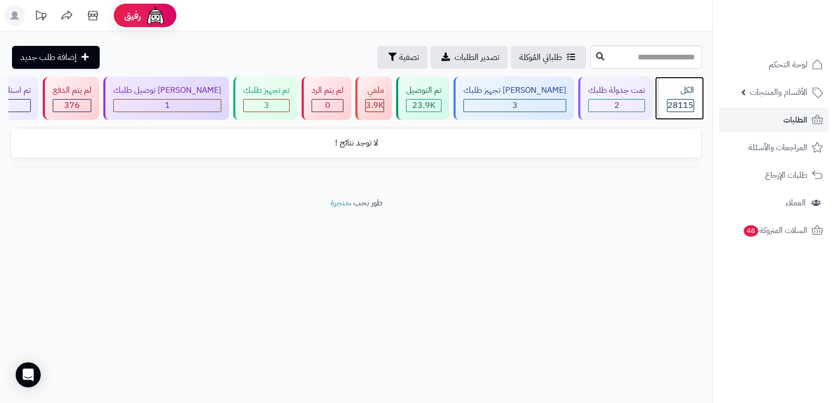
click at [677, 105] on span "28115" at bounding box center [681, 105] width 26 height 13
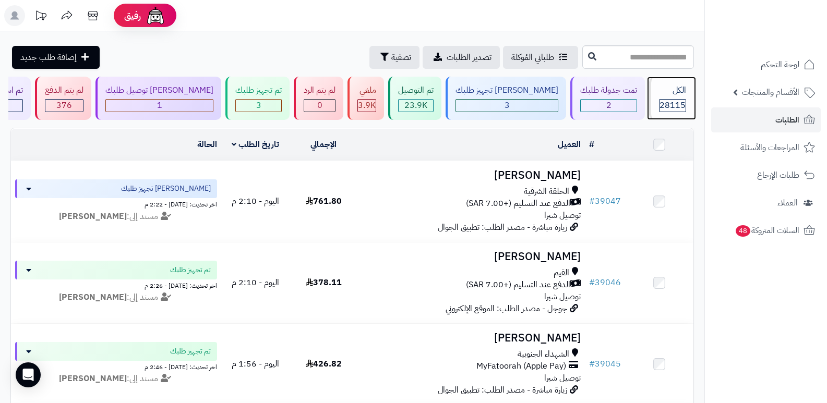
click at [668, 106] on span "28115" at bounding box center [673, 105] width 26 height 13
click at [797, 115] on span "الطلبات" at bounding box center [788, 120] width 24 height 15
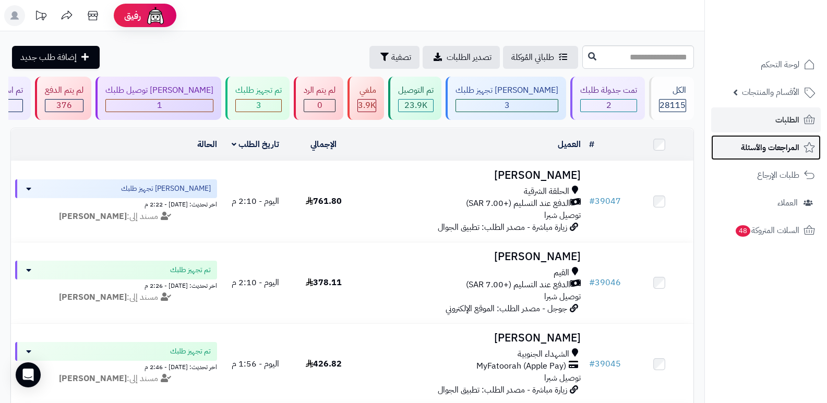
click at [777, 149] on span "المراجعات والأسئلة" at bounding box center [770, 147] width 58 height 15
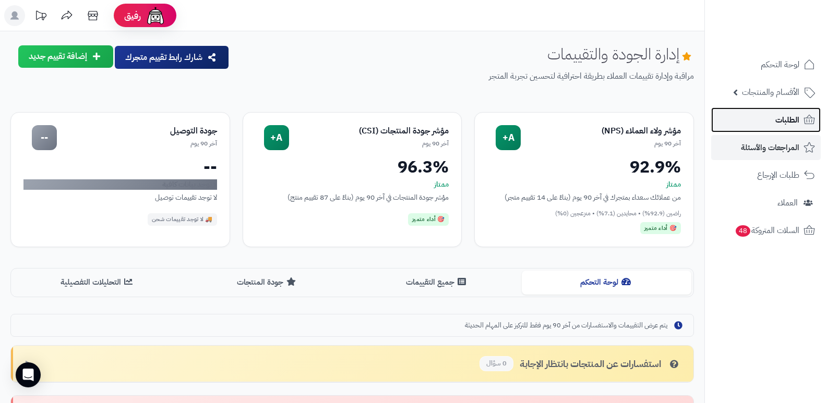
click at [787, 125] on span "الطلبات" at bounding box center [788, 120] width 24 height 15
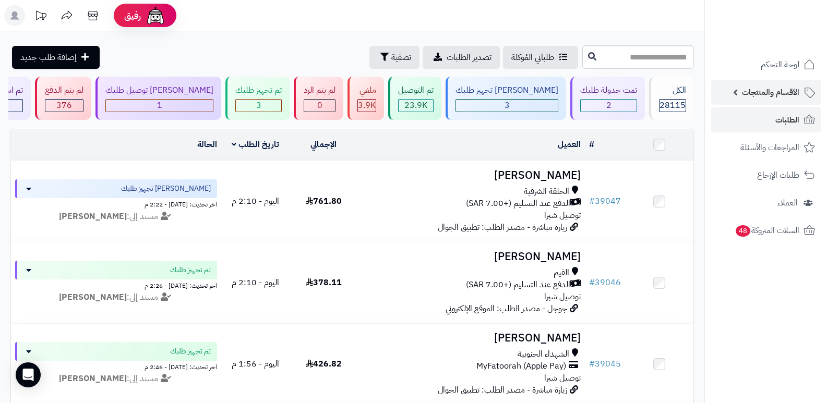
click at [768, 94] on span "الأقسام والمنتجات" at bounding box center [770, 92] width 57 height 15
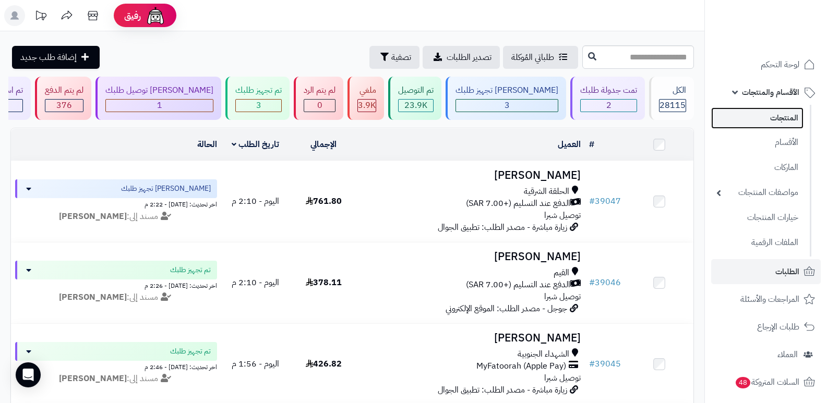
click at [777, 122] on link "المنتجات" at bounding box center [757, 118] width 92 height 21
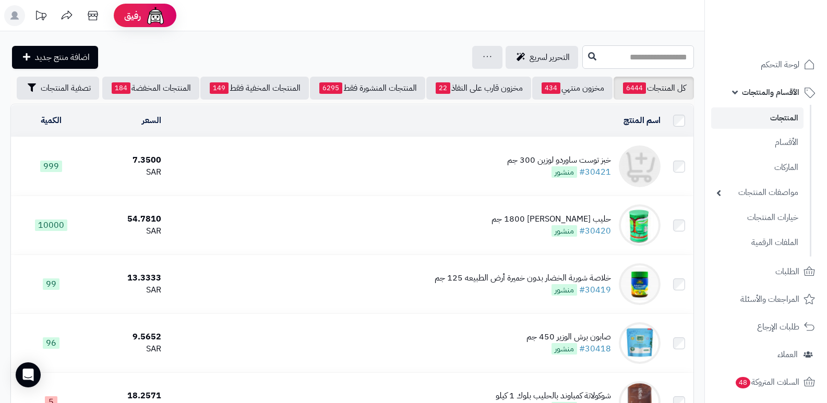
click at [641, 59] on input "text" at bounding box center [638, 56] width 112 height 23
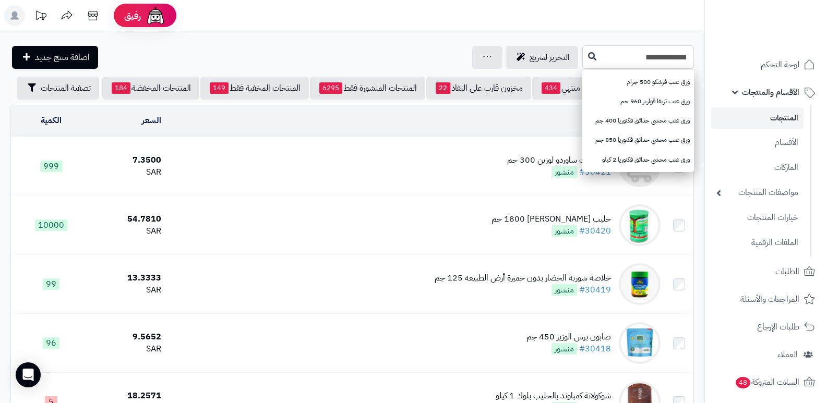
type input "**********"
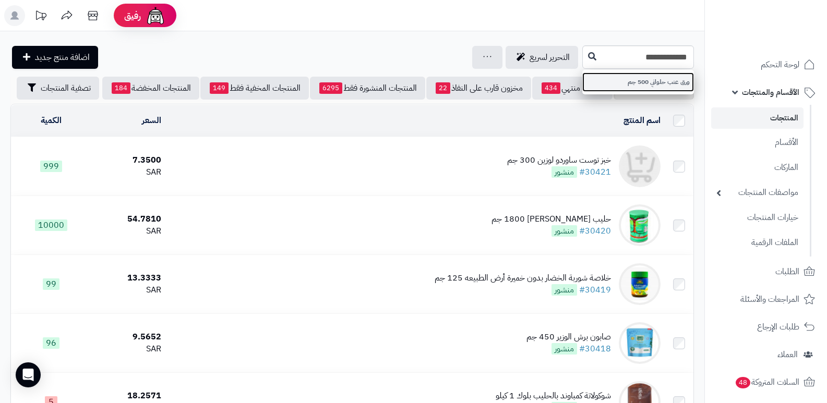
click at [658, 73] on link "ورق عنب حلواني 500 جم" at bounding box center [638, 82] width 112 height 19
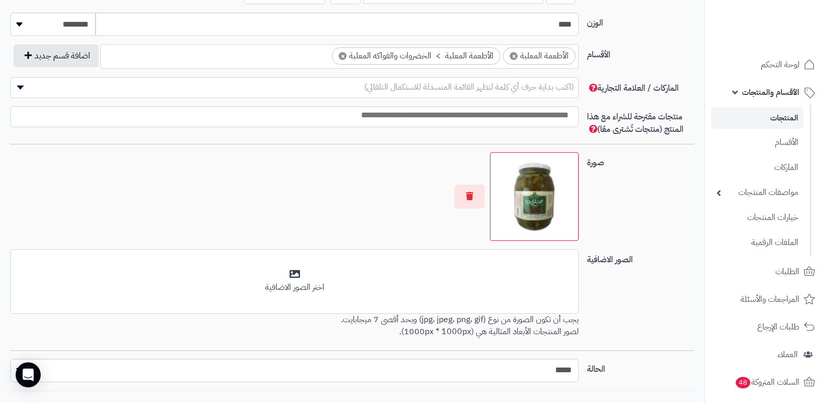
scroll to position [654, 0]
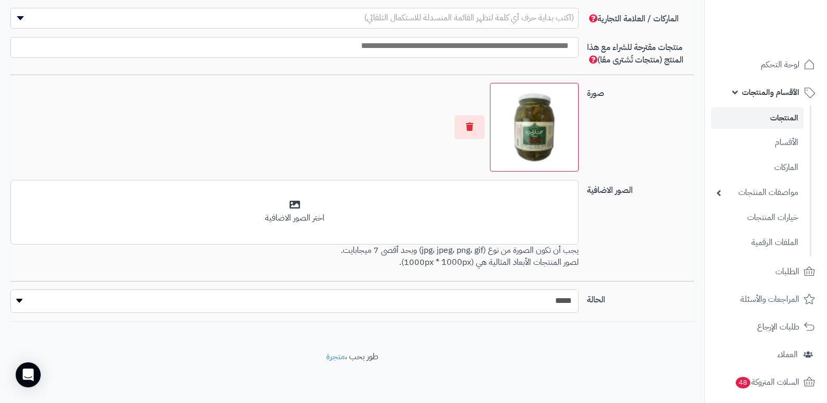
click at [558, 299] on select "***** ****" at bounding box center [294, 301] width 568 height 23
select select "*"
click at [10, 290] on select "***** ****" at bounding box center [294, 301] width 568 height 23
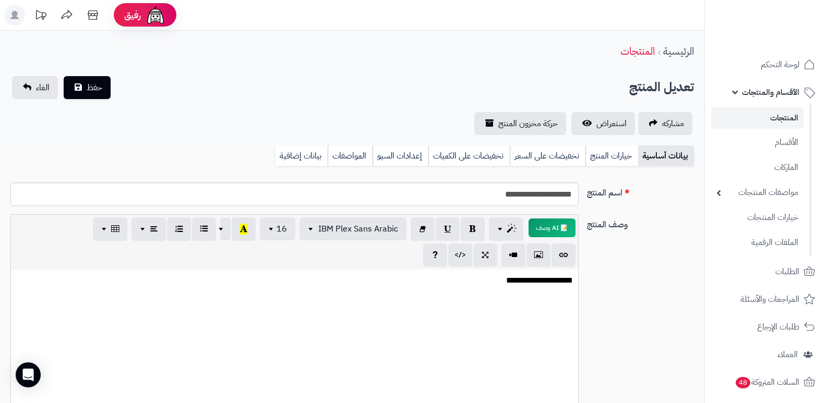
scroll to position [0, 0]
click at [92, 84] on span "حفظ" at bounding box center [95, 87] width 16 height 13
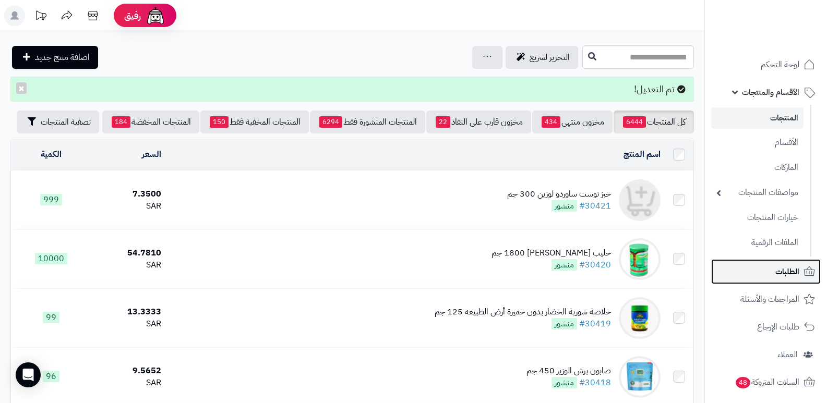
click at [805, 267] on icon at bounding box center [809, 272] width 13 height 13
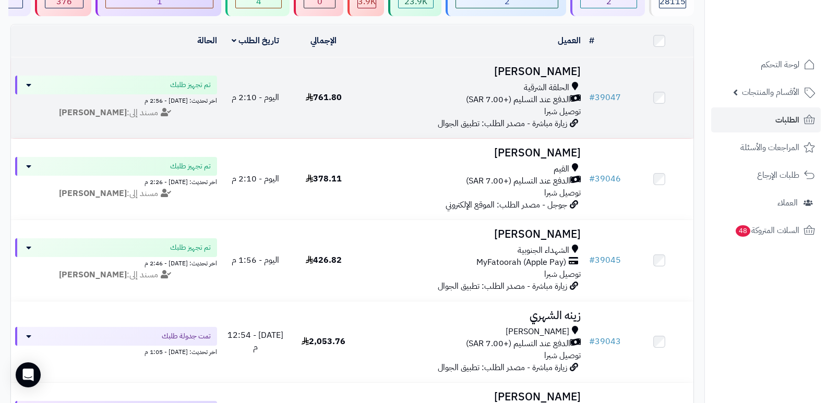
scroll to position [104, 0]
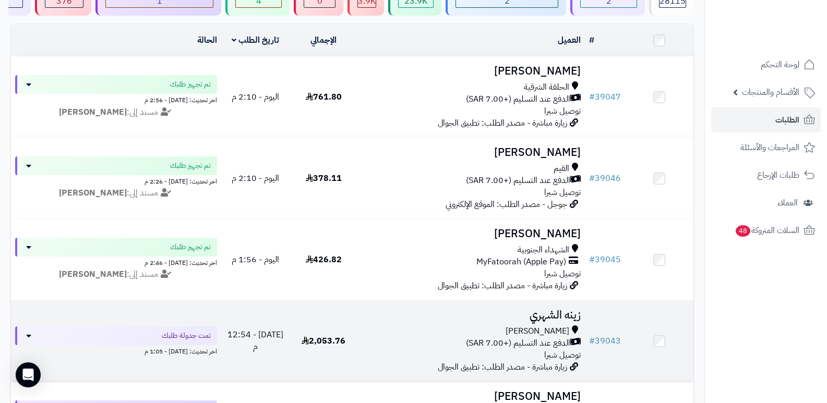
click at [558, 309] on h3 "زينه الشهري" at bounding box center [471, 315] width 219 height 12
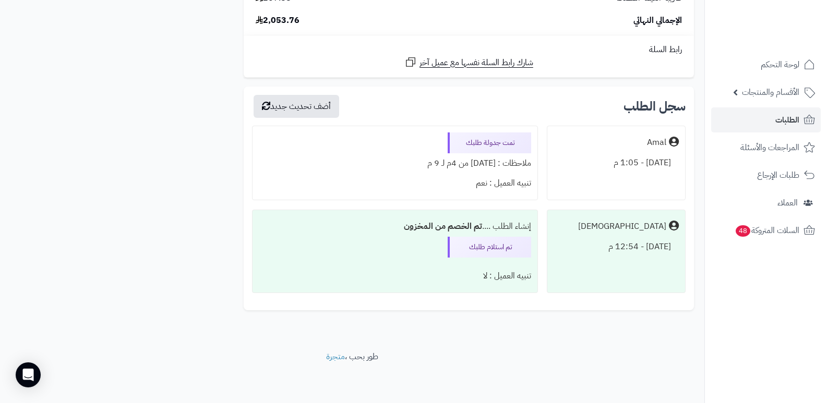
scroll to position [5680, 0]
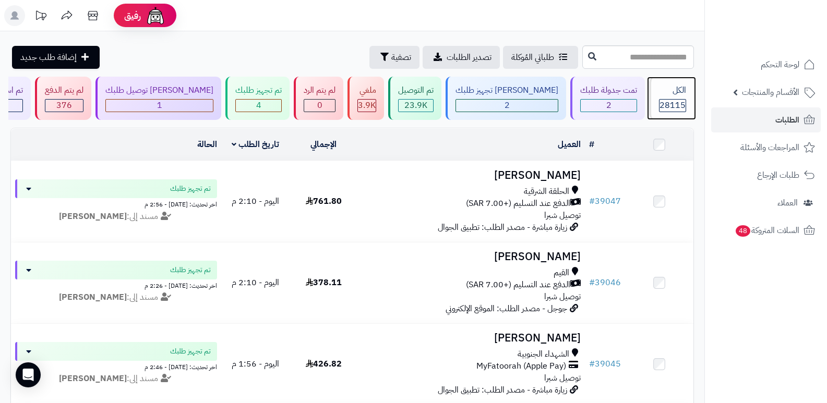
click at [654, 97] on div "الكل 28115" at bounding box center [671, 98] width 45 height 43
click at [660, 102] on span "28115" at bounding box center [673, 105] width 26 height 13
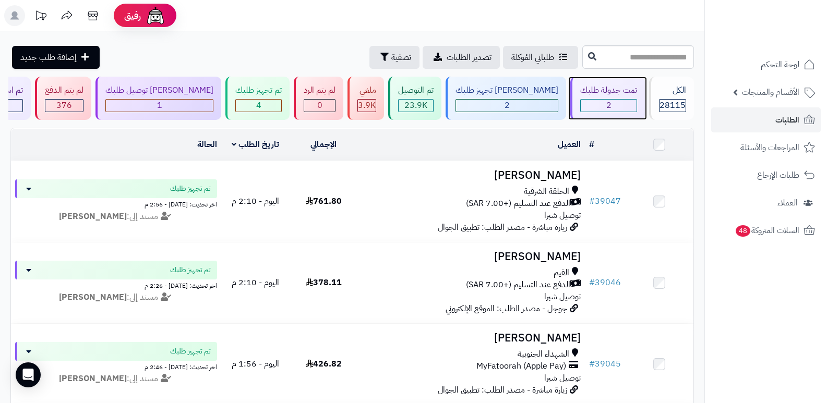
click at [606, 98] on div "تمت جدولة طلبك 2" at bounding box center [607, 98] width 75 height 43
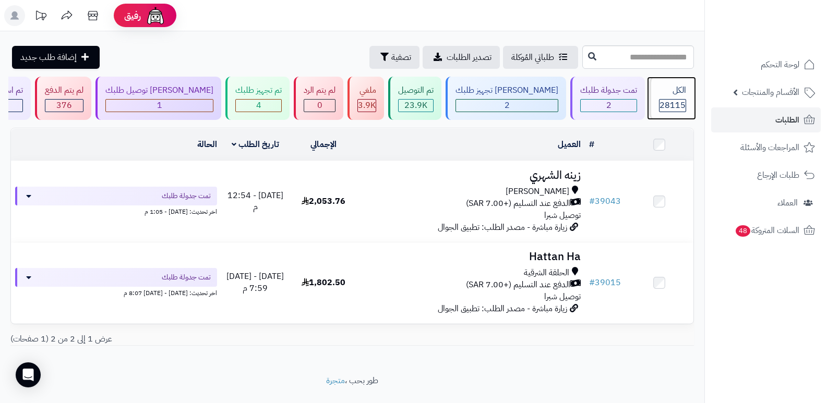
click at [664, 88] on div "الكل" at bounding box center [672, 91] width 27 height 12
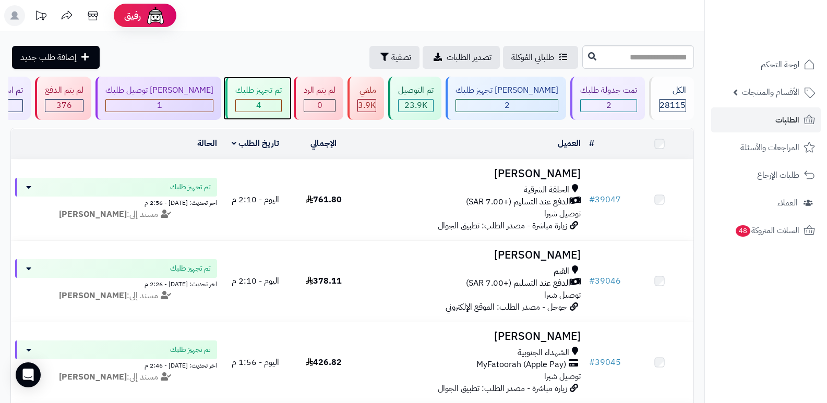
click at [271, 109] on div "4" at bounding box center [258, 106] width 45 height 12
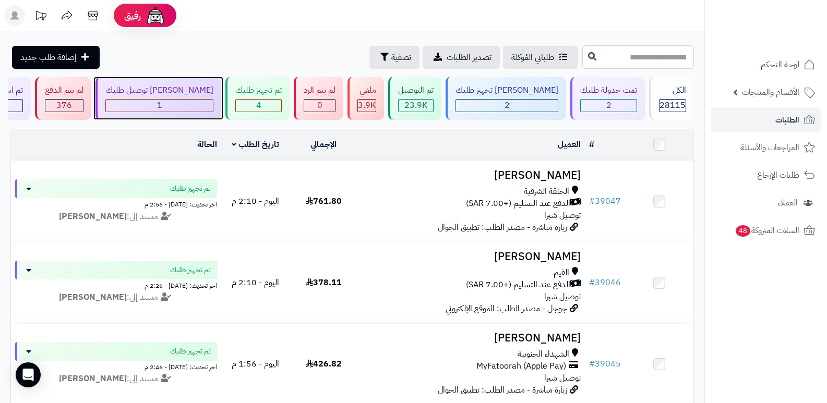
click at [187, 86] on div "[PERSON_NAME] توصيل طلبك" at bounding box center [159, 91] width 108 height 12
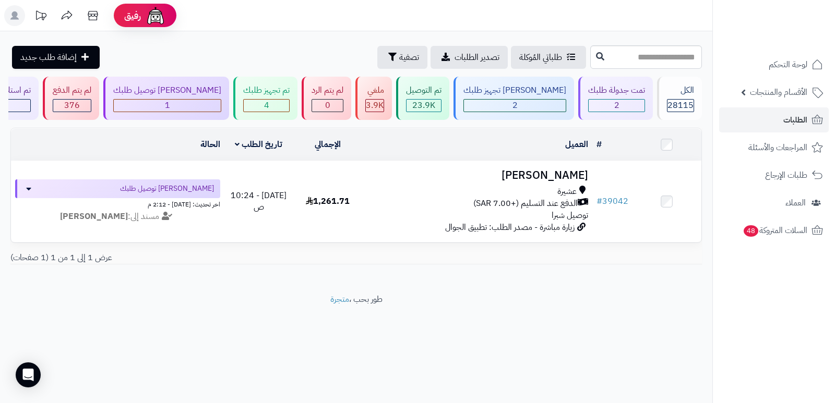
click at [594, 309] on footer "طور بحب ، متجرة" at bounding box center [356, 320] width 712 height 52
click at [692, 87] on div "الكل" at bounding box center [680, 91] width 27 height 12
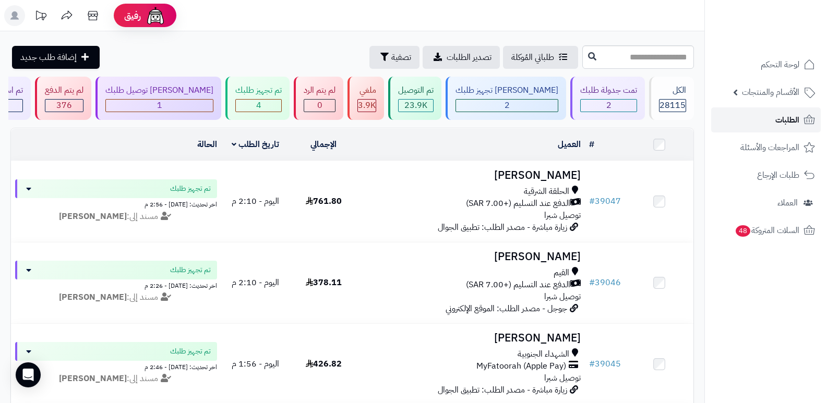
click at [792, 109] on link "الطلبات" at bounding box center [766, 120] width 110 height 25
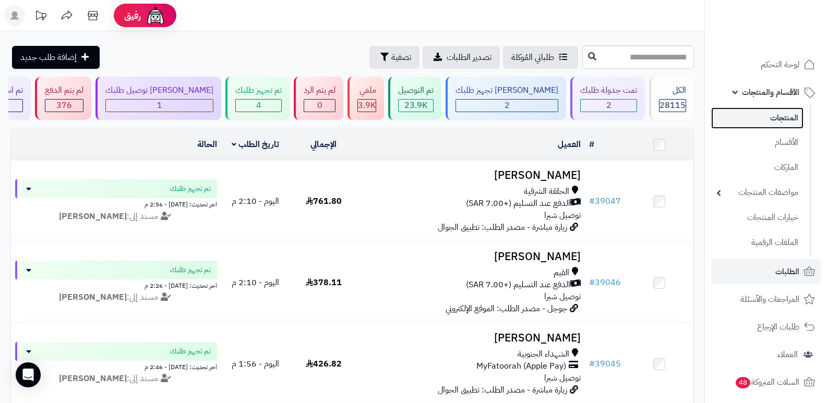
click at [770, 125] on link "المنتجات" at bounding box center [757, 118] width 92 height 21
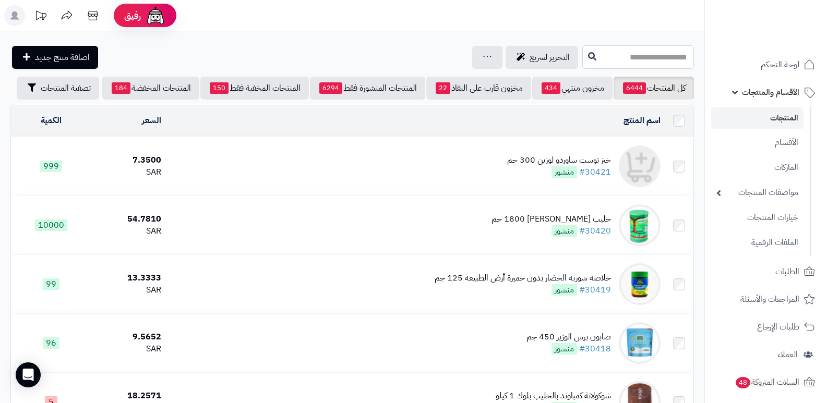
click at [672, 58] on input "text" at bounding box center [638, 56] width 112 height 23
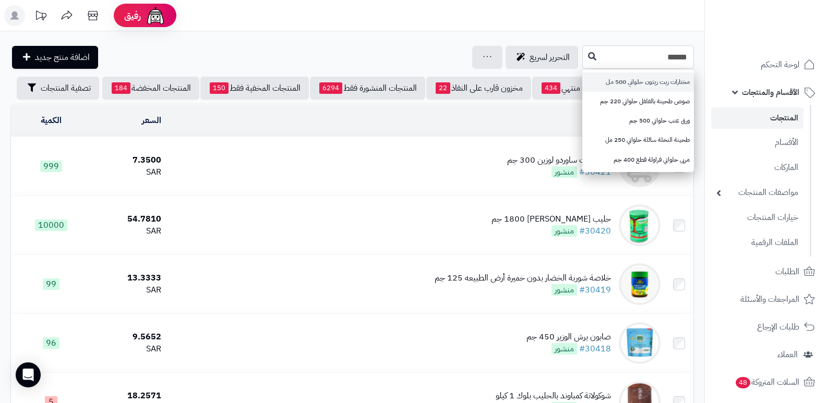
type input "******"
click at [661, 77] on link "مختارات زيت زيتون حلواني 500 مل" at bounding box center [638, 82] width 112 height 19
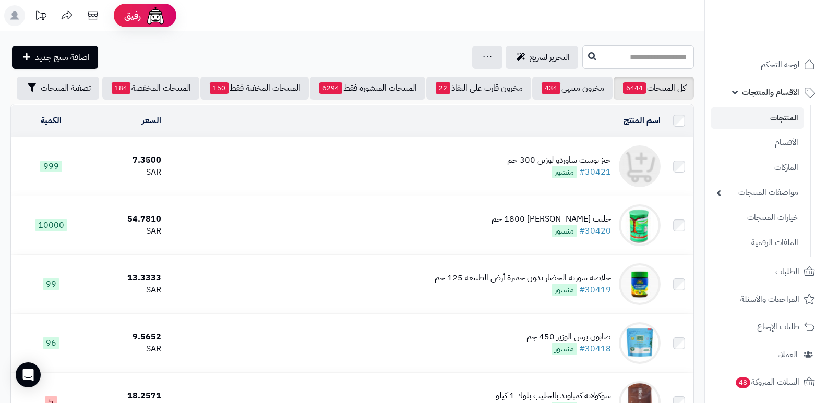
click at [645, 63] on input "text" at bounding box center [638, 56] width 112 height 23
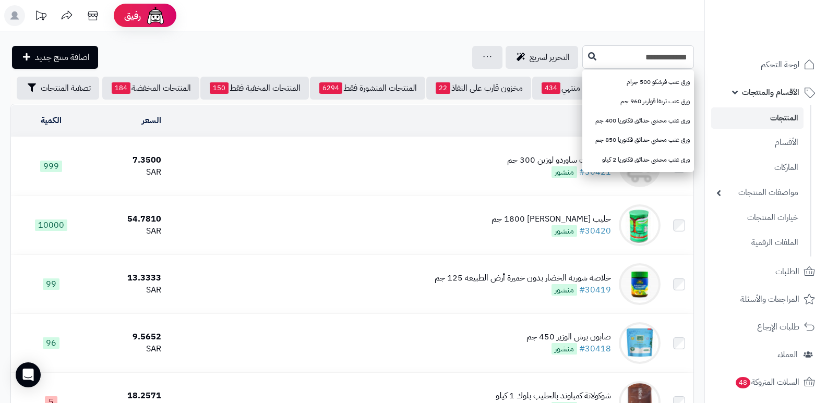
type input "**********"
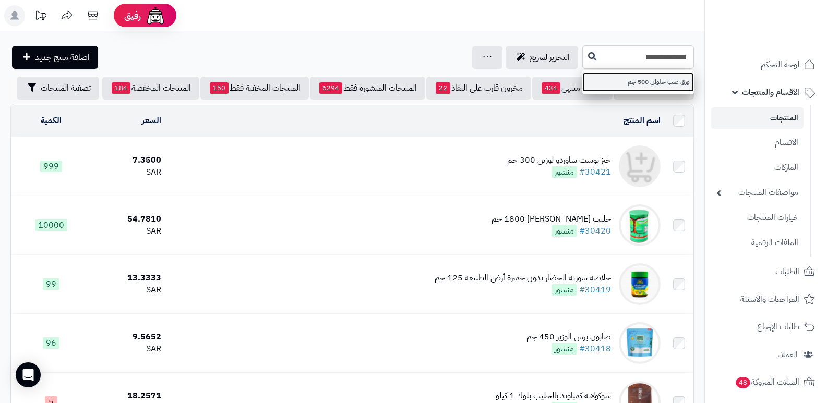
click at [663, 86] on link "ورق عنب حلواني 500 جم" at bounding box center [638, 82] width 112 height 19
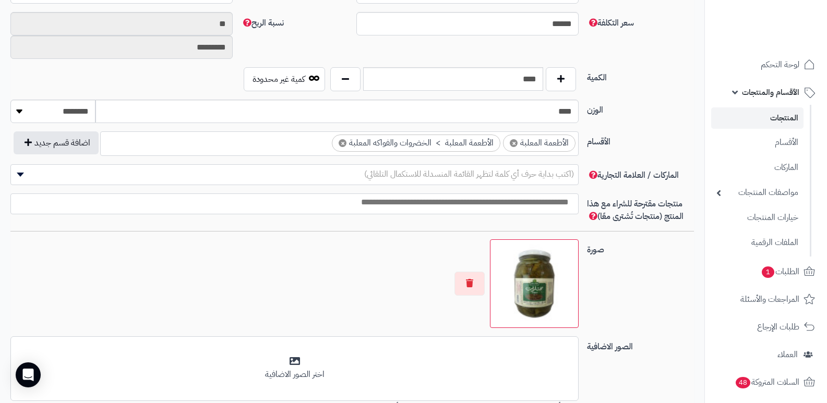
scroll to position [341, 0]
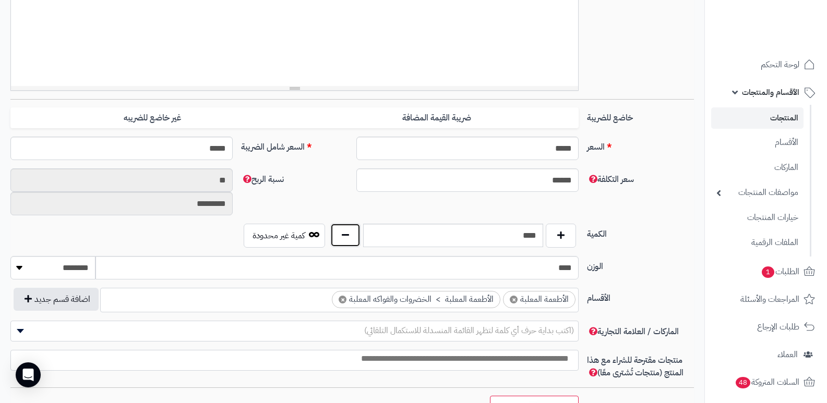
click at [350, 231] on button "button" at bounding box center [345, 235] width 30 height 24
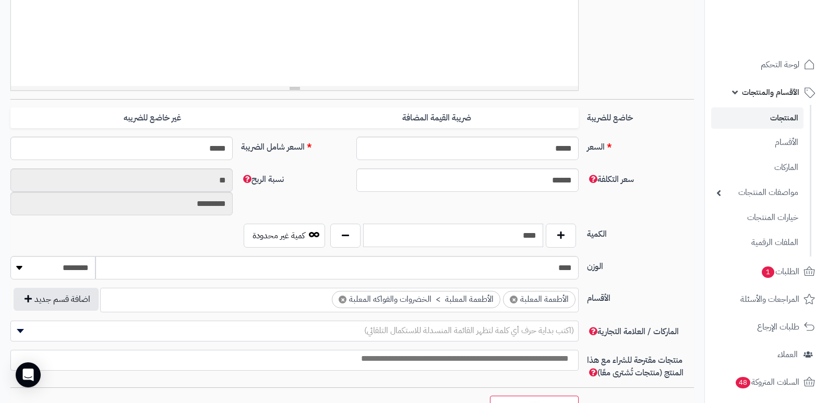
click at [460, 229] on input "****" at bounding box center [453, 235] width 180 height 23
type input "*"
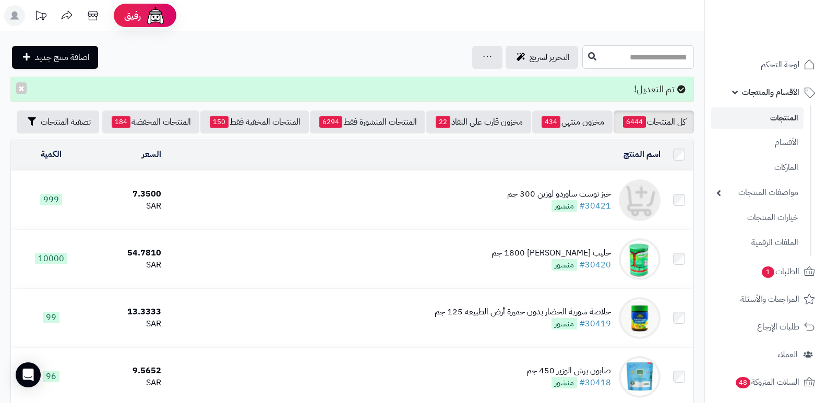
click at [621, 53] on input "text" at bounding box center [638, 56] width 112 height 23
type input "*"
type input "**********"
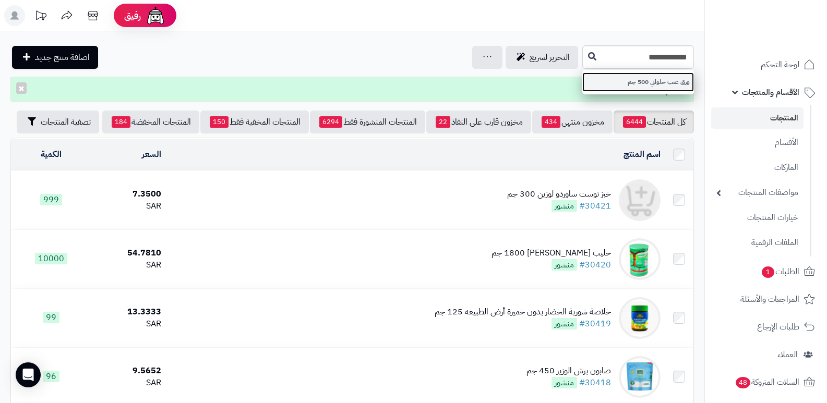
click at [626, 86] on link "ورق عنب حلواني 500 جم" at bounding box center [638, 82] width 112 height 19
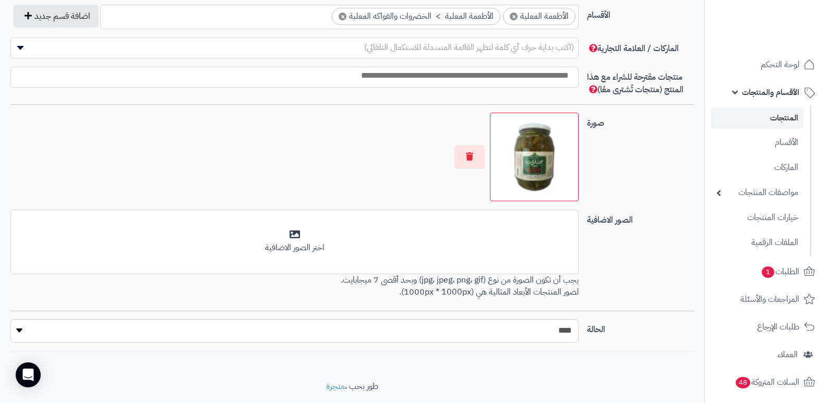
scroll to position [654, 0]
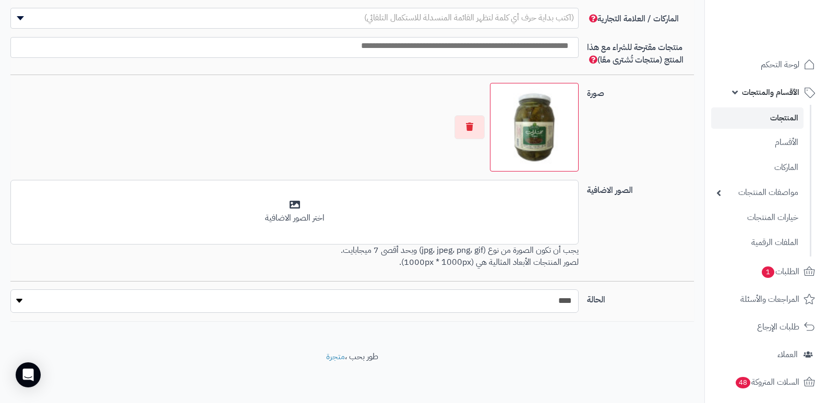
click at [493, 303] on select "***** ****" at bounding box center [294, 301] width 568 height 23
select select "*"
click at [10, 290] on select "***** ****" at bounding box center [294, 301] width 568 height 23
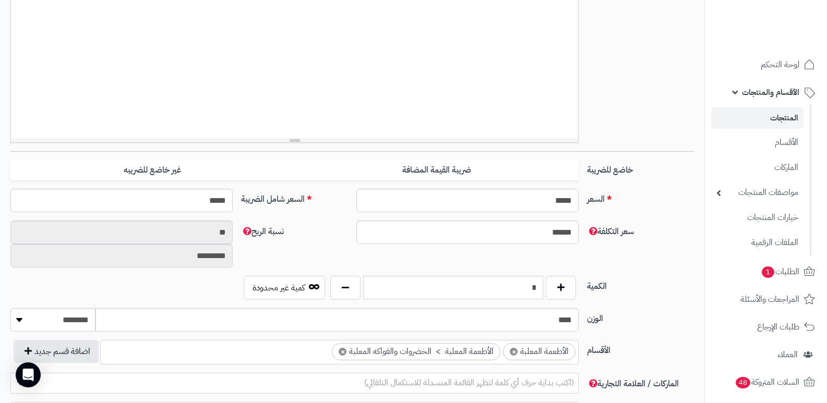
scroll to position [0, 0]
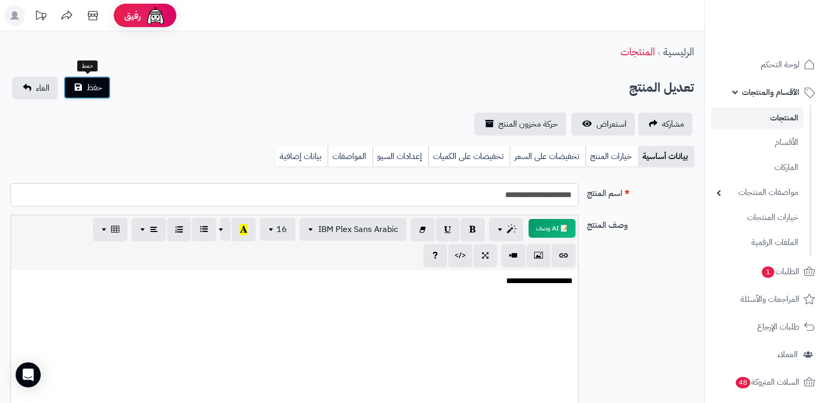
click at [102, 88] on button "حفظ" at bounding box center [87, 87] width 47 height 23
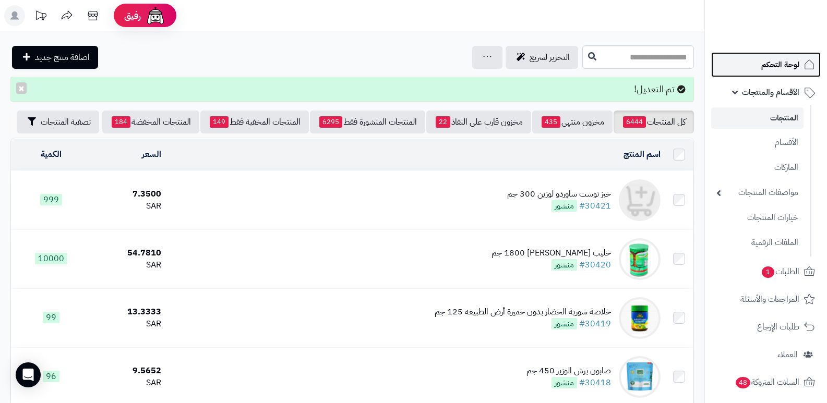
click at [790, 61] on span "لوحة التحكم" at bounding box center [780, 64] width 38 height 15
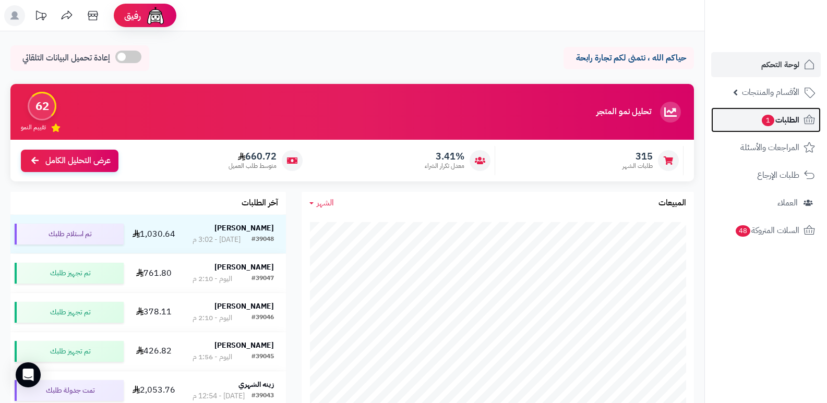
click at [785, 114] on span "الطلبات 1" at bounding box center [780, 120] width 39 height 15
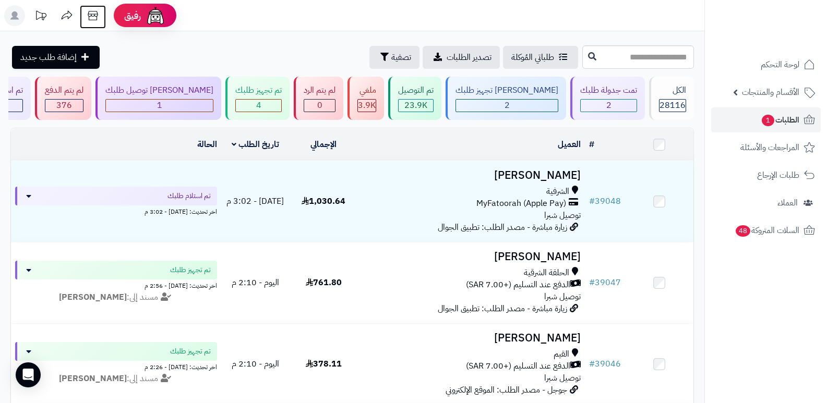
click at [96, 14] on icon at bounding box center [93, 15] width 10 height 9
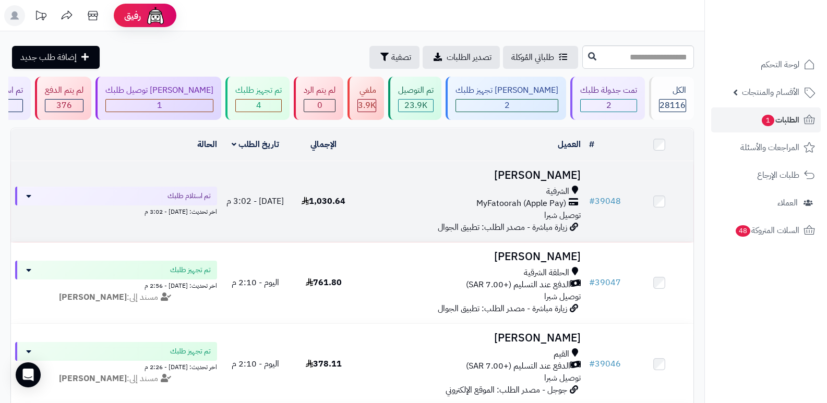
click at [545, 176] on h3 "[PERSON_NAME]" at bounding box center [471, 176] width 219 height 12
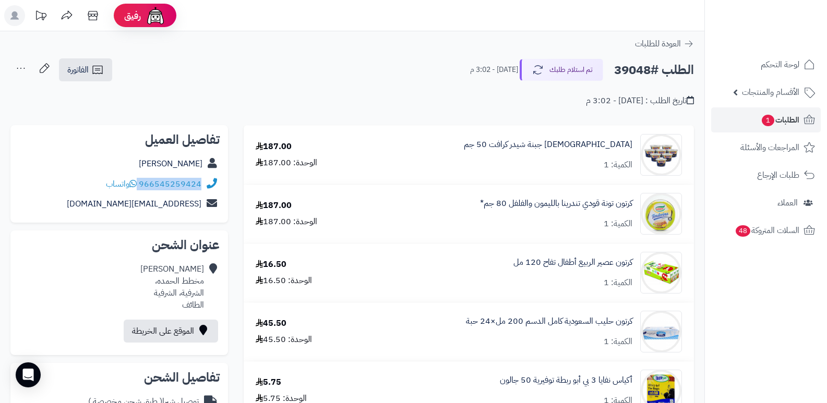
drag, startPoint x: 140, startPoint y: 183, endPoint x: 203, endPoint y: 181, distance: 63.2
click at [203, 181] on div "966545259424 واتساب" at bounding box center [119, 184] width 201 height 20
copy div "966545259424"
click at [797, 307] on nav "لوحة التحكم الأقسام والمنتجات المنتجات الأقسام الماركات مواصفات المنتجات مواصفا…" at bounding box center [766, 214] width 123 height 403
click at [773, 285] on nav "لوحة التحكم الأقسام والمنتجات المنتجات الأقسام الماركات مواصفات المنتجات مواصفا…" at bounding box center [766, 214] width 123 height 403
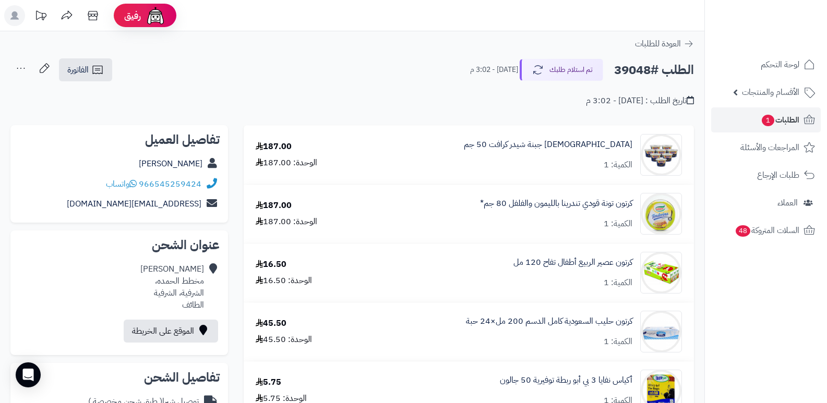
drag, startPoint x: 811, startPoint y: 306, endPoint x: 728, endPoint y: 248, distance: 101.2
click at [809, 306] on nav "لوحة التحكم الأقسام والمنتجات المنتجات الأقسام الماركات مواصفات المنتجات مواصفا…" at bounding box center [766, 214] width 123 height 403
click at [563, 63] on button "تم استلام طلبك" at bounding box center [562, 69] width 84 height 22
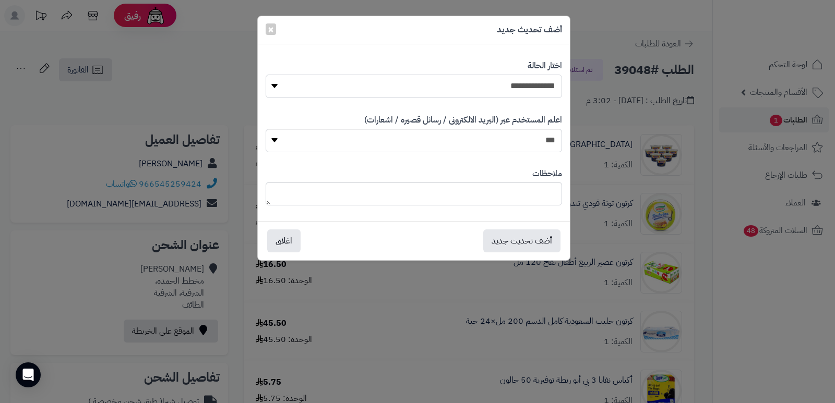
click at [518, 88] on select "**********" at bounding box center [414, 86] width 296 height 23
select select "*"
click at [266, 75] on select "**********" at bounding box center [414, 86] width 296 height 23
click at [514, 185] on textarea at bounding box center [414, 193] width 296 height 23
type textarea "****"
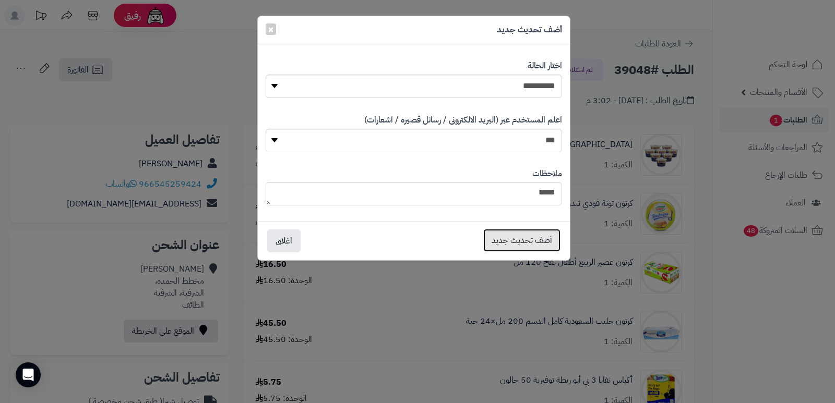
click at [515, 242] on button "أضف تحديث جديد" at bounding box center [521, 240] width 77 height 23
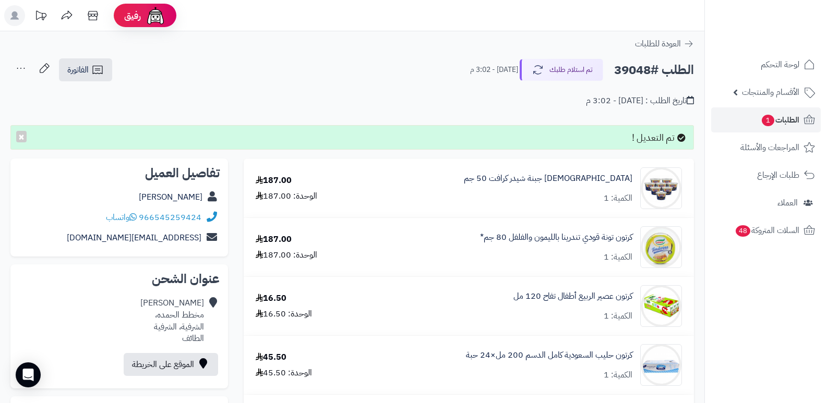
click at [21, 73] on icon at bounding box center [20, 68] width 21 height 21
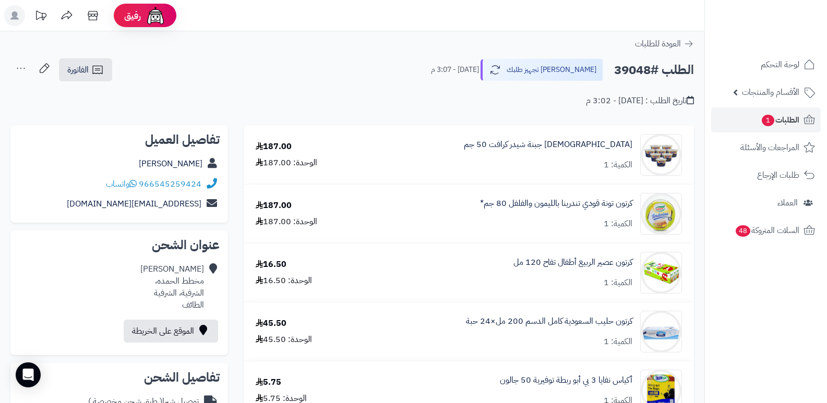
click at [18, 73] on icon at bounding box center [20, 68] width 21 height 21
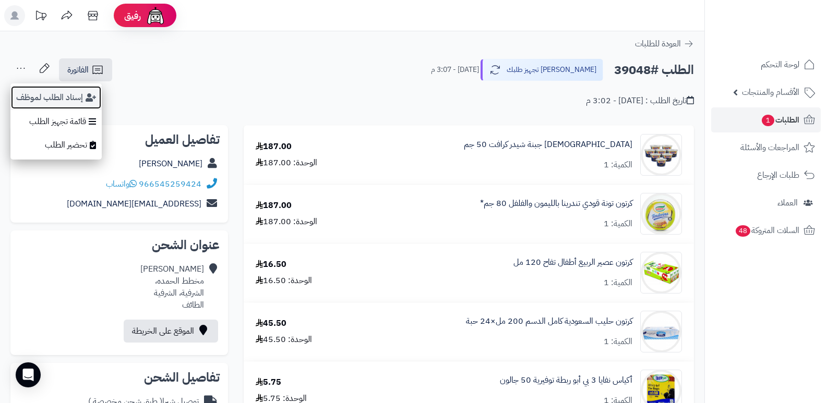
click at [34, 94] on button "إسناد الطلب لموظف" at bounding box center [55, 98] width 91 height 24
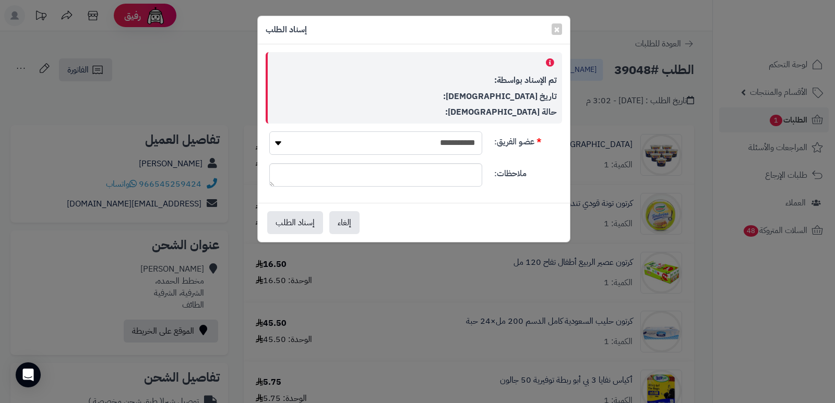
click at [422, 150] on select "**********" at bounding box center [375, 143] width 213 height 23
select select "**"
click at [269, 132] on select "**********" at bounding box center [375, 143] width 213 height 23
click at [302, 215] on button "إسناد الطلب" at bounding box center [295, 222] width 56 height 23
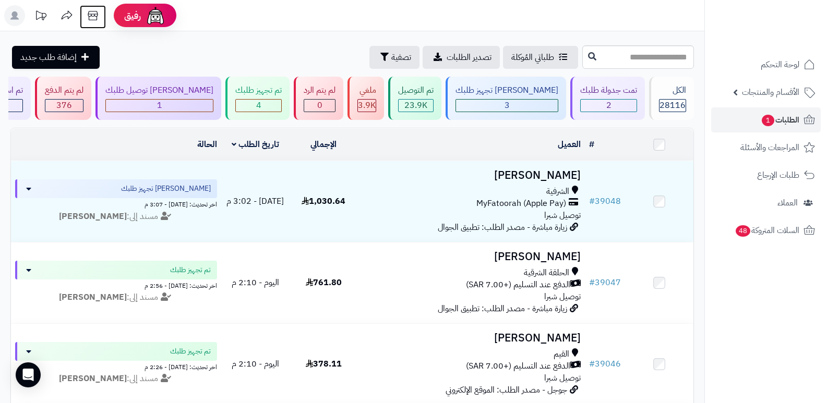
click at [98, 22] on icon at bounding box center [92, 15] width 21 height 21
click at [680, 92] on div "الكل" at bounding box center [672, 91] width 27 height 12
click at [335, 103] on div "0" at bounding box center [319, 106] width 31 height 12
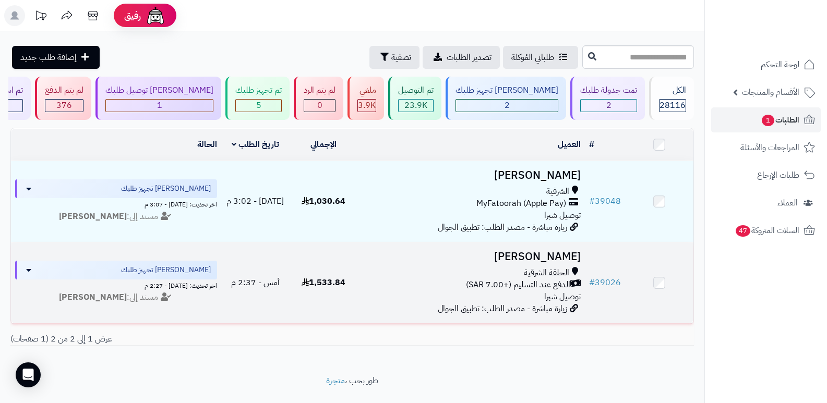
click at [558, 258] on h3 "[PERSON_NAME]" at bounding box center [471, 257] width 219 height 12
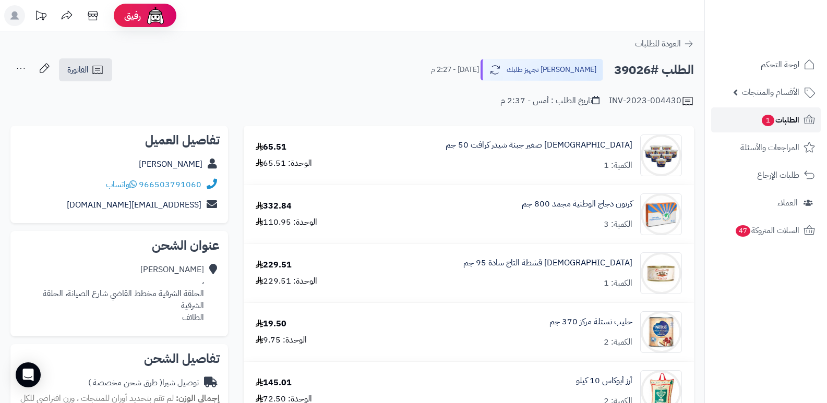
click at [793, 125] on span "الطلبات 1" at bounding box center [780, 120] width 39 height 15
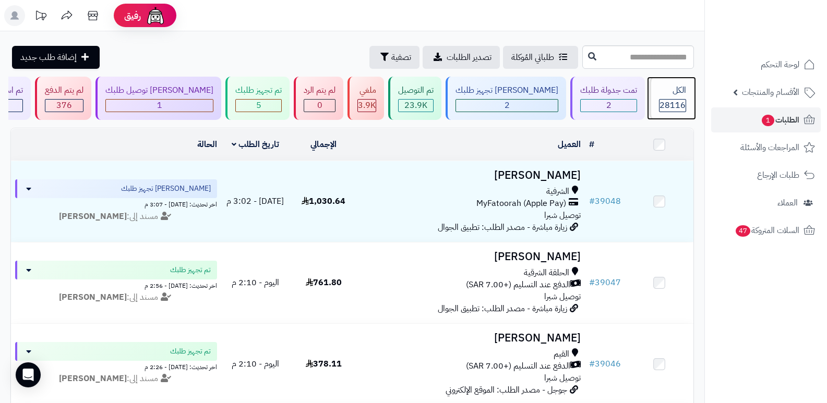
click at [660, 110] on span "28116" at bounding box center [673, 105] width 26 height 13
click at [788, 122] on span "الطلبات 1" at bounding box center [780, 120] width 39 height 15
click at [94, 14] on icon at bounding box center [92, 15] width 21 height 21
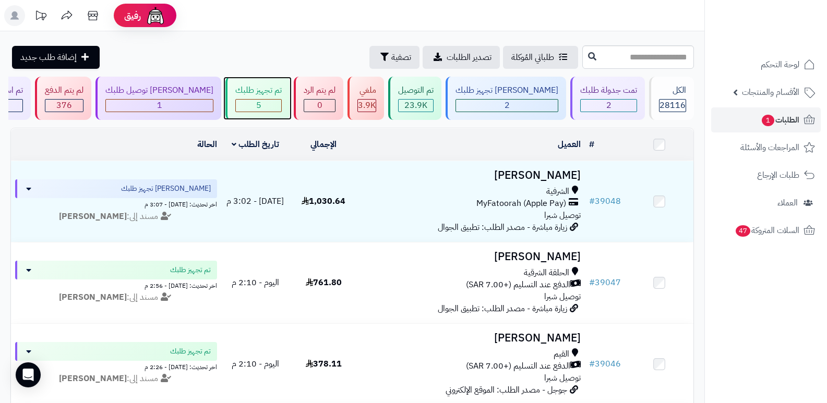
click at [256, 96] on div "تم تجهيز طلبك" at bounding box center [258, 91] width 46 height 12
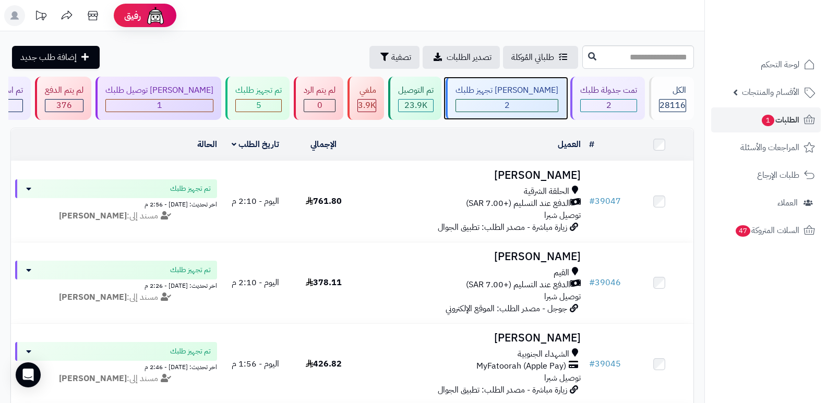
click at [547, 104] on div "2" at bounding box center [507, 106] width 102 height 12
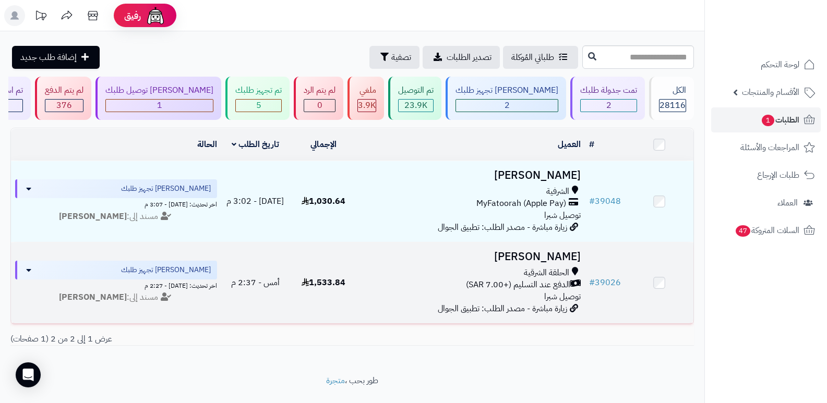
click at [544, 263] on h3 "[PERSON_NAME]" at bounding box center [471, 257] width 219 height 12
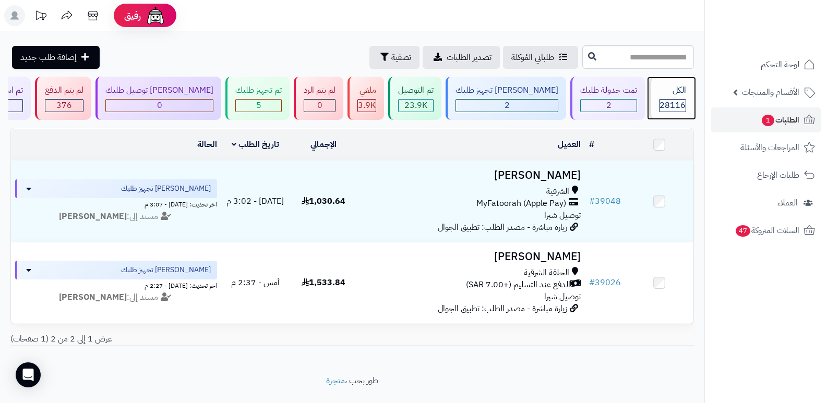
click at [660, 101] on div "28116" at bounding box center [673, 106] width 26 height 12
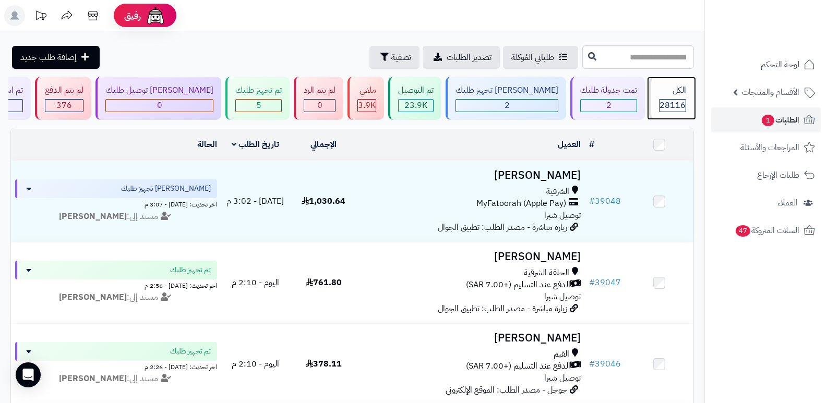
click at [671, 97] on div "الكل 28116" at bounding box center [671, 98] width 45 height 43
click at [671, 94] on div "الكل" at bounding box center [672, 91] width 27 height 12
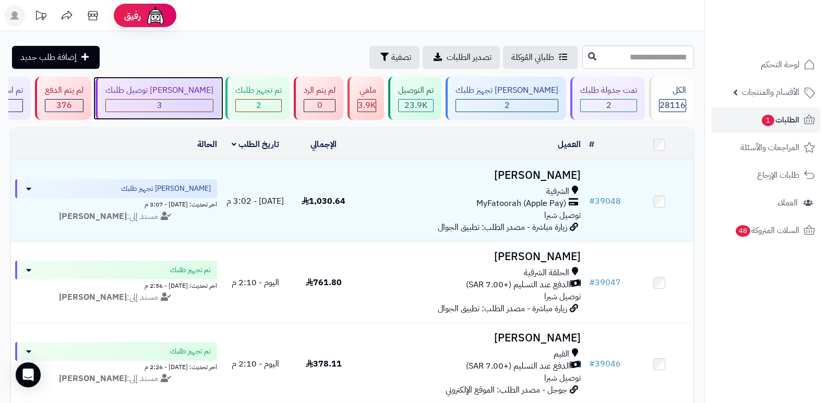
drag, startPoint x: 174, startPoint y: 98, endPoint x: 166, endPoint y: 95, distance: 8.9
click at [173, 98] on div "جاري توصيل طلبك 3" at bounding box center [159, 98] width 126 height 43
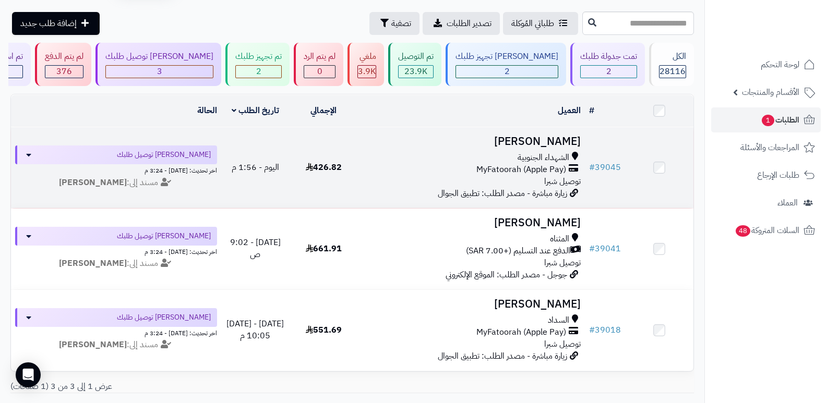
scroll to position [52, 0]
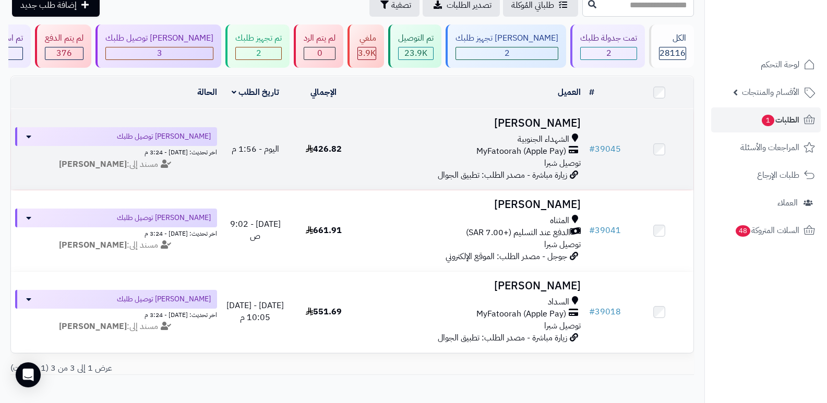
click at [564, 121] on h3 "[PERSON_NAME]" at bounding box center [471, 123] width 219 height 12
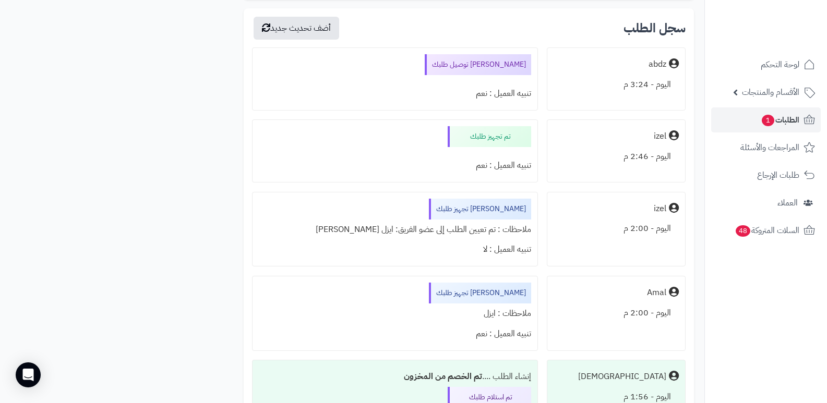
scroll to position [1618, 0]
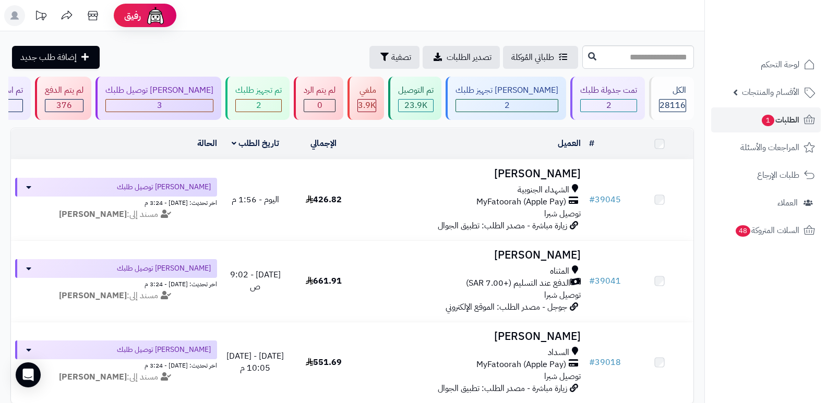
scroll to position [52, 0]
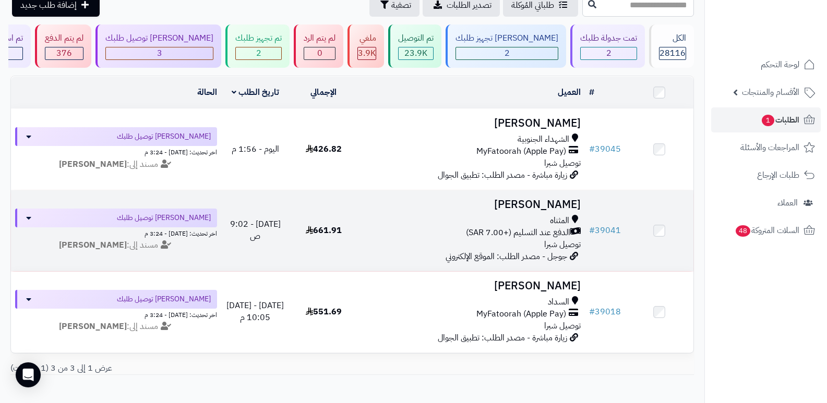
click at [559, 200] on h3 "[PERSON_NAME]" at bounding box center [471, 205] width 219 height 12
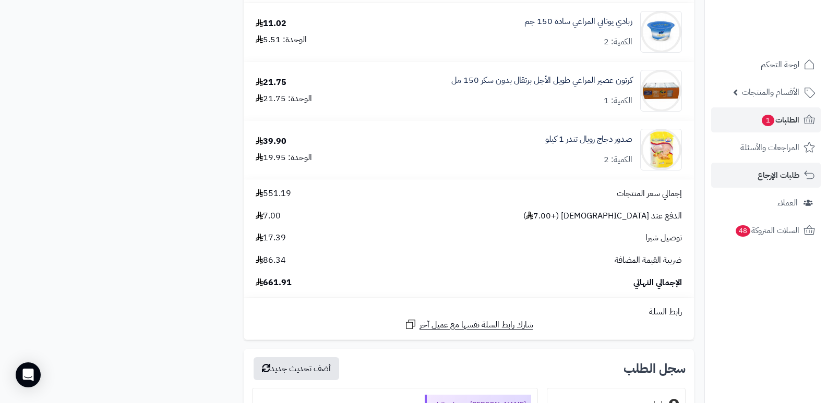
scroll to position [2401, 0]
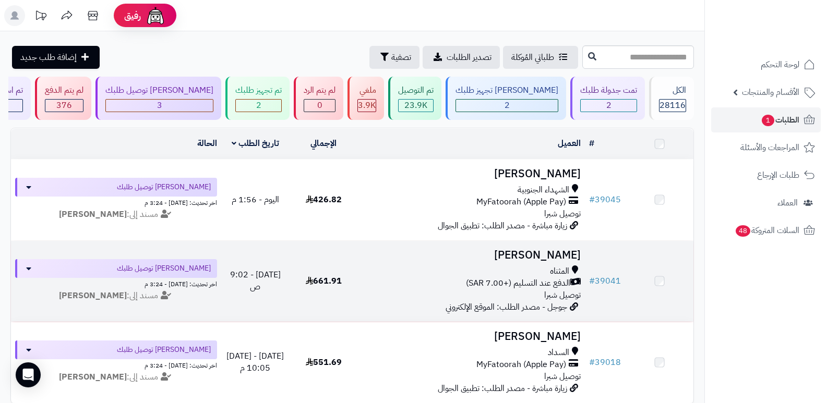
scroll to position [52, 0]
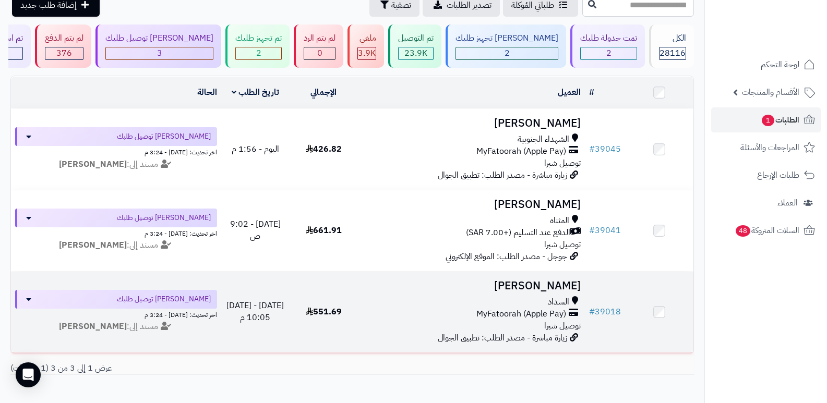
click at [558, 283] on h3 "[PERSON_NAME]" at bounding box center [471, 286] width 219 height 12
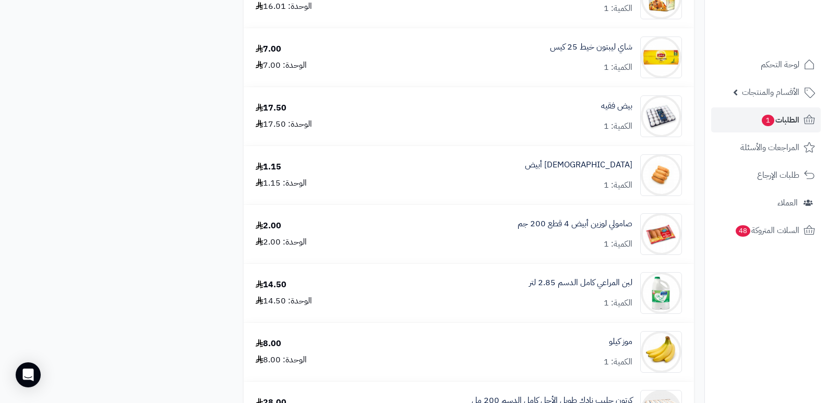
scroll to position [1357, 0]
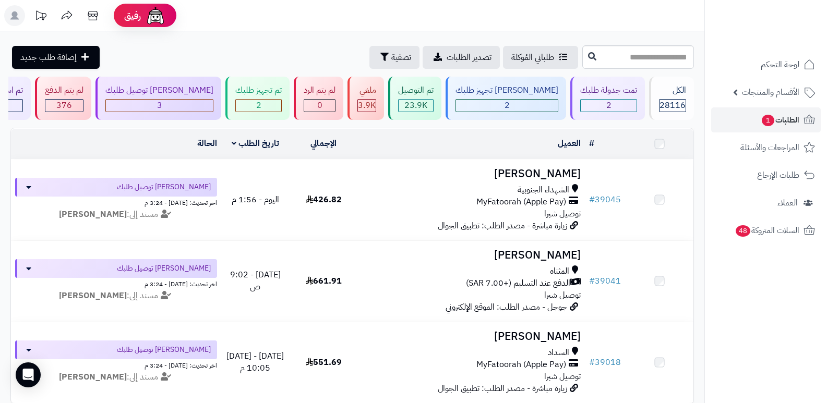
scroll to position [52, 0]
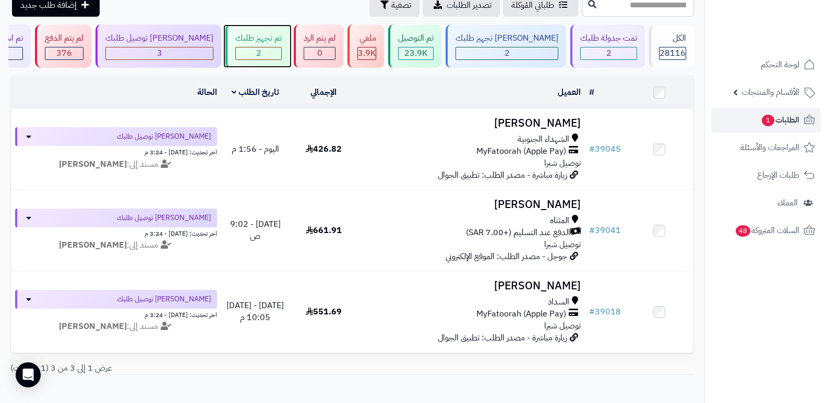
click at [261, 48] on span "2" at bounding box center [258, 53] width 5 height 13
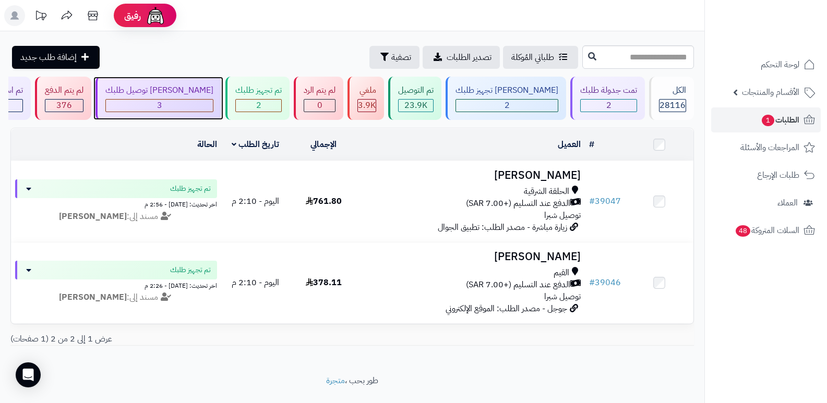
click at [198, 98] on div "جاري توصيل طلبك 3" at bounding box center [159, 98] width 126 height 43
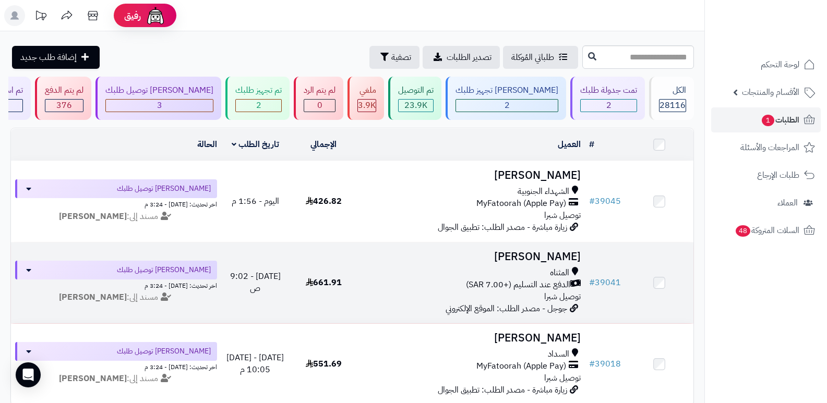
click at [569, 252] on h3 "طلال القرشي" at bounding box center [471, 257] width 219 height 12
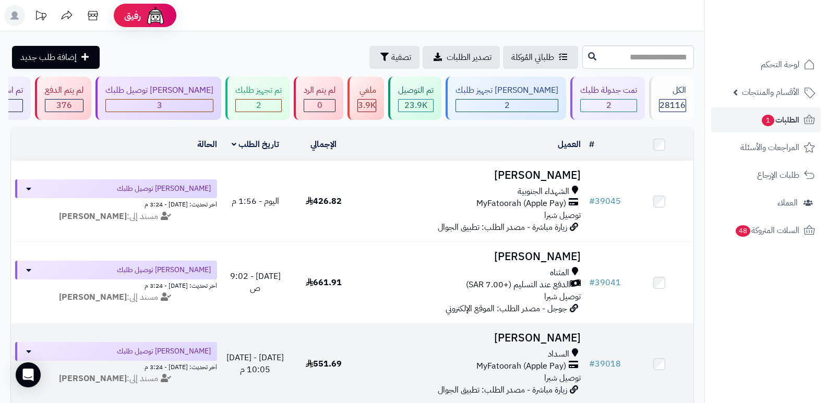
click at [562, 332] on h3 "[PERSON_NAME]" at bounding box center [471, 338] width 219 height 12
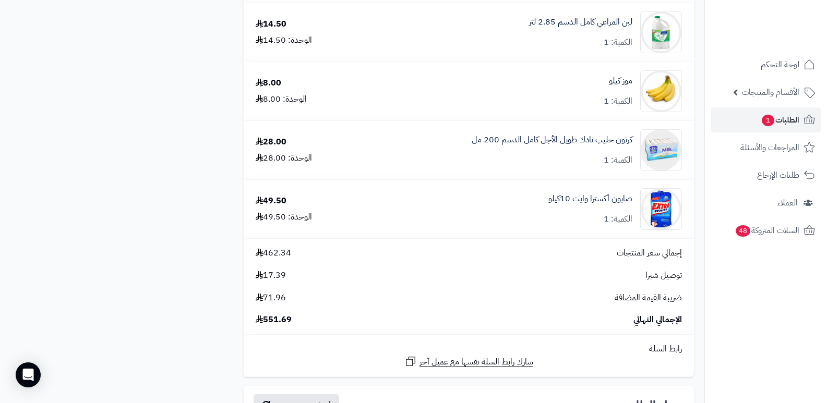
scroll to position [1983, 0]
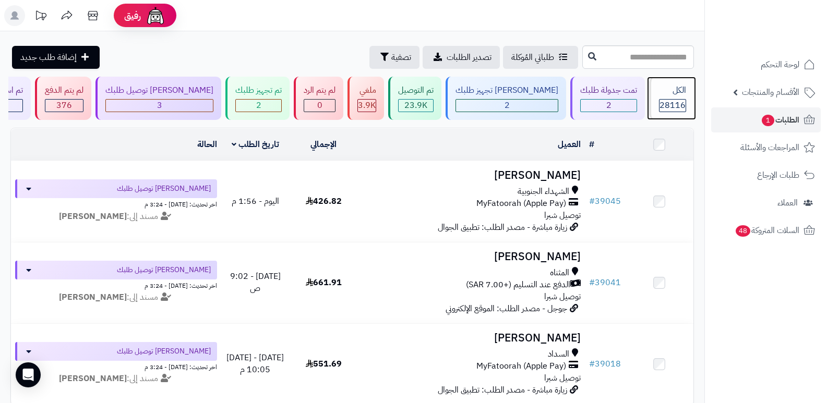
click at [653, 107] on div "الكل 28116" at bounding box center [671, 98] width 45 height 43
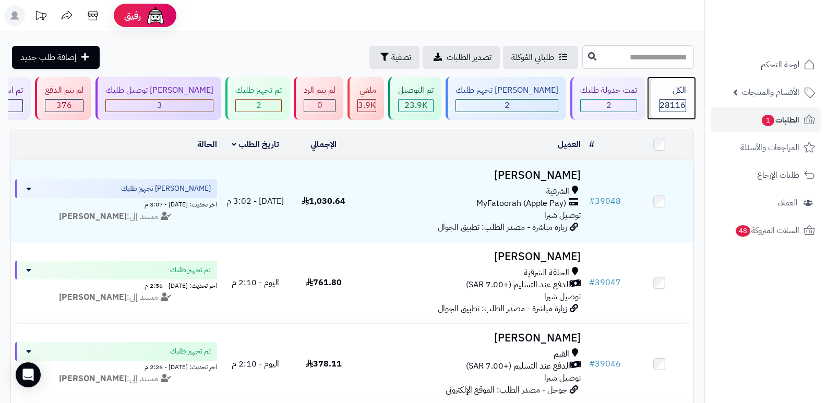
click at [666, 106] on span "28116" at bounding box center [673, 105] width 26 height 13
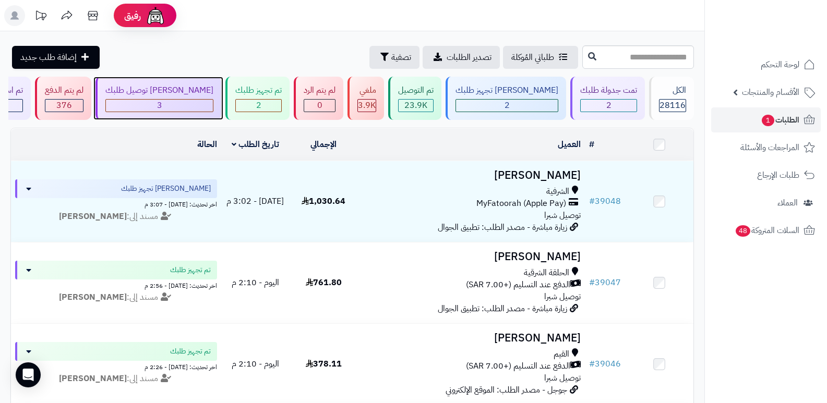
click at [213, 102] on div "3" at bounding box center [159, 106] width 107 height 12
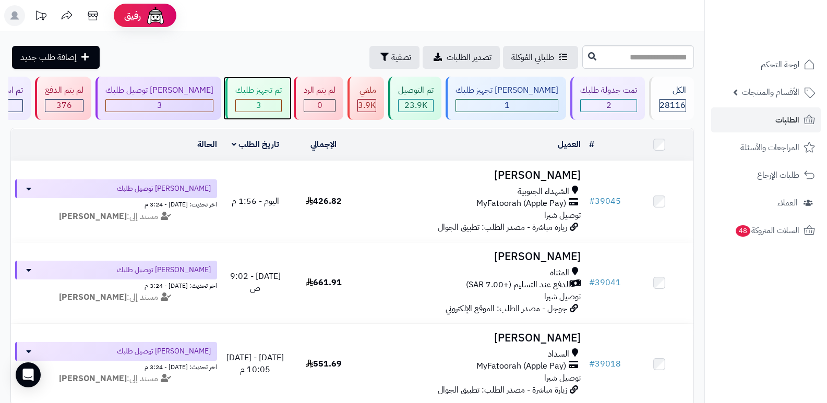
click at [282, 87] on div "تم تجهيز طلبك" at bounding box center [258, 91] width 46 height 12
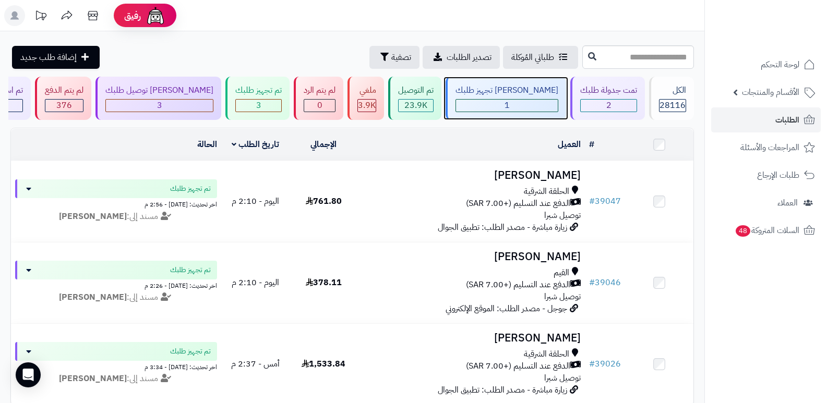
click at [547, 110] on div "1" at bounding box center [507, 106] width 102 height 12
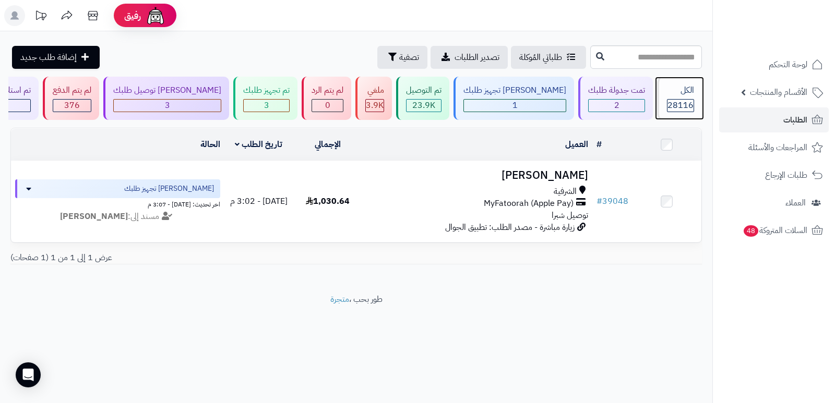
click at [681, 102] on span "28116" at bounding box center [681, 105] width 26 height 13
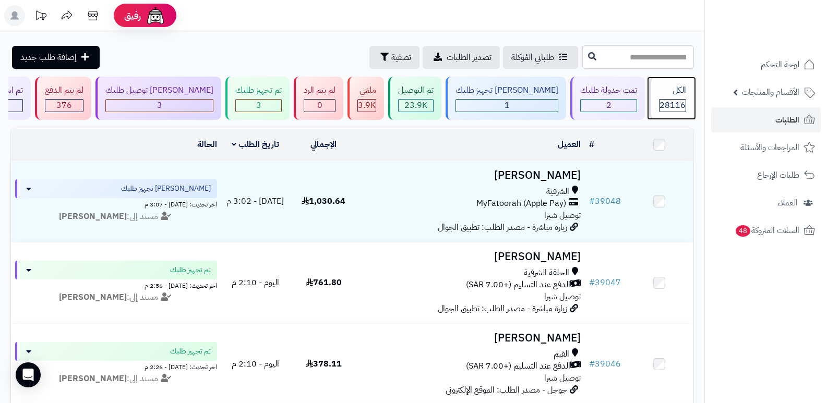
click at [668, 98] on div "الكل 28116" at bounding box center [671, 98] width 45 height 43
click at [681, 91] on div "الكل" at bounding box center [672, 91] width 27 height 12
click at [665, 91] on div "الكل" at bounding box center [672, 91] width 27 height 12
click at [664, 103] on span "28116" at bounding box center [673, 105] width 26 height 13
click at [769, 305] on nav "لوحة التحكم الأقسام والمنتجات المنتجات الأقسام الماركات مواصفات المنتجات مواصفا…" at bounding box center [766, 214] width 123 height 403
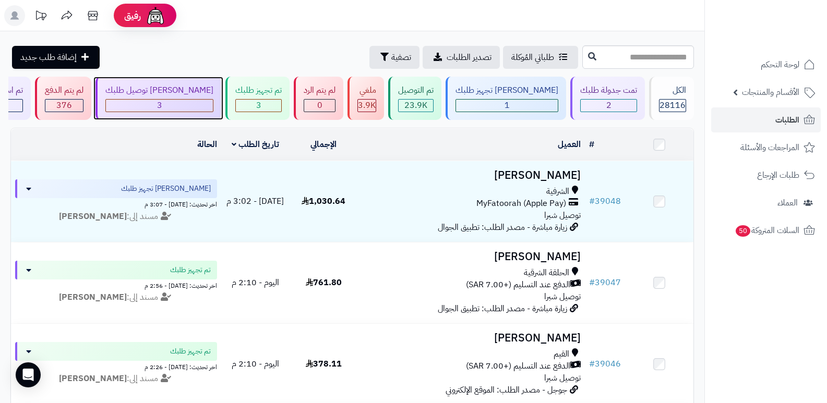
click at [207, 92] on div "[PERSON_NAME] توصيل طلبك" at bounding box center [159, 91] width 108 height 12
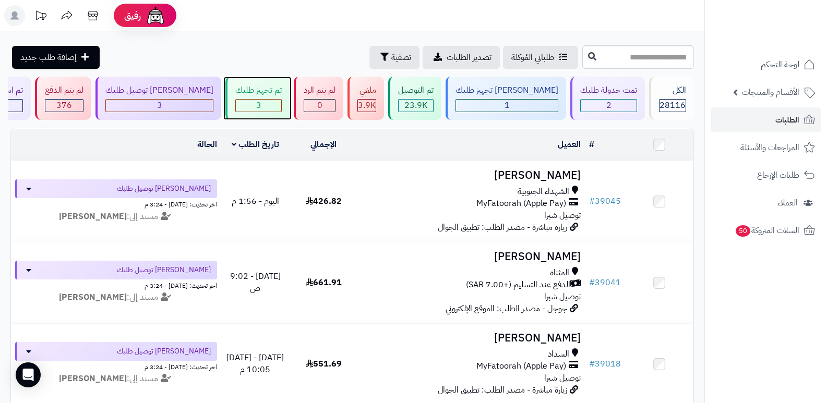
click at [281, 101] on div "3" at bounding box center [258, 106] width 45 height 12
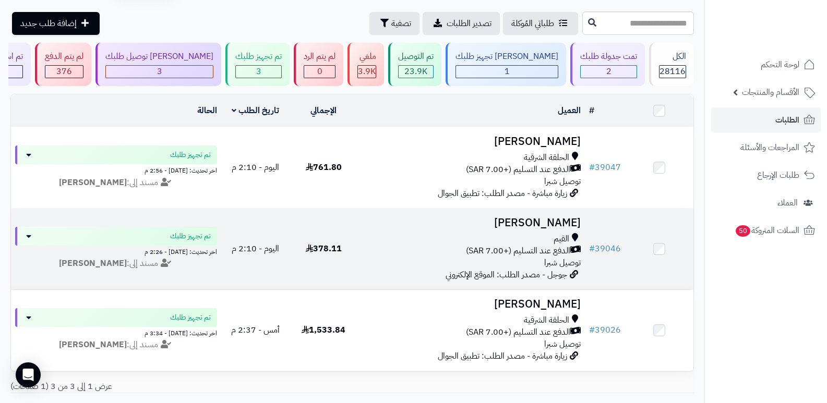
scroll to position [52, 0]
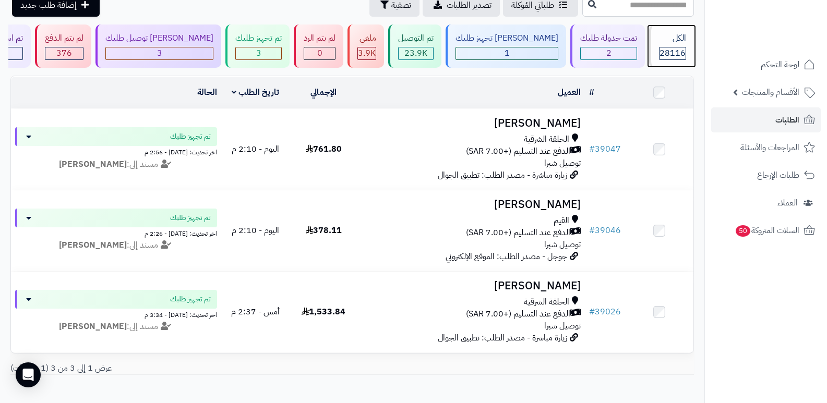
click at [674, 35] on div "الكل" at bounding box center [672, 38] width 27 height 12
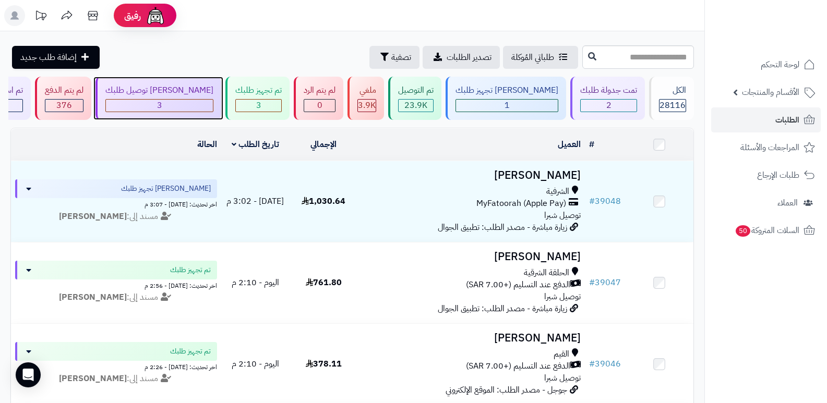
click at [213, 101] on div "3" at bounding box center [159, 106] width 107 height 12
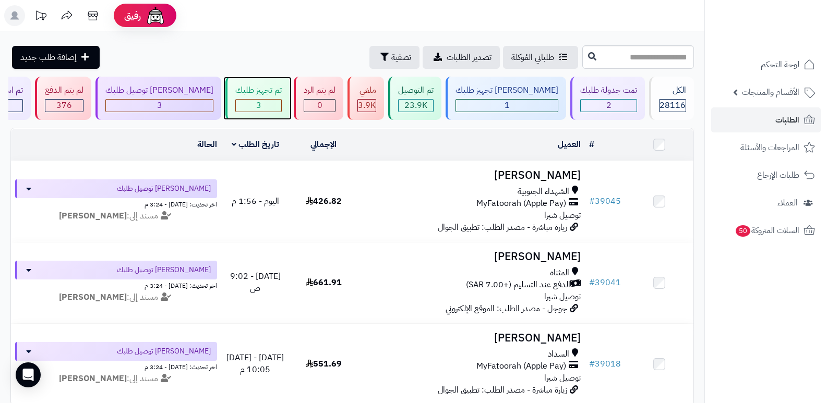
click at [278, 80] on div "تم تجهيز طلبك 3" at bounding box center [257, 98] width 64 height 43
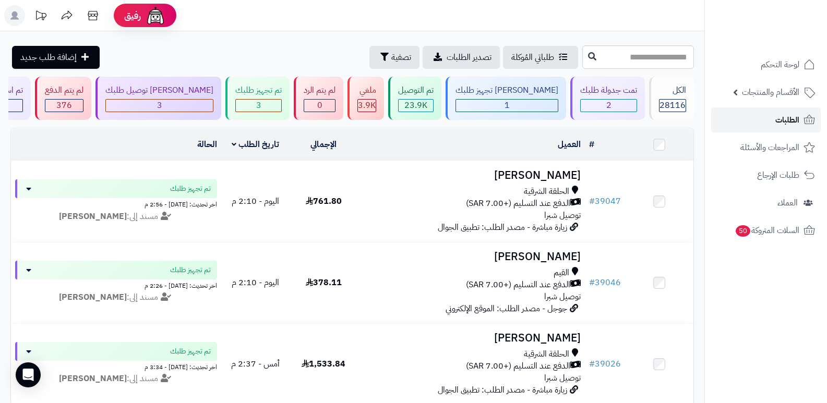
click at [791, 115] on span "الطلبات" at bounding box center [788, 120] width 24 height 15
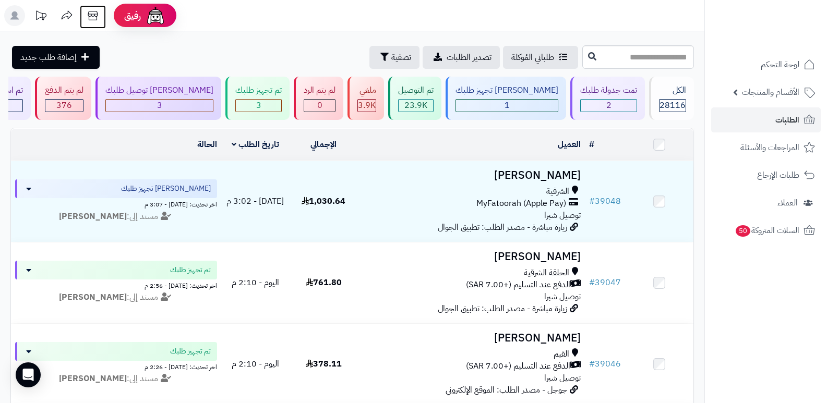
click at [96, 17] on icon at bounding box center [92, 15] width 21 height 21
click at [782, 96] on span "الأقسام والمنتجات" at bounding box center [770, 92] width 57 height 15
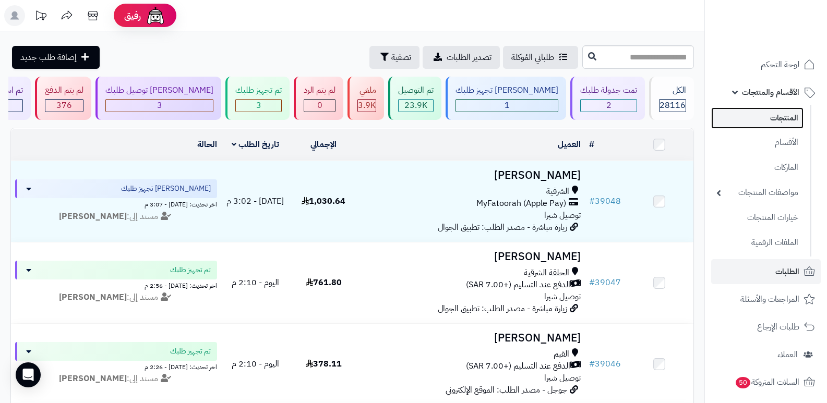
click at [780, 120] on link "المنتجات" at bounding box center [757, 118] width 92 height 21
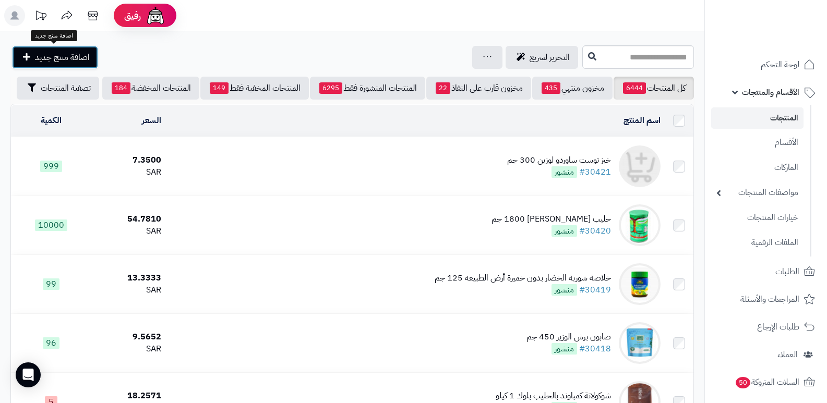
click at [38, 50] on link "اضافة منتج جديد" at bounding box center [55, 57] width 86 height 23
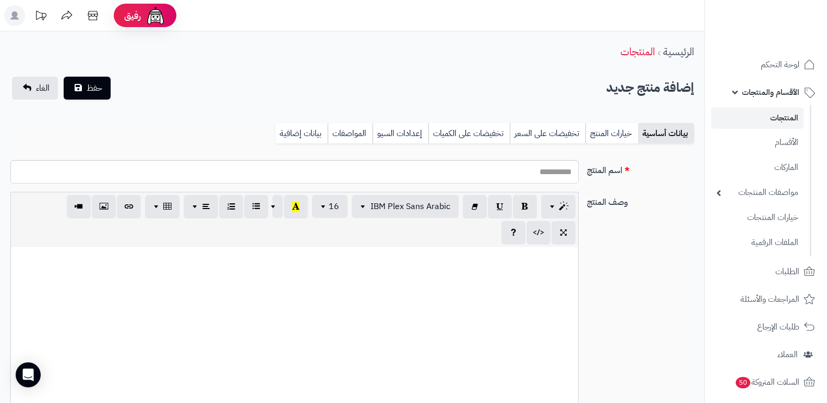
select select
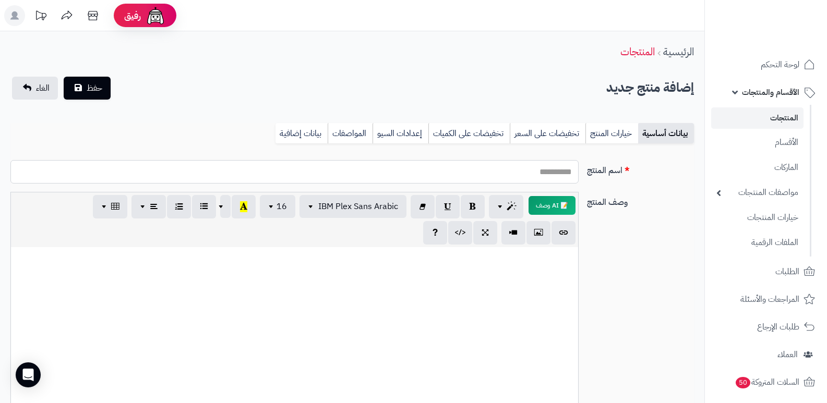
click at [541, 164] on input "اسم المنتج" at bounding box center [294, 171] width 568 height 23
type input "**********"
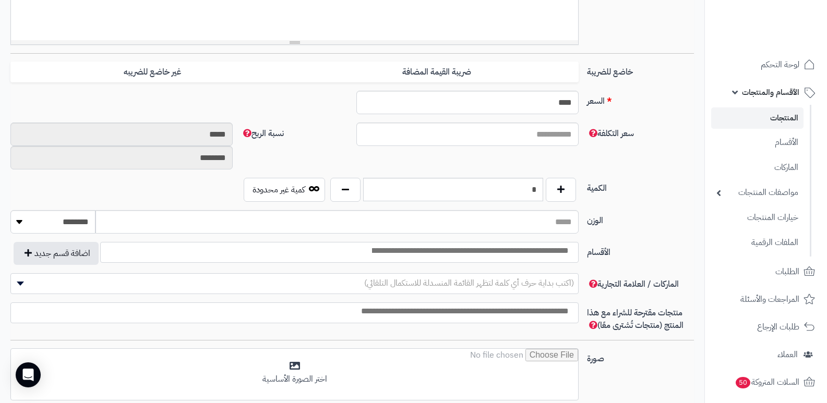
scroll to position [365, 0]
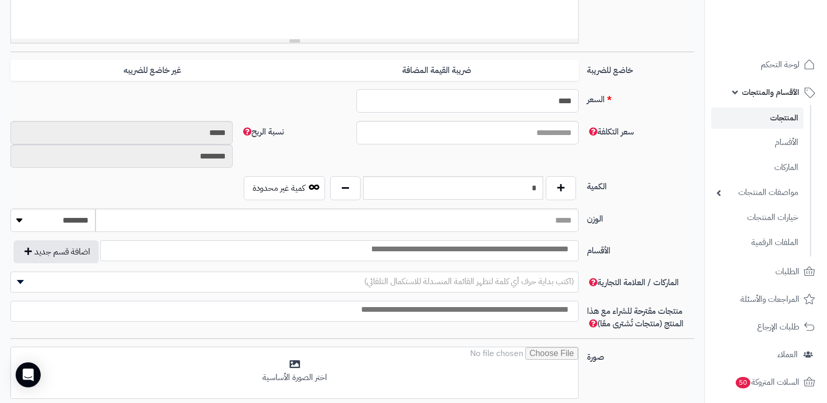
click at [553, 108] on input "****" at bounding box center [467, 100] width 222 height 23
type input "*"
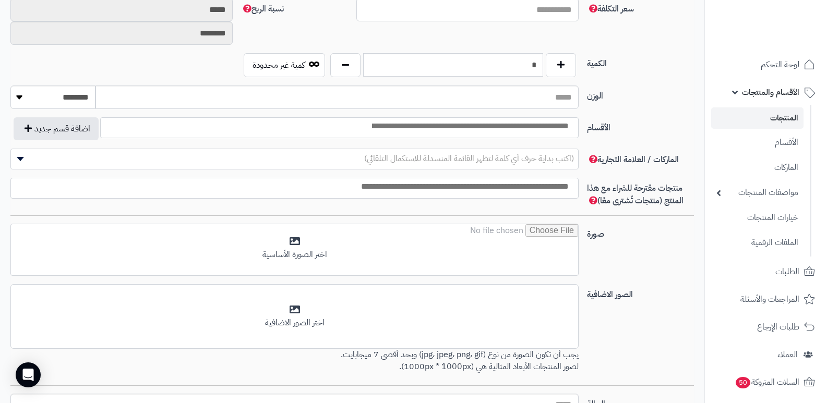
scroll to position [593, 0]
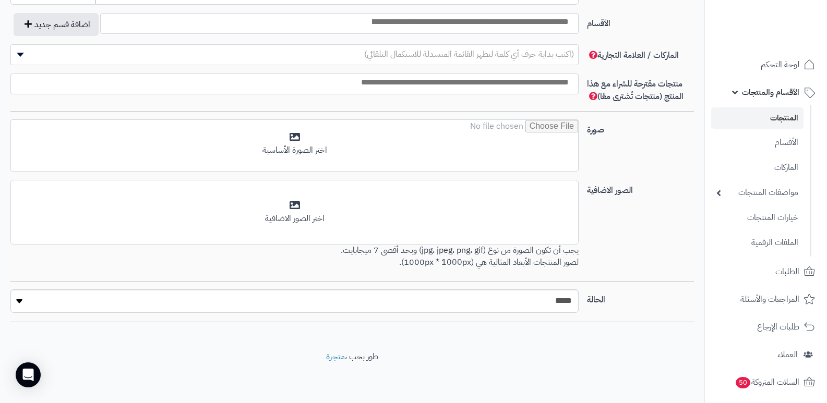
type input "****"
click at [555, 298] on select "***** ****" at bounding box center [294, 301] width 568 height 23
click at [10, 290] on select "***** ****" at bounding box center [294, 301] width 568 height 23
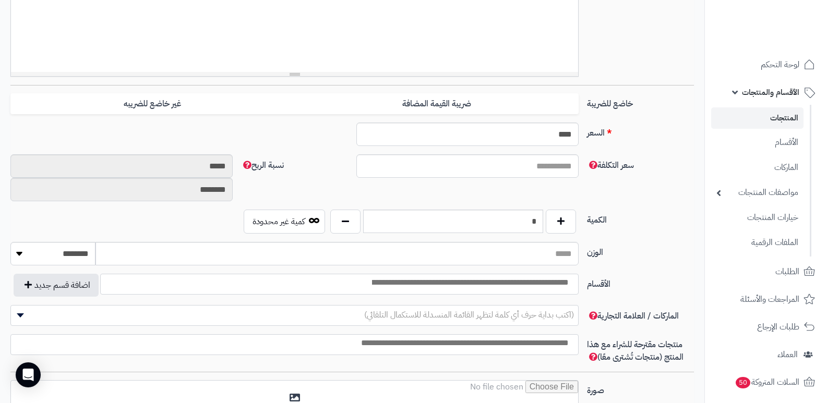
scroll to position [19, 0]
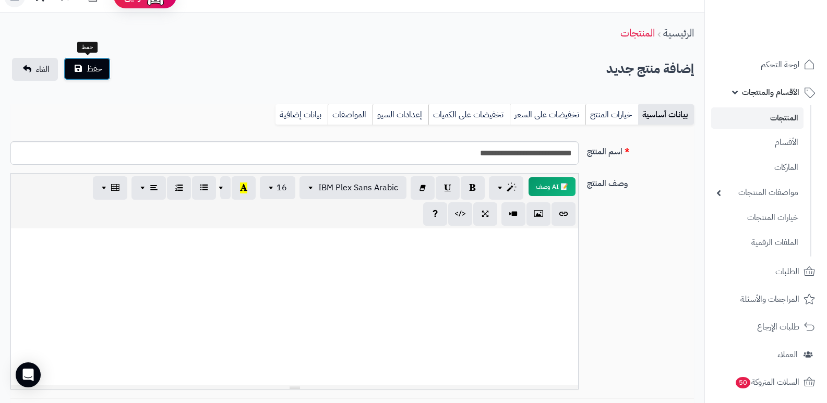
click at [88, 68] on span "حفظ" at bounding box center [95, 69] width 16 height 13
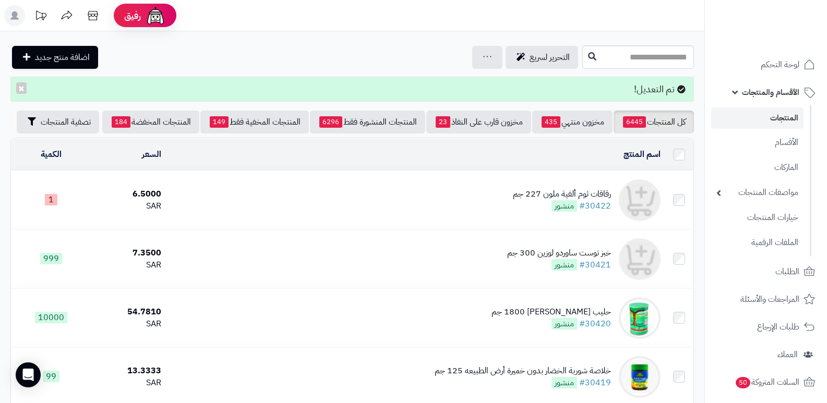
click at [567, 192] on div "رقاقات ثوم ألفية ملون 227 جم" at bounding box center [562, 194] width 98 height 12
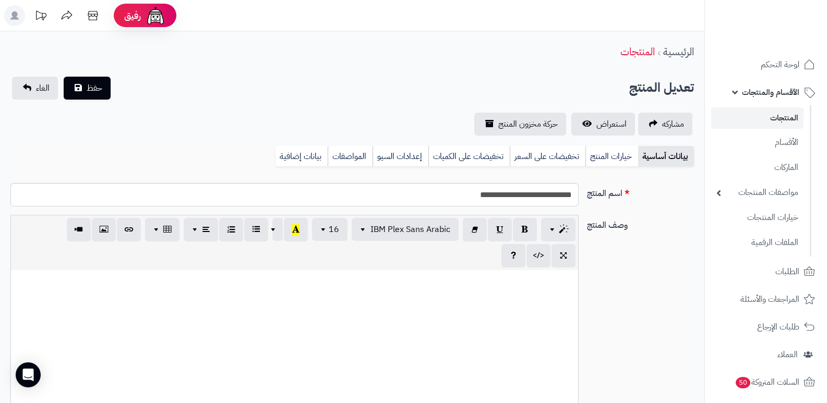
select select
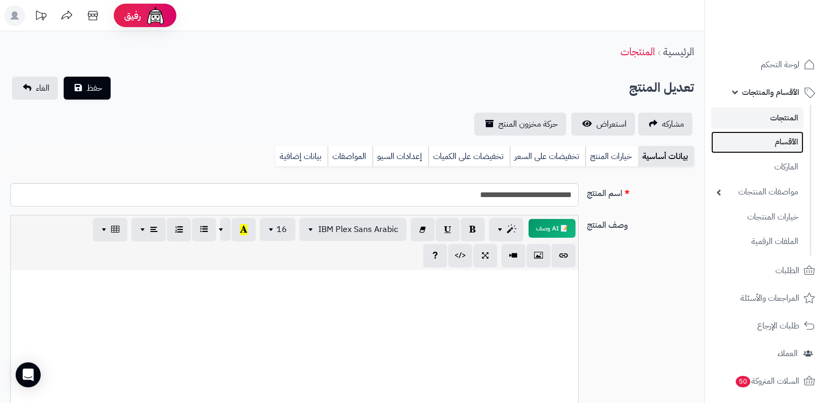
click at [773, 137] on link "الأقسام" at bounding box center [757, 142] width 92 height 21
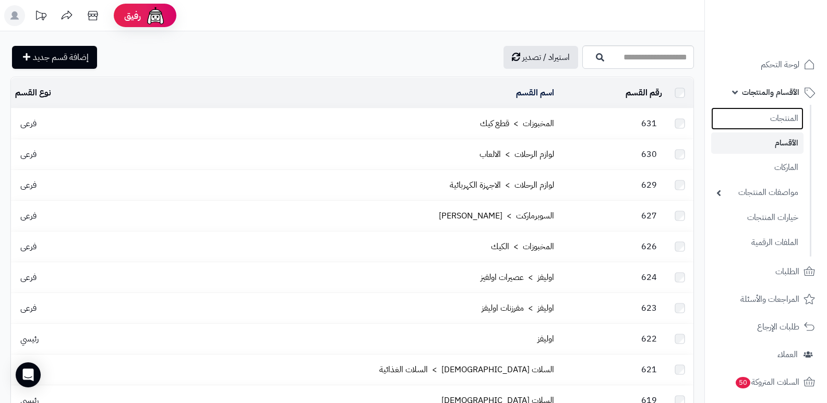
click at [777, 118] on link "المنتجات" at bounding box center [757, 119] width 92 height 22
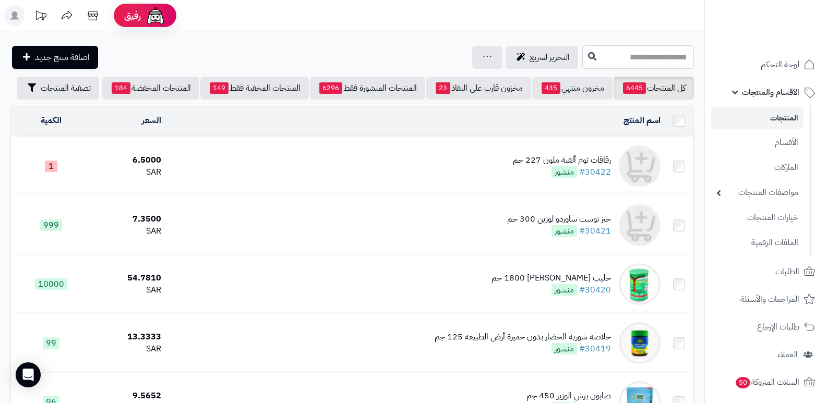
click at [557, 160] on div "رقاقات ثوم ألفية ملون 227 جم" at bounding box center [562, 160] width 98 height 12
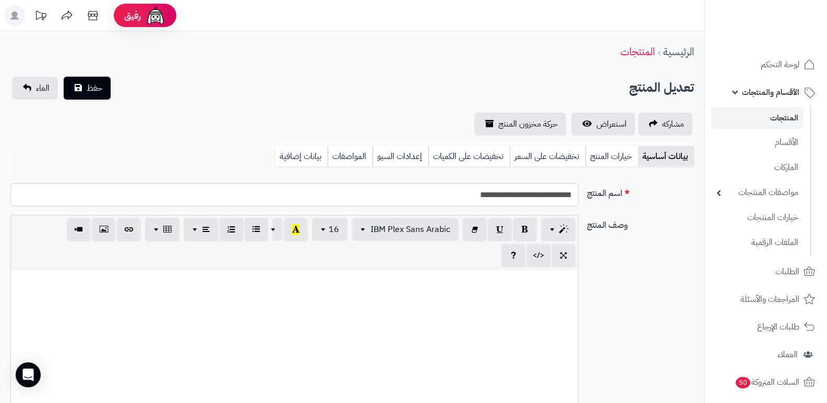
select select
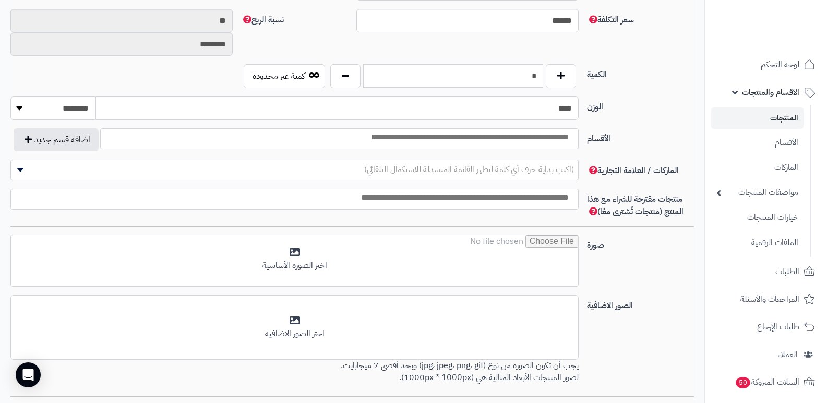
scroll to position [407, 0]
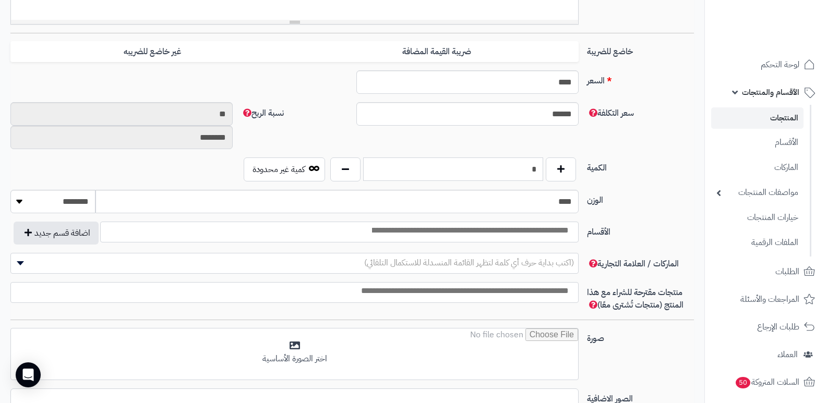
click at [512, 162] on input "*" at bounding box center [453, 169] width 180 height 23
type input "***"
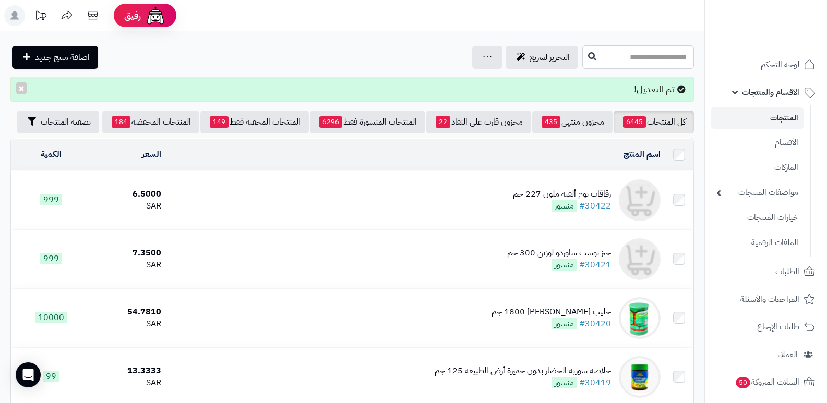
click at [592, 188] on div "رقاقات ثوم ألفية ملون 227 جم" at bounding box center [562, 194] width 98 height 12
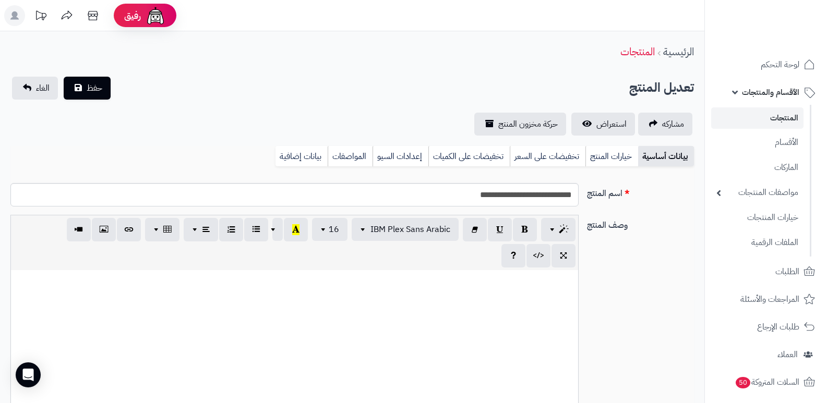
select select
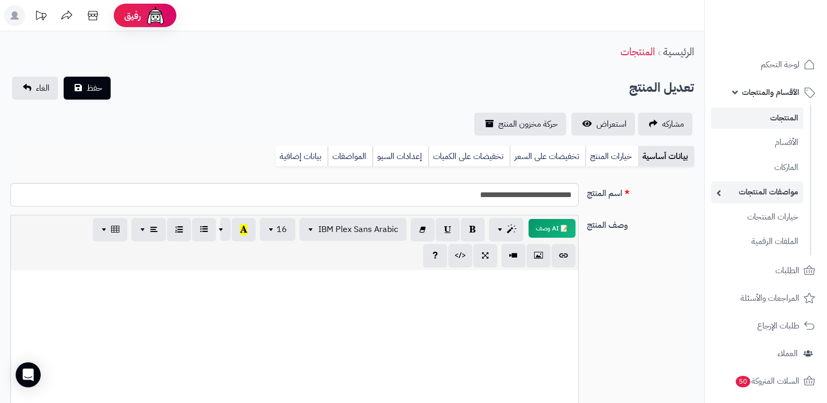
click at [765, 191] on link "مواصفات المنتجات" at bounding box center [757, 192] width 92 height 21
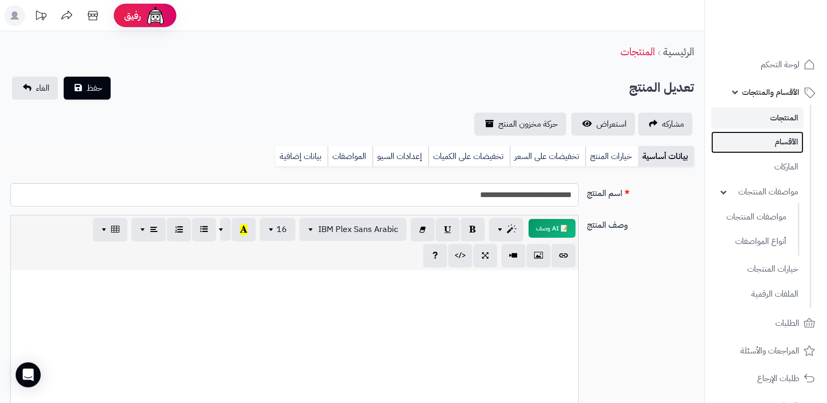
click at [786, 142] on link "الأقسام" at bounding box center [757, 142] width 92 height 21
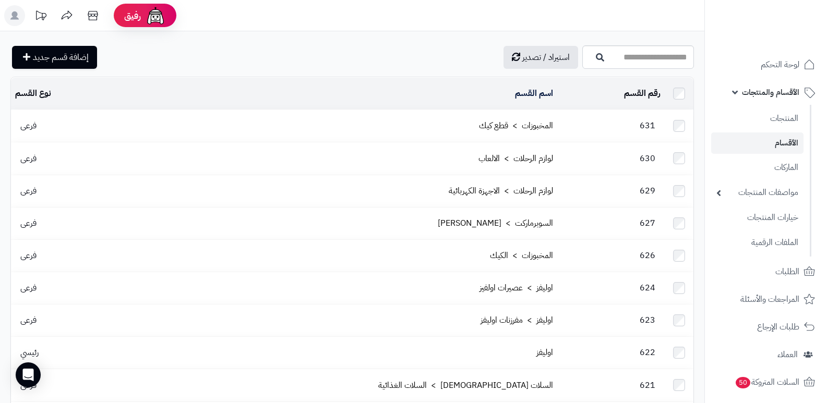
click at [784, 148] on link "الأقسام" at bounding box center [757, 143] width 92 height 21
click at [776, 168] on link "الماركات" at bounding box center [757, 167] width 92 height 21
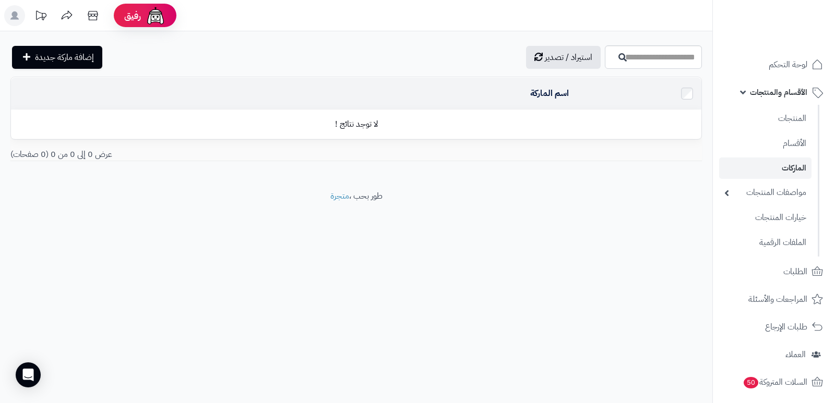
click at [780, 96] on span "الأقسام والمنتجات" at bounding box center [778, 92] width 57 height 15
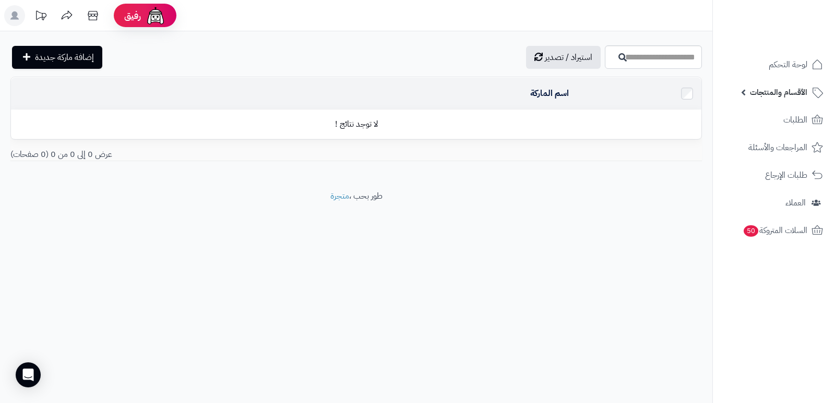
click at [780, 96] on span "الأقسام والمنتجات" at bounding box center [778, 92] width 57 height 15
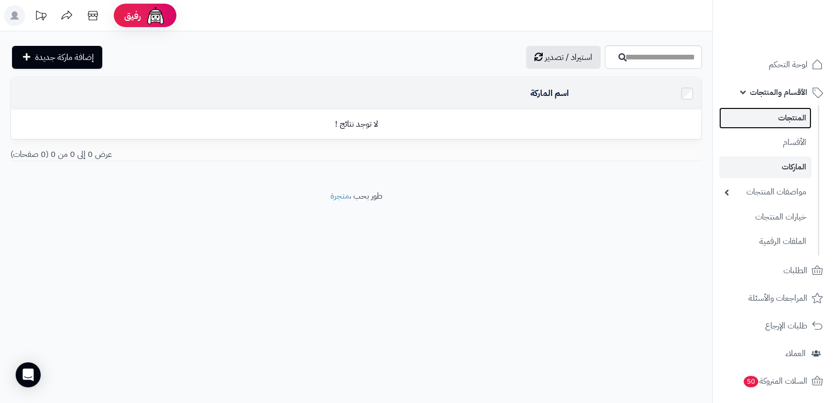
click at [779, 117] on link "المنتجات" at bounding box center [765, 118] width 92 height 21
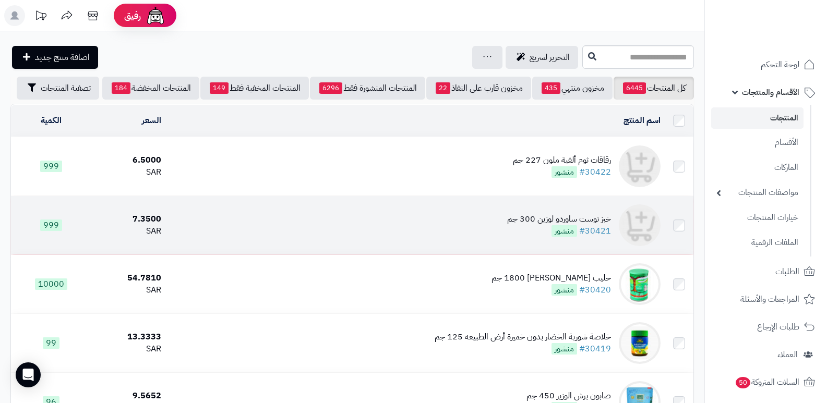
click at [594, 220] on div "خبز توست ساوردو لوزين 300 جم" at bounding box center [559, 219] width 104 height 12
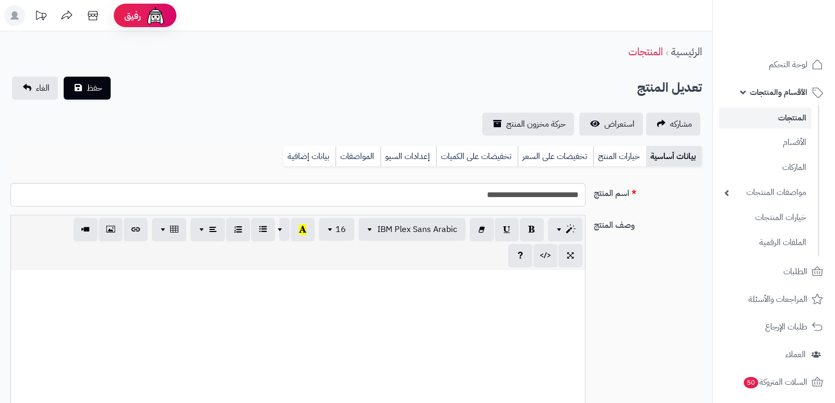
select select
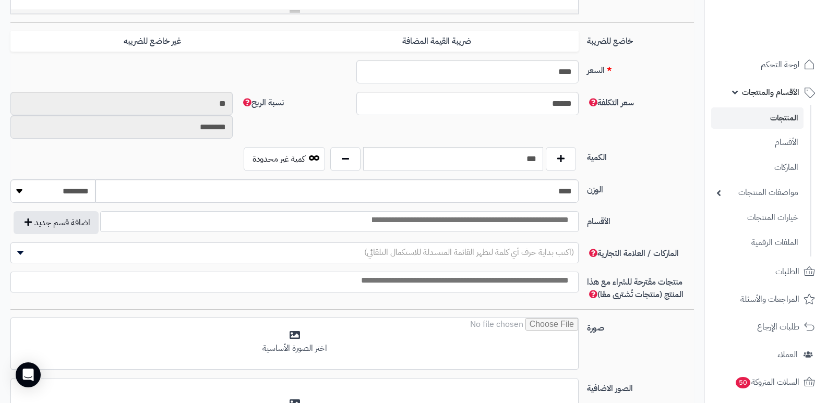
scroll to position [365, 0]
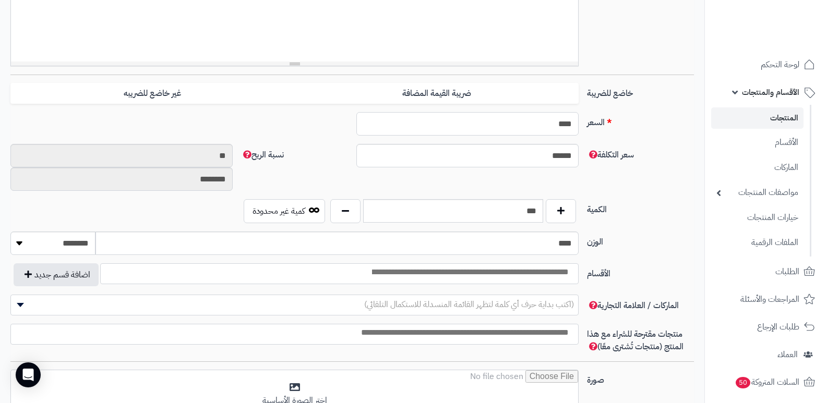
click at [552, 124] on input "****" at bounding box center [467, 123] width 222 height 23
type input "*"
type input "********"
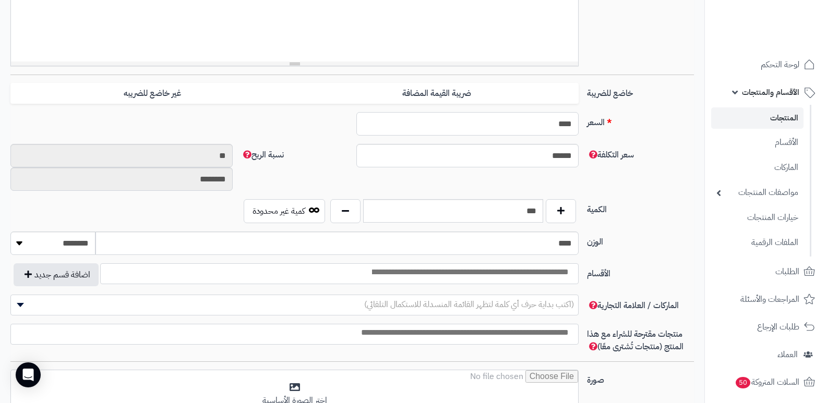
type input "****"
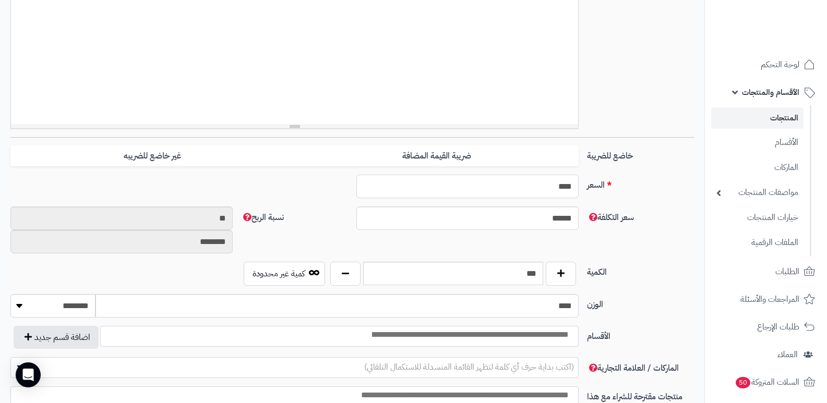
scroll to position [0, 0]
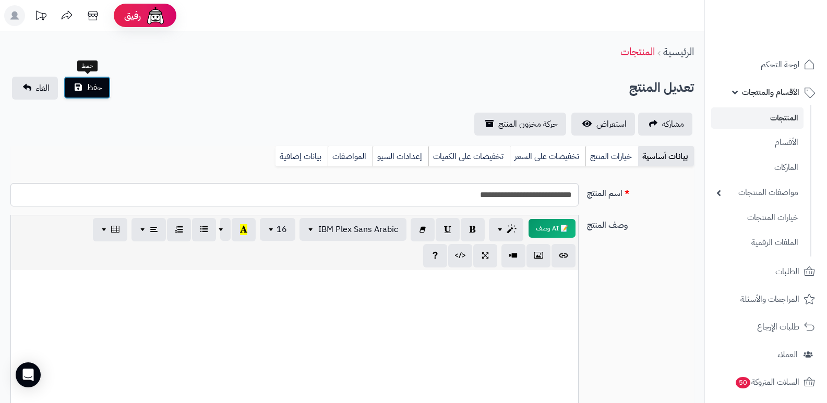
click at [80, 96] on button "حفظ" at bounding box center [87, 87] width 47 height 23
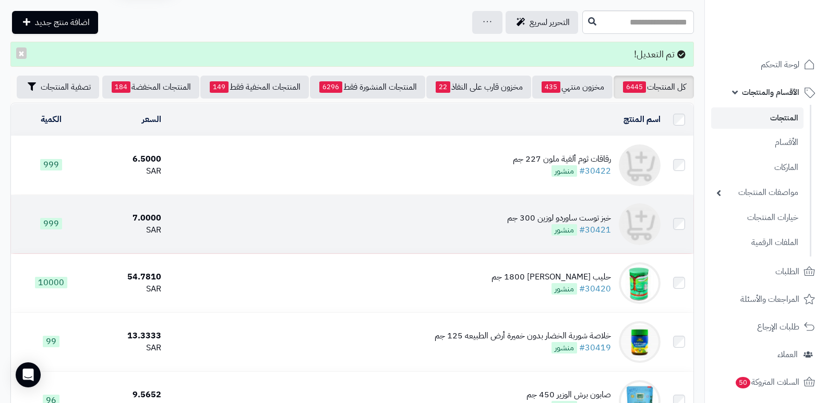
scroll to position [104, 0]
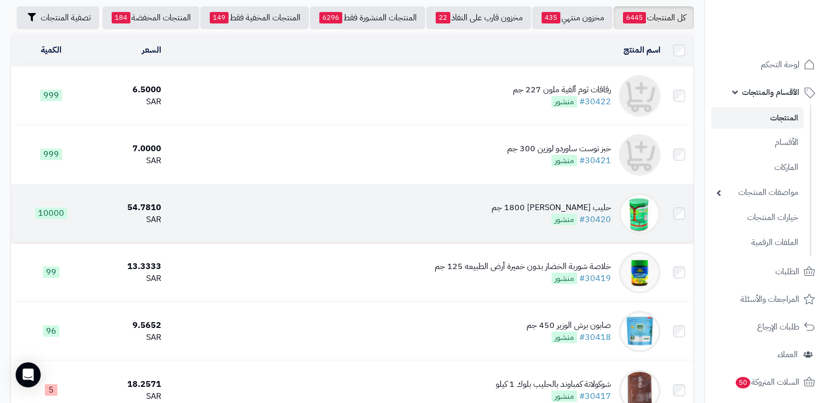
click at [587, 202] on div "حليب بامجلي 1800 جم" at bounding box center [552, 208] width 120 height 12
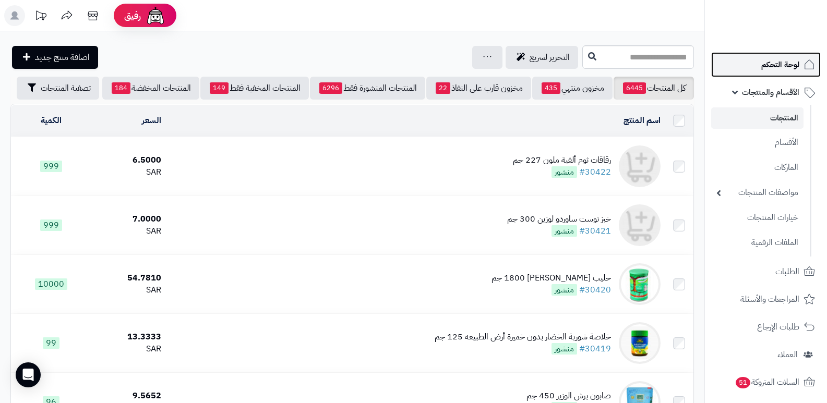
click at [773, 63] on span "لوحة التحكم" at bounding box center [780, 64] width 38 height 15
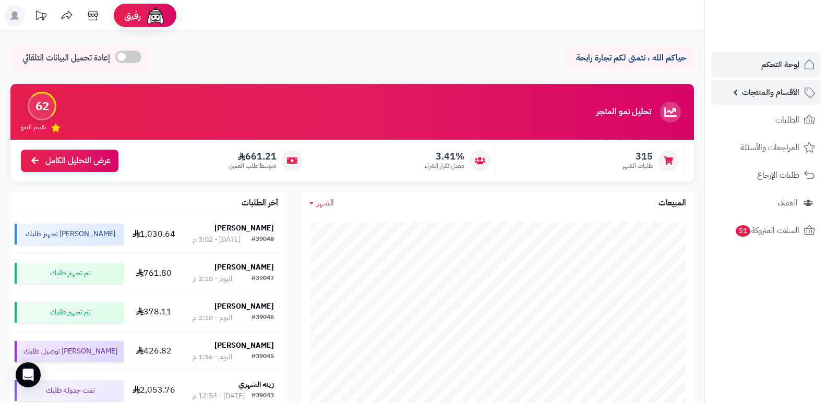
click at [799, 91] on span "الأقسام والمنتجات" at bounding box center [770, 92] width 57 height 15
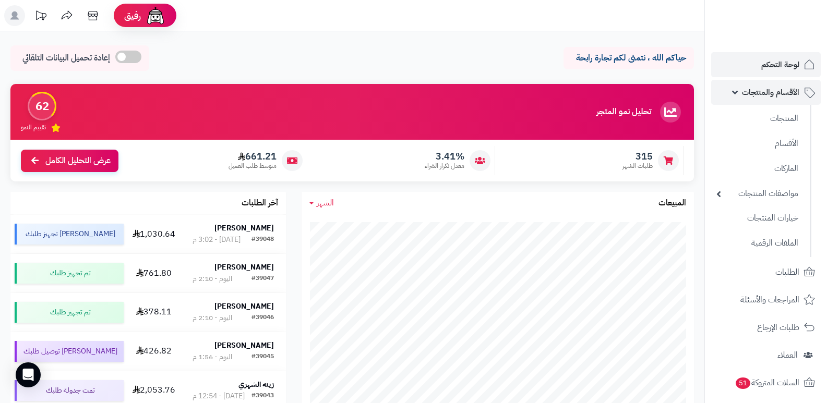
click at [792, 92] on span "الأقسام والمنتجات" at bounding box center [770, 92] width 57 height 15
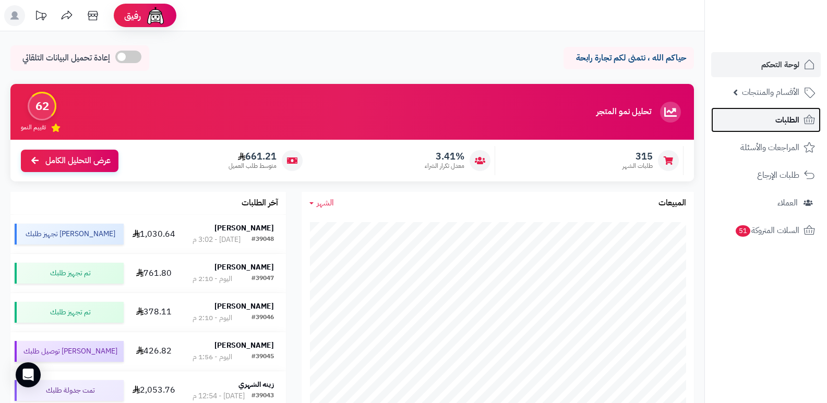
click at [789, 120] on span "الطلبات" at bounding box center [788, 120] width 24 height 15
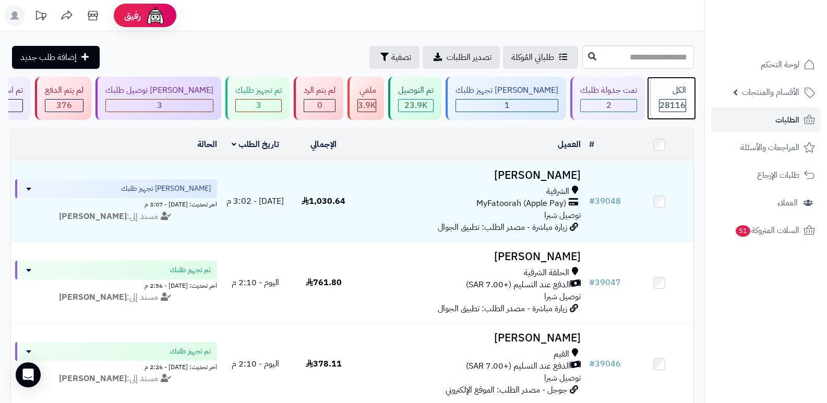
click at [671, 93] on div "الكل" at bounding box center [672, 91] width 27 height 12
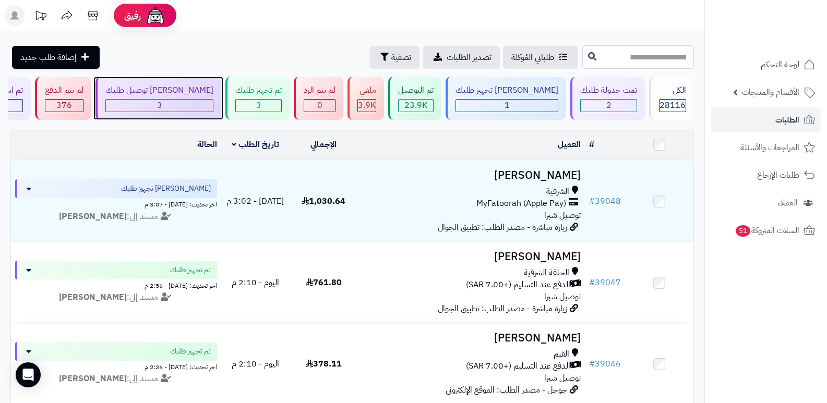
click at [162, 105] on span "3" at bounding box center [159, 105] width 5 height 13
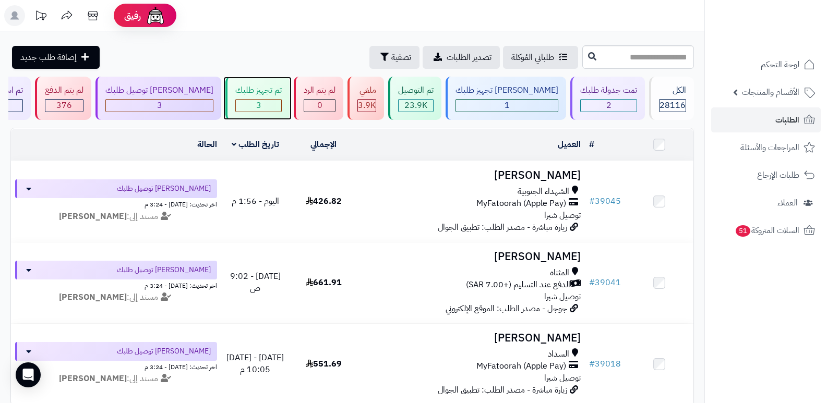
click at [281, 102] on div "3" at bounding box center [258, 106] width 45 height 12
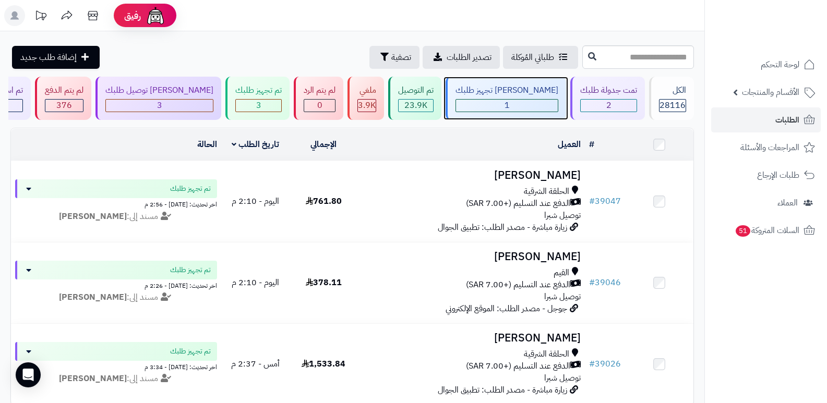
click at [511, 97] on div "[PERSON_NAME] تجهيز طلبك 1" at bounding box center [506, 98] width 121 height 43
